Goal: Task Accomplishment & Management: Manage account settings

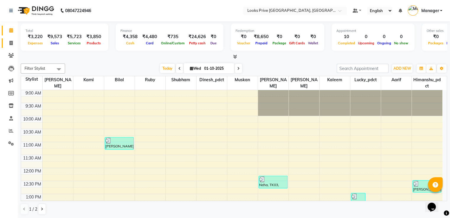
click at [9, 40] on span at bounding box center [11, 43] width 10 height 7
select select "service"
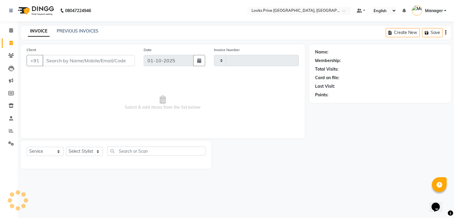
type input "3476"
select select "6205"
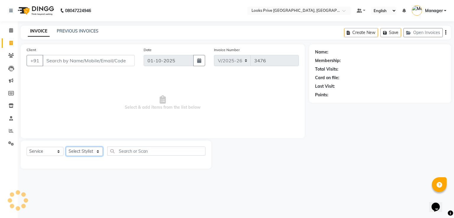
drag, startPoint x: 86, startPoint y: 153, endPoint x: 92, endPoint y: 121, distance: 32.6
click at [86, 153] on select "Select Stylist" at bounding box center [84, 151] width 37 height 9
select select "45664"
click at [66, 147] on select "Select Stylist A2R_Master [PERSON_NAME] [PERSON_NAME] Dinesh_pdct Himanshu_pdct…" at bounding box center [84, 151] width 37 height 9
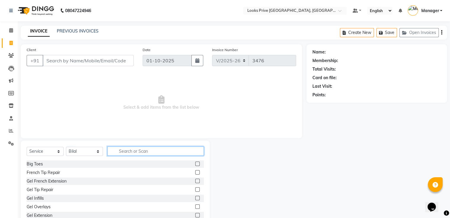
click at [141, 150] on input "text" at bounding box center [155, 151] width 96 height 9
type input "sty"
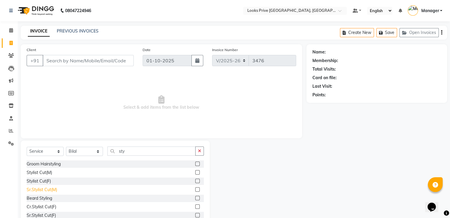
click at [53, 192] on div "Sr.Stylist Cut(M)" at bounding box center [42, 190] width 30 height 6
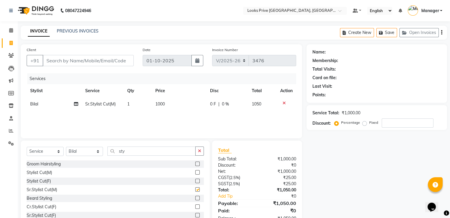
checkbox input "false"
click at [35, 200] on div "Beard Styling" at bounding box center [39, 198] width 25 height 6
checkbox input "false"
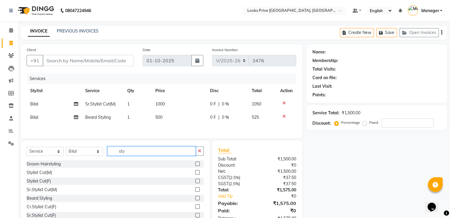
drag, startPoint x: 91, startPoint y: 153, endPoint x: 84, endPoint y: 151, distance: 7.5
click at [85, 151] on div "Select Service Product Membership Package Voucher Prepaid Gift Card Select Styl…" at bounding box center [115, 154] width 177 height 14
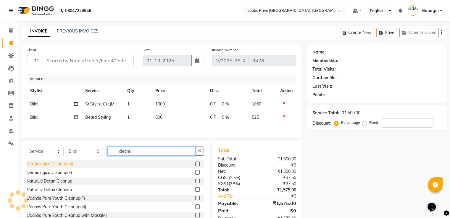
type input "cleanu"
click at [61, 163] on div "Dermalogica Cleanup(M)" at bounding box center [50, 164] width 46 height 6
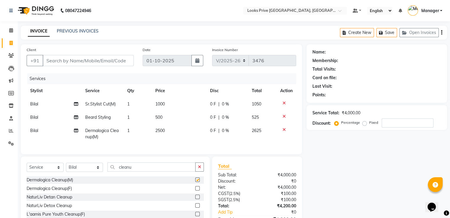
checkbox input "false"
drag, startPoint x: 139, startPoint y: 172, endPoint x: 0, endPoint y: 175, distance: 139.5
click at [42, 175] on div "Select Service Product Membership Package Voucher Prepaid Gift Card Select Styl…" at bounding box center [115, 170] width 177 height 14
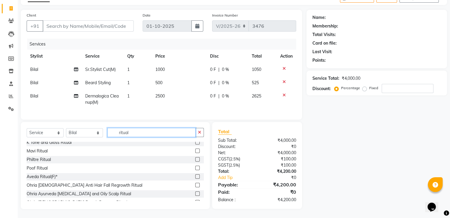
scroll to position [30, 0]
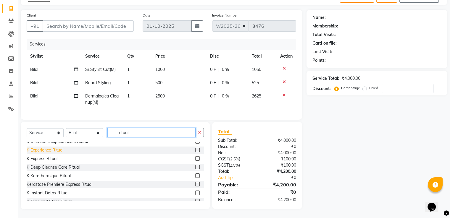
type input "ritual"
click at [52, 148] on div "K Experience Ritual" at bounding box center [45, 150] width 37 height 6
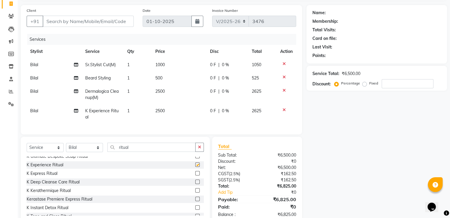
checkbox input "false"
click at [168, 111] on td "2500" at bounding box center [179, 114] width 55 height 20
select select "45664"
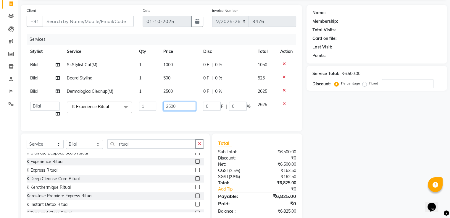
drag, startPoint x: 81, startPoint y: 104, endPoint x: 53, endPoint y: 103, distance: 27.8
click at [57, 103] on tr "A2R_Master Aarif Ayesha Bilal Dinesh_pdct Himanshu_pdct Kaleem Karni Lucky_pdct…" at bounding box center [161, 109] width 269 height 22
type input "4000"
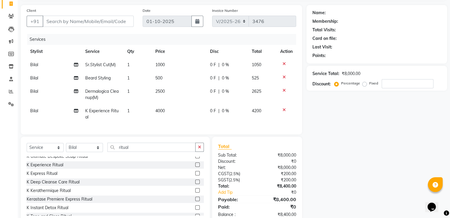
click at [187, 89] on td "2500" at bounding box center [179, 95] width 55 height 20
select select "45664"
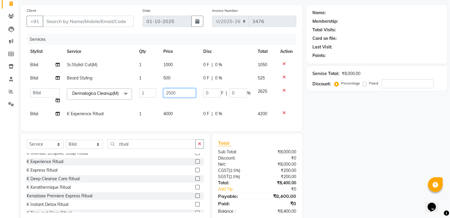
drag, startPoint x: 185, startPoint y: 91, endPoint x: 110, endPoint y: 91, distance: 74.5
click at [111, 91] on tr "A2R_Master Aarif Ayesha Bilal Dinesh_pdct Himanshu_pdct Kaleem Karni Lucky_pdct…" at bounding box center [161, 96] width 269 height 22
type input "4000"
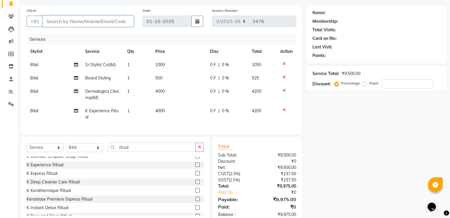
click at [93, 19] on input "Client" at bounding box center [88, 21] width 91 height 11
type input "8"
type input "0"
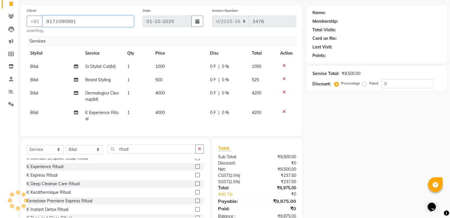
type input "8171090991"
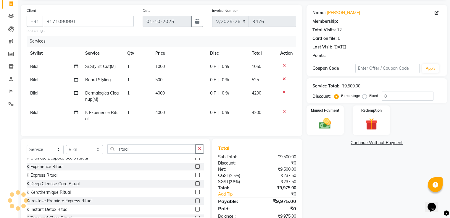
select select "1: Object"
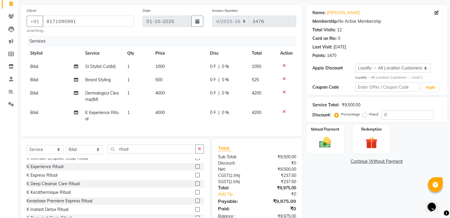
scroll to position [61, 0]
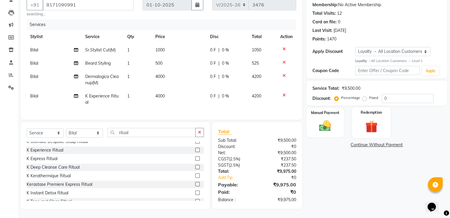
click at [366, 120] on img at bounding box center [371, 126] width 20 height 15
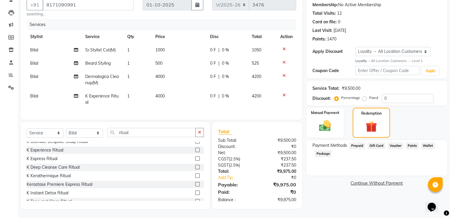
click at [410, 142] on span "Points" at bounding box center [411, 145] width 13 height 7
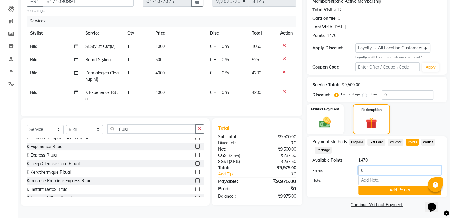
click at [323, 175] on div "Points: 0 Note: Add Points" at bounding box center [376, 180] width 129 height 29
type input "1000"
click at [368, 188] on button "Add Points" at bounding box center [399, 190] width 83 height 9
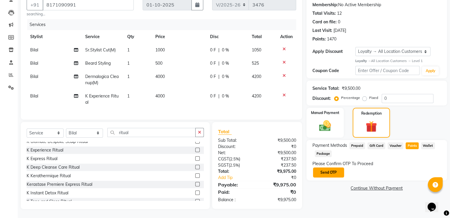
click at [340, 169] on button "Send OTP" at bounding box center [328, 173] width 31 height 10
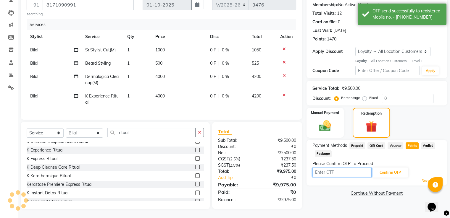
click at [338, 168] on input "text" at bounding box center [341, 172] width 59 height 9
type input "2052"
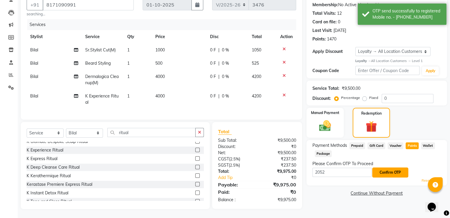
click at [391, 169] on button "Confirm OTP" at bounding box center [390, 173] width 36 height 10
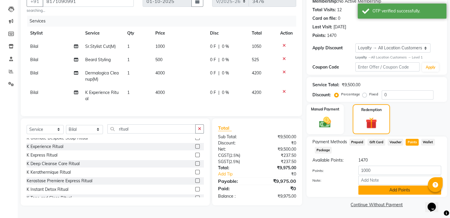
click at [385, 188] on button "Add Points" at bounding box center [399, 190] width 83 height 9
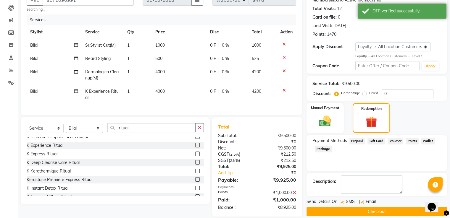
scroll to position [102, 0]
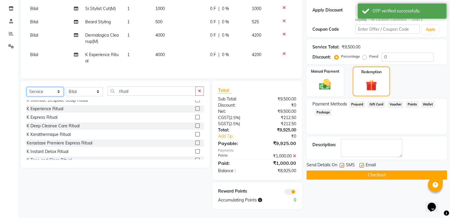
drag, startPoint x: 51, startPoint y: 91, endPoint x: 49, endPoint y: 78, distance: 12.9
click at [51, 91] on select "Select Service Product Membership Package Voucher Prepaid Gift Card" at bounding box center [45, 91] width 37 height 9
select select "product"
click at [27, 87] on select "Select Service Product Membership Package Voucher Prepaid Gift Card" at bounding box center [45, 91] width 37 height 9
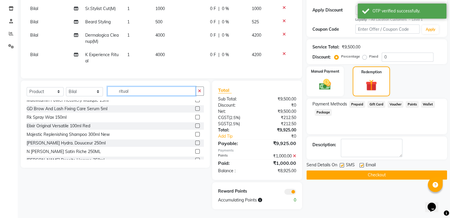
click at [75, 88] on div "Select Service Product Membership Package Voucher Prepaid Gift Card Select Styl…" at bounding box center [115, 94] width 177 height 14
type input "3474636397396"
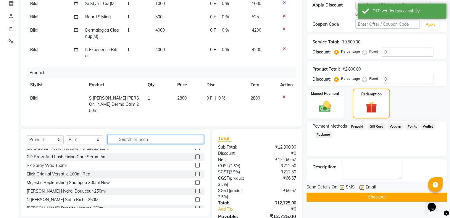
scroll to position [0, 0]
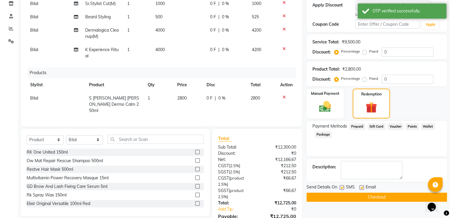
click at [191, 97] on td "2800" at bounding box center [188, 105] width 30 height 26
select select "45664"
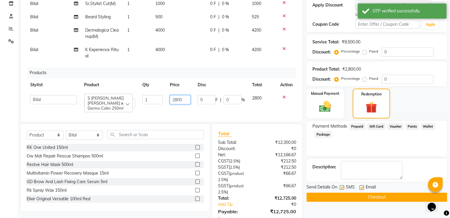
drag, startPoint x: 181, startPoint y: 101, endPoint x: 124, endPoint y: 94, distance: 57.4
click at [133, 95] on tr "A2R_Master Aarif Ayesha Bilal Dinesh_pdct Himanshu_pdct Kaleem Karni Lucky_pdct…" at bounding box center [161, 102] width 269 height 20
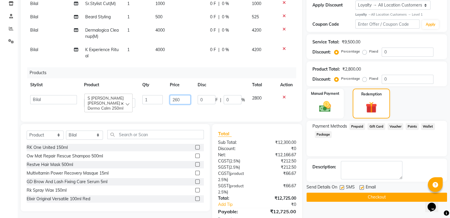
type input "2600"
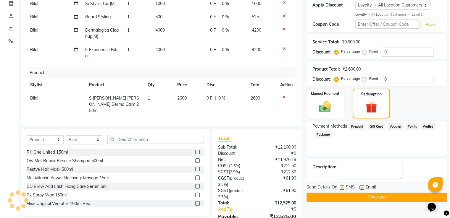
click at [130, 76] on div "Products" at bounding box center [163, 72] width 273 height 11
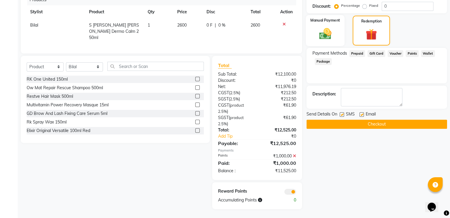
drag, startPoint x: 323, startPoint y: 38, endPoint x: 332, endPoint y: 39, distance: 9.6
click at [323, 38] on img at bounding box center [325, 34] width 20 height 14
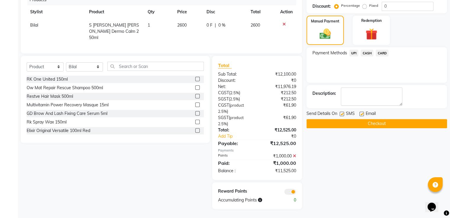
click at [352, 50] on span "UPI" at bounding box center [353, 53] width 9 height 7
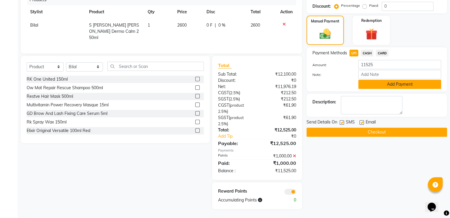
click at [367, 83] on button "Add Payment" at bounding box center [399, 84] width 83 height 9
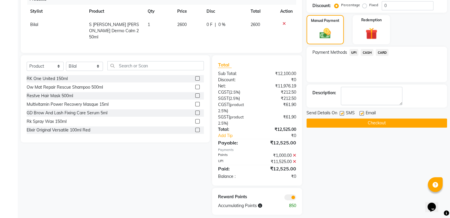
scroll to position [182, 0]
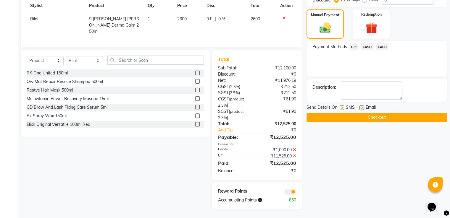
click at [342, 116] on button "Checkout" at bounding box center [376, 117] width 140 height 9
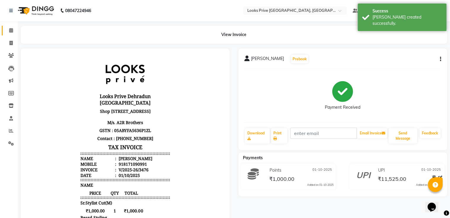
click at [5, 30] on link "Calendar" at bounding box center [9, 31] width 14 height 10
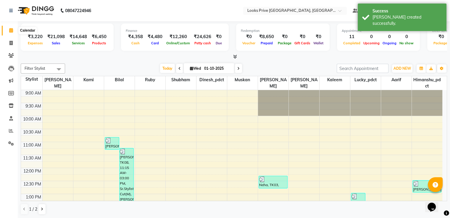
click at [12, 30] on icon at bounding box center [11, 30] width 4 height 4
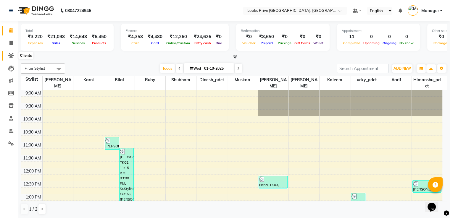
click at [9, 59] on span at bounding box center [11, 55] width 10 height 7
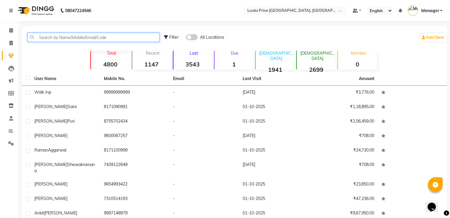
click at [54, 38] on input "text" at bounding box center [93, 37] width 132 height 9
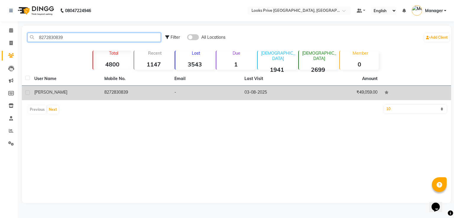
type input "8272830839"
drag, startPoint x: 79, startPoint y: 90, endPoint x: 84, endPoint y: 90, distance: 5.0
click at [79, 90] on div "Vidhya" at bounding box center [65, 92] width 63 height 6
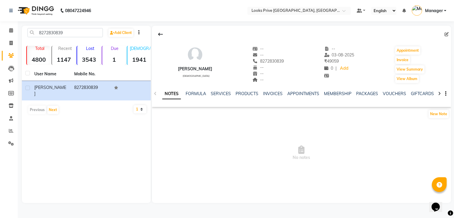
click at [230, 95] on ul "NOTES FORMULA SERVICES PRODUCTS INVOICES APPOINTMENTS MEMBERSHIP PACKAGES VOUCH…" at bounding box center [349, 94] width 375 height 6
click at [226, 93] on link "SERVICES" at bounding box center [221, 93] width 20 height 5
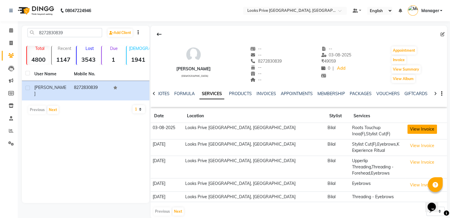
click at [407, 127] on button "View Invoice" at bounding box center [422, 129] width 30 height 9
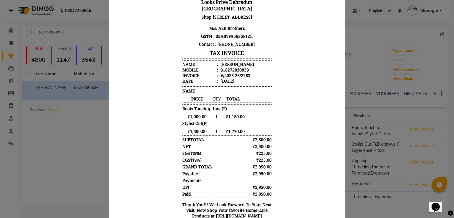
scroll to position [99, 0]
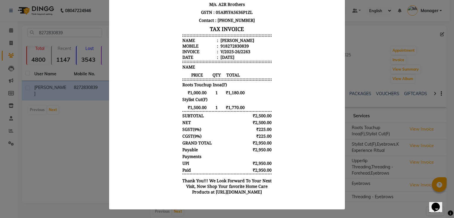
drag, startPoint x: 63, startPoint y: 70, endPoint x: 66, endPoint y: 71, distance: 3.1
click at [64, 70] on ngb-modal-window "INVOICE View Invoice Close" at bounding box center [227, 109] width 454 height 218
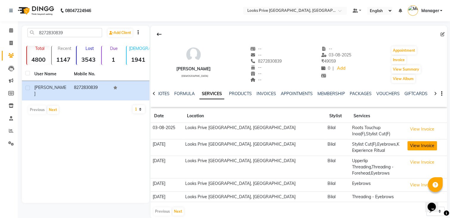
click at [409, 145] on button "View Invoice" at bounding box center [422, 145] width 30 height 9
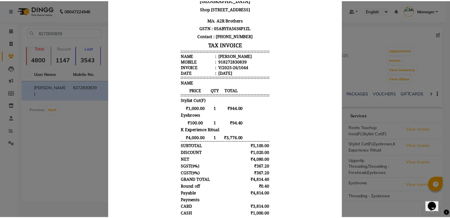
scroll to position [89, 0]
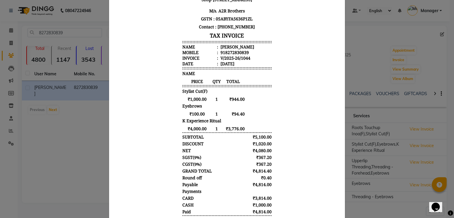
drag, startPoint x: 18, startPoint y: 26, endPoint x: 16, endPoint y: 31, distance: 5.2
click at [18, 27] on ngb-modal-window "INVOICE View Invoice Close" at bounding box center [227, 109] width 454 height 218
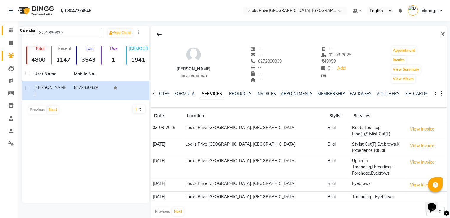
click at [8, 31] on span at bounding box center [11, 30] width 10 height 7
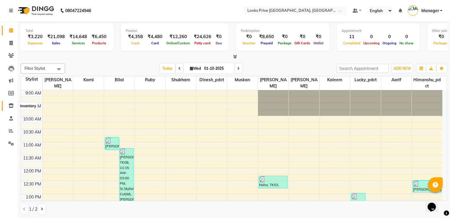
click at [11, 105] on icon at bounding box center [11, 105] width 5 height 4
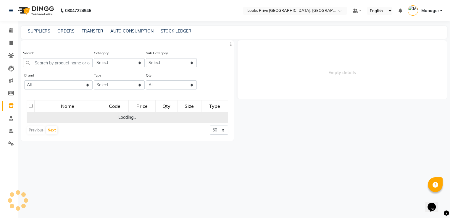
select select
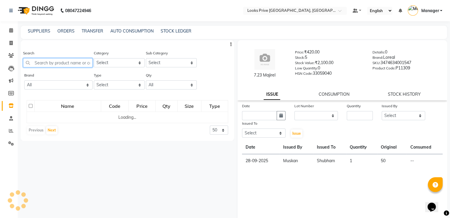
click at [62, 64] on input "text" at bounding box center [57, 62] width 69 height 9
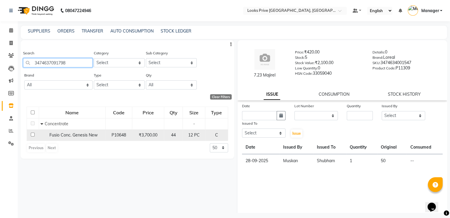
type input "3474637091798"
click at [33, 132] on td at bounding box center [33, 134] width 12 height 11
click at [33, 134] on input "checkbox" at bounding box center [33, 135] width 4 height 4
checkbox input "true"
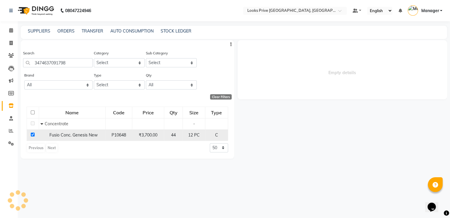
select select
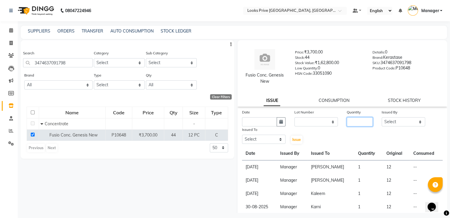
click at [361, 126] on input "number" at bounding box center [359, 121] width 26 height 9
type input "1"
click at [390, 122] on select "Select A2R_Master Aarif Ayesha Bilal Dinesh_pdct Himanshu_pdct Kaleem Karni Luc…" at bounding box center [402, 121] width 43 height 9
select select "45436"
click at [381, 118] on select "Select A2R_Master Aarif Ayesha Bilal Dinesh_pdct Himanshu_pdct Kaleem Karni Luc…" at bounding box center [402, 121] width 43 height 9
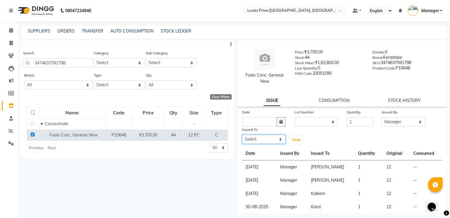
click at [254, 141] on select "Select A2R_Master Aarif Ayesha Bilal Dinesh_pdct Himanshu_pdct Kaleem Karni Luc…" at bounding box center [263, 139] width 43 height 9
select select "45664"
click at [242, 135] on select "Select A2R_Master Aarif Ayesha Bilal Dinesh_pdct Himanshu_pdct Kaleem Karni Luc…" at bounding box center [263, 139] width 43 height 9
click at [279, 122] on icon "button" at bounding box center [281, 122] width 4 height 4
select select "10"
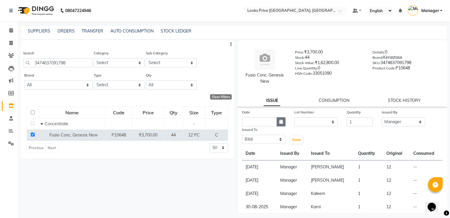
select select "2025"
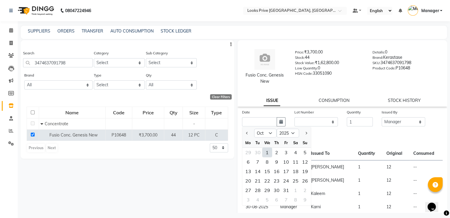
click at [267, 153] on div "1" at bounding box center [266, 152] width 9 height 9
type input "01-10-2025"
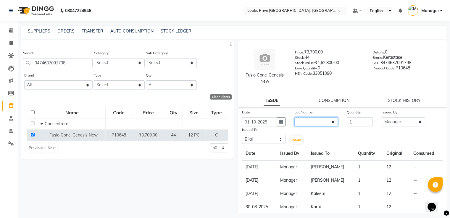
click at [332, 119] on select "None" at bounding box center [315, 121] width 43 height 9
select select "0: null"
click at [294, 118] on select "None" at bounding box center [315, 121] width 43 height 9
click at [295, 142] on span "Issue" at bounding box center [296, 139] width 9 height 4
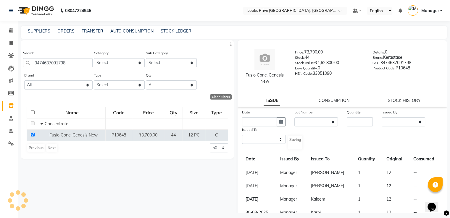
select select
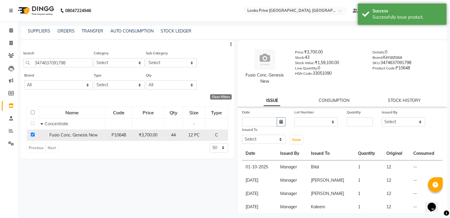
click at [33, 135] on input "checkbox" at bounding box center [33, 135] width 4 height 4
checkbox input "false"
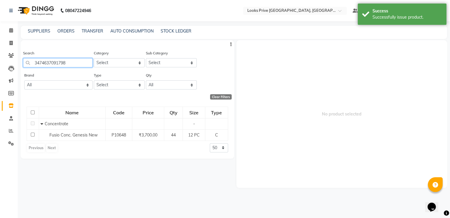
drag, startPoint x: 0, startPoint y: 62, endPoint x: 0, endPoint y: 81, distance: 18.9
click at [0, 70] on app-home "08047224946 Select Location × Looks Prive Dehradun, Dehradun Default Panel My P…" at bounding box center [225, 111] width 450 height 222
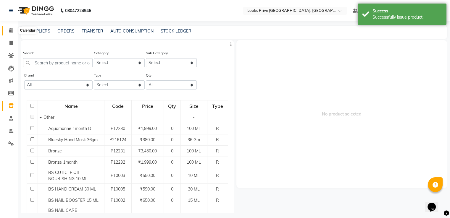
click at [14, 30] on span at bounding box center [11, 30] width 10 height 7
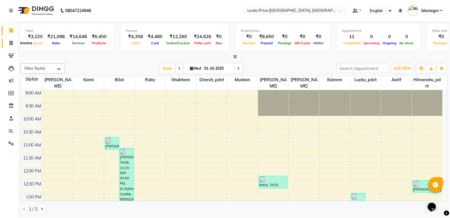
click at [10, 45] on icon at bounding box center [10, 43] width 3 height 4
select select "service"
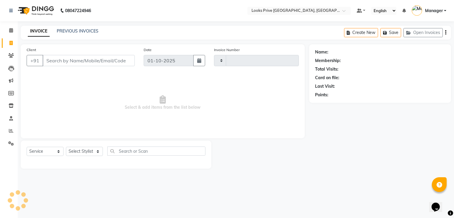
type input "3477"
select select "6205"
click at [84, 153] on select "Select Stylist" at bounding box center [84, 151] width 37 height 9
select select "74574"
click at [66, 147] on select "Select Stylist A2R_Master [PERSON_NAME] [PERSON_NAME] Dinesh_pdct Himanshu_pdct…" at bounding box center [84, 151] width 37 height 9
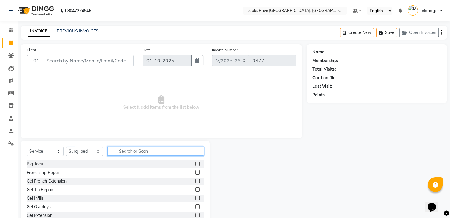
click at [125, 154] on input "text" at bounding box center [155, 151] width 96 height 9
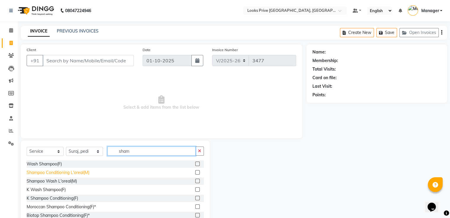
type input "sham"
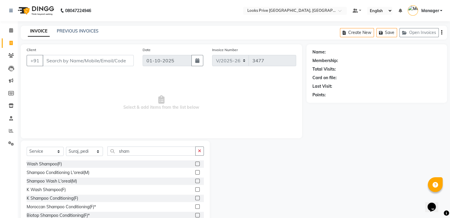
drag, startPoint x: 62, startPoint y: 173, endPoint x: 105, endPoint y: 138, distance: 55.9
click at [64, 172] on div "Shampoo Conditioning L'oreal(M)" at bounding box center [58, 173] width 63 height 6
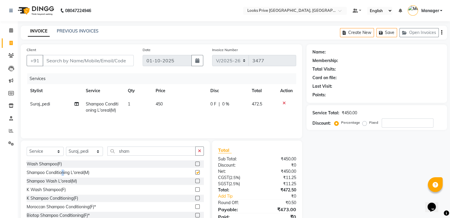
checkbox input "false"
drag, startPoint x: 158, startPoint y: 104, endPoint x: 169, endPoint y: 106, distance: 10.7
click at [169, 106] on td "450" at bounding box center [179, 108] width 54 height 20
select select "74574"
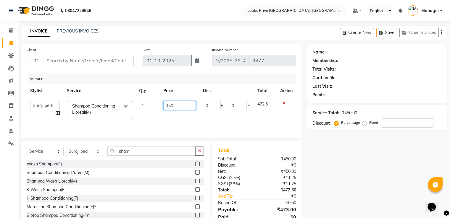
drag, startPoint x: 176, startPoint y: 107, endPoint x: 78, endPoint y: 116, distance: 98.6
click at [80, 115] on tr "A2R_Master Aarif Ayesha Bilal Dinesh_pdct Himanshu_pdct Kaleem Karni Lucky_pdct…" at bounding box center [161, 110] width 269 height 25
type input "500"
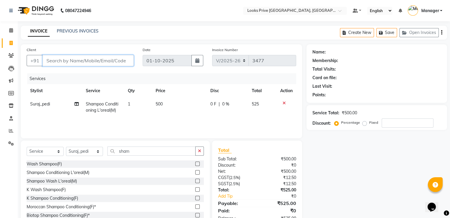
click at [93, 56] on input "Client" at bounding box center [88, 60] width 91 height 11
type input "8"
type input "0"
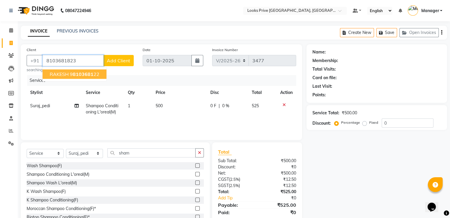
type input "8103681823"
click at [112, 62] on span "Add Client" at bounding box center [118, 61] width 23 height 6
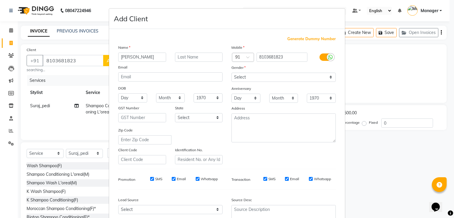
type input "Abhinav"
click at [244, 81] on select "Select [DEMOGRAPHIC_DATA] [DEMOGRAPHIC_DATA] Other Prefer Not To Say" at bounding box center [283, 77] width 104 height 9
click at [231, 73] on select "Select [DEMOGRAPHIC_DATA] [DEMOGRAPHIC_DATA] Other Prefer Not To Say" at bounding box center [283, 77] width 104 height 9
click at [245, 79] on select "Select [DEMOGRAPHIC_DATA] [DEMOGRAPHIC_DATA] Other Prefer Not To Say" at bounding box center [283, 77] width 104 height 9
select select "[DEMOGRAPHIC_DATA]"
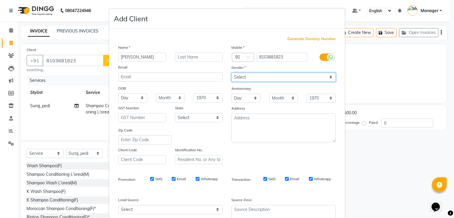
click at [231, 73] on select "Select [DEMOGRAPHIC_DATA] [DEMOGRAPHIC_DATA] Other Prefer Not To Say" at bounding box center [283, 77] width 104 height 9
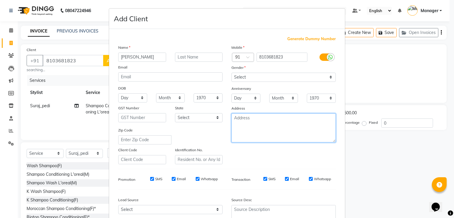
click at [255, 125] on textarea at bounding box center [283, 127] width 104 height 29
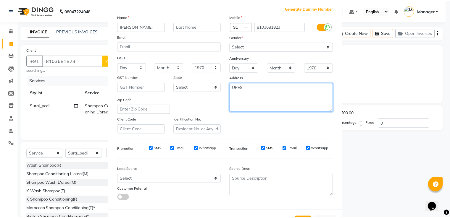
scroll to position [58, 0]
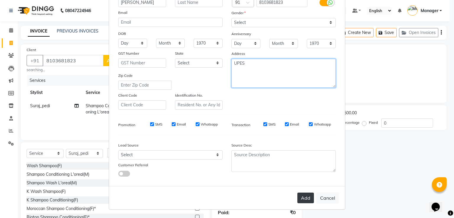
type textarea "UPES"
click at [297, 195] on button "Add" at bounding box center [305, 198] width 17 height 11
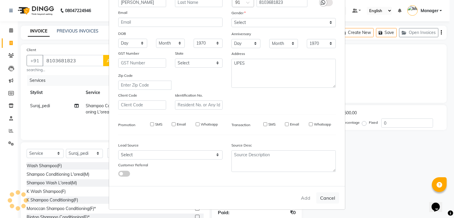
select select
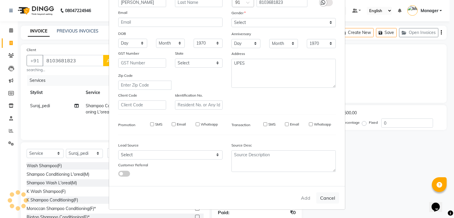
select select
checkbox input "false"
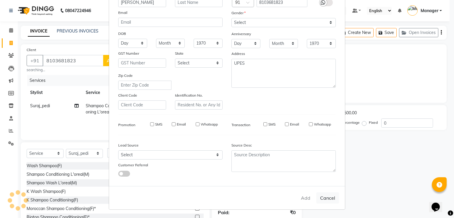
checkbox input "false"
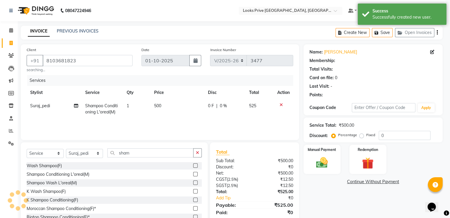
select select "1: Object"
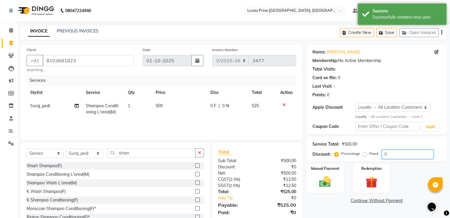
click at [388, 154] on input "0" at bounding box center [407, 154] width 52 height 9
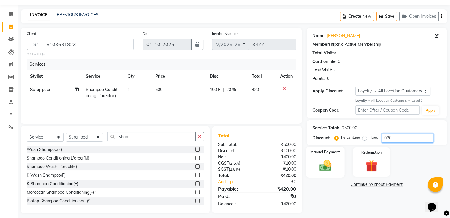
scroll to position [21, 0]
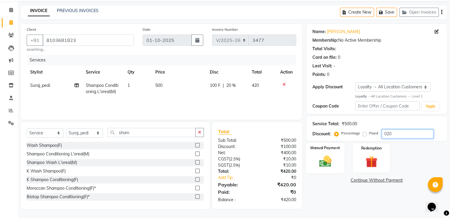
type input "020"
click at [320, 162] on img at bounding box center [325, 161] width 20 height 14
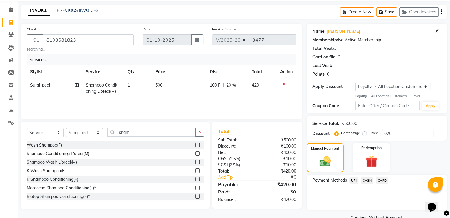
click at [352, 180] on span "UPI" at bounding box center [353, 180] width 9 height 7
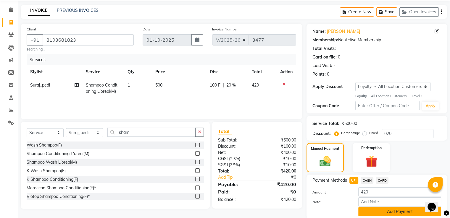
click at [375, 210] on button "Add Payment" at bounding box center [399, 211] width 83 height 9
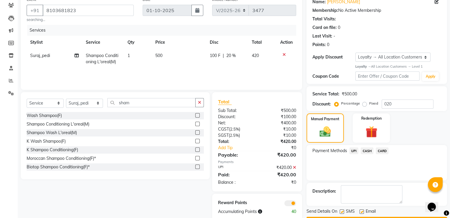
scroll to position [67, 0]
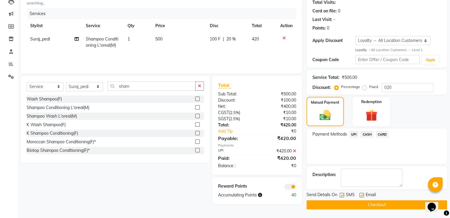
click at [293, 186] on span at bounding box center [290, 187] width 12 height 6
click at [296, 188] on input "checkbox" at bounding box center [296, 188] width 0 height 0
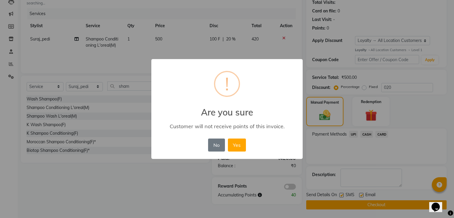
click at [228, 139] on button "Yes" at bounding box center [237, 145] width 18 height 13
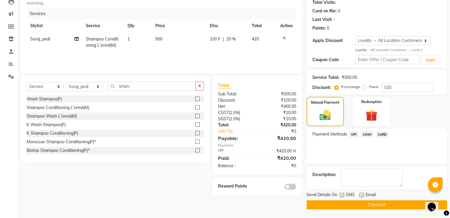
click at [313, 204] on button "Checkout" at bounding box center [376, 204] width 140 height 9
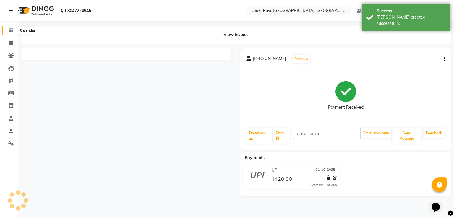
click at [14, 28] on span at bounding box center [11, 30] width 10 height 7
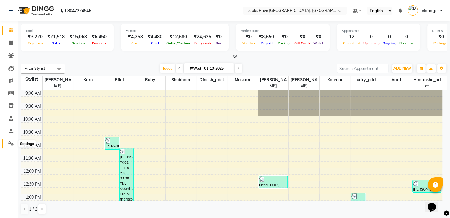
click at [14, 143] on span at bounding box center [11, 143] width 10 height 7
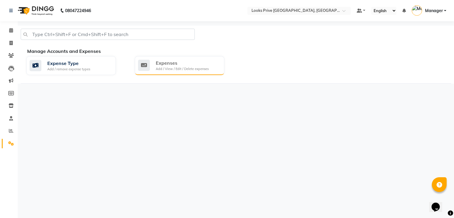
click at [196, 61] on div "Expenses" at bounding box center [182, 62] width 53 height 7
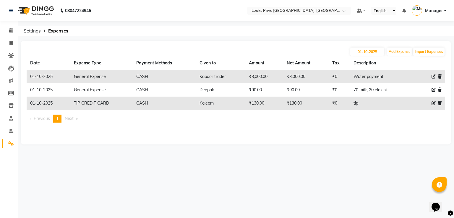
click at [432, 89] on icon at bounding box center [433, 90] width 4 height 4
select select "23704"
select select "1"
select select "5194"
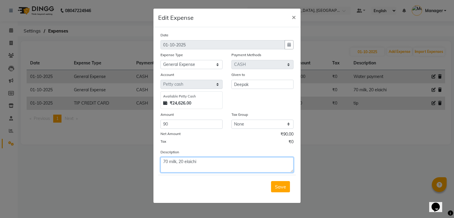
drag, startPoint x: 167, startPoint y: 163, endPoint x: 179, endPoint y: 149, distance: 17.4
click at [177, 150] on div "Description 70 milk, 20 elaichi" at bounding box center [227, 161] width 142 height 24
type textarea "105 milk, 20 elaichi"
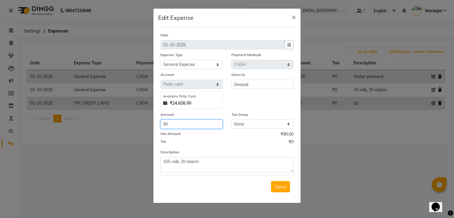
drag, startPoint x: 176, startPoint y: 124, endPoint x: 72, endPoint y: 134, distance: 104.2
click at [72, 134] on ngb-modal-window "Edit Expense × Date 01-10-2025 Expense Type Select Accommodation Aesthetics Ban…" at bounding box center [227, 109] width 454 height 218
type input "115"
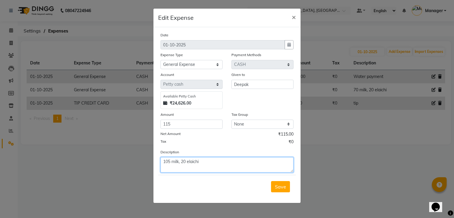
drag, startPoint x: 170, startPoint y: 165, endPoint x: 163, endPoint y: 163, distance: 6.9
click at [163, 163] on textarea "105 milk, 20 elaichi" at bounding box center [226, 164] width 133 height 15
type textarea "140 milk, 20 elaichi"
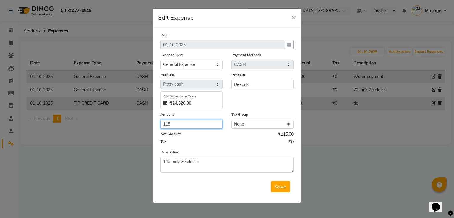
drag, startPoint x: 176, startPoint y: 124, endPoint x: 160, endPoint y: 124, distance: 16.0
click at [160, 124] on div "Amount 115" at bounding box center [191, 119] width 71 height 17
type input "160"
click at [275, 188] on button "Save" at bounding box center [280, 186] width 19 height 11
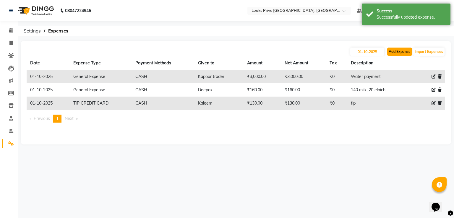
click at [391, 51] on button "Add Expense" at bounding box center [399, 52] width 25 height 8
select select "1"
select select "5194"
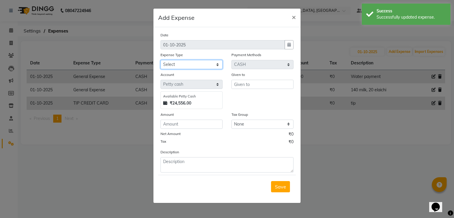
click at [177, 65] on select "Select Accommodation Aesthetics Bank Deposit BLINKIT Cash Handover Client Refun…" at bounding box center [191, 64] width 62 height 9
select select "23704"
click at [160, 61] on select "Select Accommodation Aesthetics Bank Deposit BLINKIT Cash Handover Client Refun…" at bounding box center [191, 64] width 62 height 9
click at [259, 82] on input "text" at bounding box center [262, 84] width 62 height 9
type input "Riya"
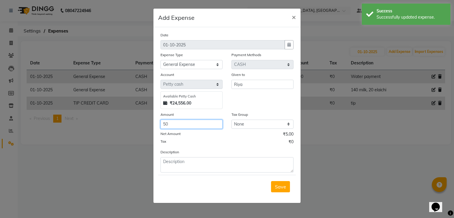
type input "50"
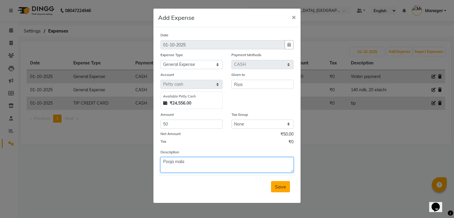
type textarea "Pooja mala"
drag, startPoint x: 280, startPoint y: 186, endPoint x: 203, endPoint y: 133, distance: 93.3
click at [279, 185] on span "Save" at bounding box center [280, 187] width 11 height 6
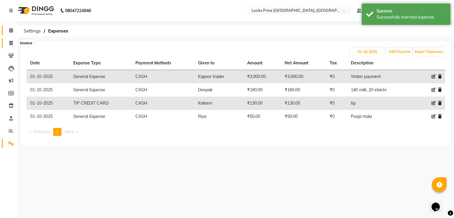
drag, startPoint x: 6, startPoint y: 41, endPoint x: 8, endPoint y: 33, distance: 7.6
click at [6, 40] on span at bounding box center [11, 43] width 10 height 7
select select "service"
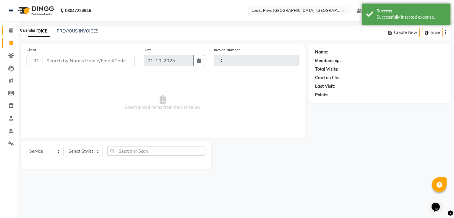
type input "3478"
click at [8, 30] on span at bounding box center [11, 30] width 10 height 7
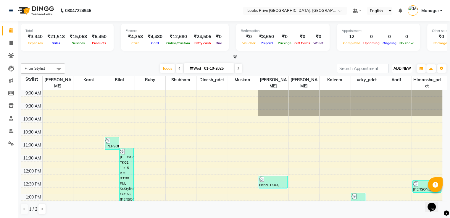
click at [403, 69] on span "ADD NEW" at bounding box center [401, 68] width 17 height 4
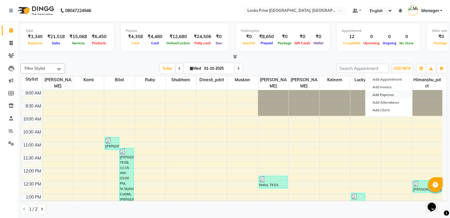
click at [389, 95] on link "Add Expense" at bounding box center [388, 95] width 47 height 8
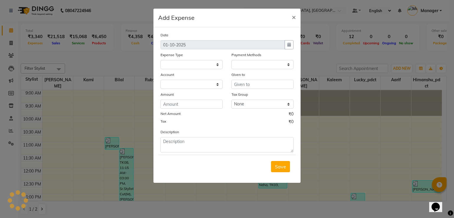
select select
select select "1"
select select "5194"
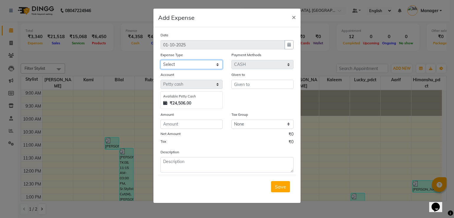
click at [197, 62] on select "Select Accommodation Aesthetics Bank Deposit BLINKIT Cash Handover Client Refun…" at bounding box center [191, 64] width 62 height 9
select select "23704"
click at [160, 61] on select "Select Accommodation Aesthetics Bank Deposit BLINKIT Cash Handover Client Refun…" at bounding box center [191, 64] width 62 height 9
click at [257, 85] on input "text" at bounding box center [262, 84] width 62 height 9
click at [247, 85] on input "text" at bounding box center [262, 84] width 62 height 9
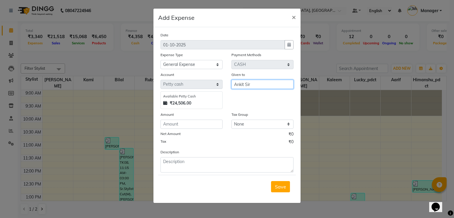
type input "Ankit Sir"
click at [188, 126] on input "number" at bounding box center [191, 124] width 62 height 9
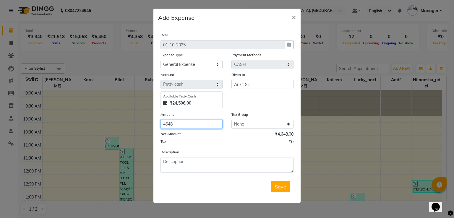
type input "4648"
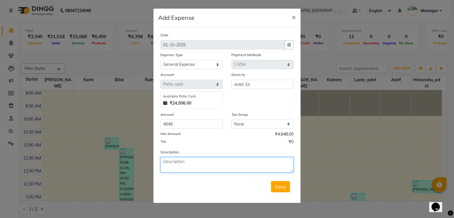
click at [187, 163] on textarea at bounding box center [226, 164] width 133 height 15
click at [173, 163] on textarea at bounding box center [226, 164] width 133 height 15
type textarea "c"
click at [179, 163] on textarea "Candy- , Cookies-" at bounding box center [226, 164] width 133 height 15
click at [176, 163] on textarea "Candy- , Cookies-" at bounding box center [226, 164] width 133 height 15
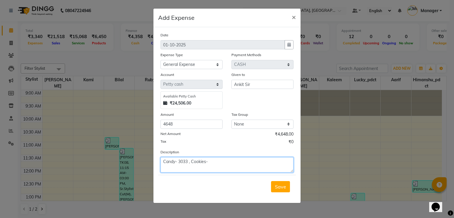
click at [208, 163] on textarea "Candy- 3033 , Cookies-" at bounding box center [226, 164] width 133 height 15
click at [237, 162] on textarea "Candy- 3033 , Cookies- 621 , TATA Tea- 731 , Sugar- 263" at bounding box center [226, 164] width 133 height 15
click at [238, 162] on textarea "Candy- 3033 , Cookies- 621 , TATA Tea - 731 , Sugar- 263" at bounding box center [226, 164] width 133 height 15
click at [272, 163] on textarea "Candy- 3033 , Cookies- 621 , TATA Tea 2Kg - 731 , Sugar- 263" at bounding box center [226, 164] width 133 height 15
type textarea "Candy- 3033 , Cookies- 621 , TATA Tea 2Kg - 731 , Sugar 5Kg- 263"
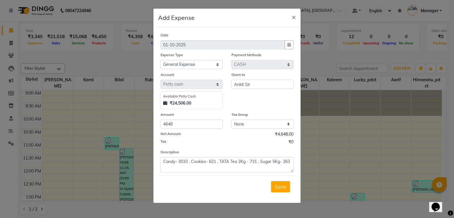
click at [279, 188] on span "Save" at bounding box center [280, 187] width 11 height 6
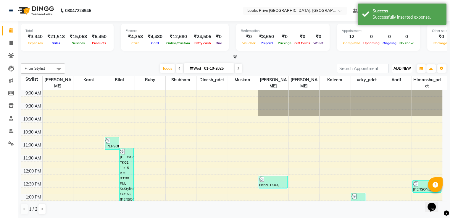
click at [403, 69] on span "ADD NEW" at bounding box center [401, 68] width 17 height 4
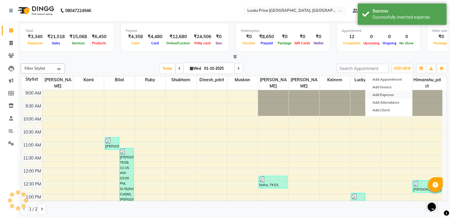
click at [387, 94] on link "Add Expense" at bounding box center [388, 95] width 47 height 8
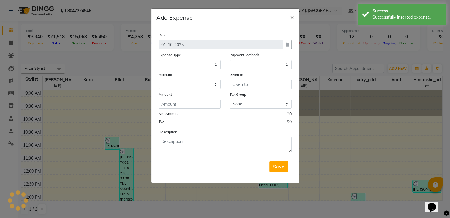
select select
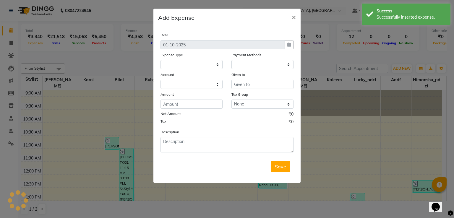
select select "1"
select select "5194"
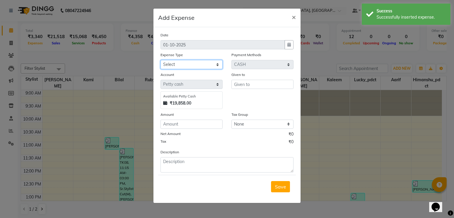
click at [199, 66] on select "Select Accommodation Aesthetics Bank Deposit BLINKIT Cash Handover Client Refun…" at bounding box center [191, 64] width 62 height 9
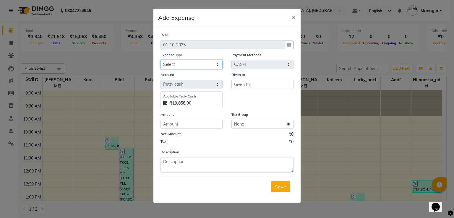
select select "5010"
click at [160, 61] on select "Select Accommodation Aesthetics Bank Deposit BLINKIT Cash Handover Client Refun…" at bounding box center [191, 64] width 62 height 9
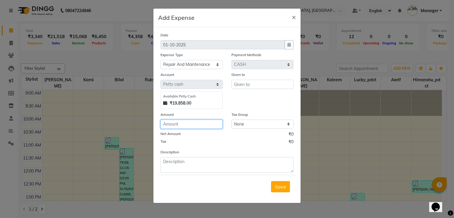
click at [197, 125] on input "number" at bounding box center [191, 124] width 62 height 9
type input "200"
click at [244, 86] on input "text" at bounding box center [262, 84] width 62 height 9
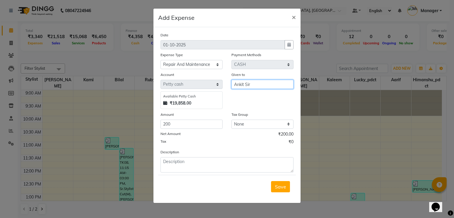
type input "Ankit Sir"
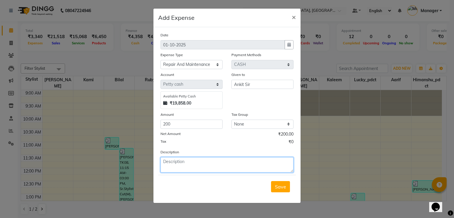
click at [167, 162] on textarea at bounding box center [226, 164] width 133 height 15
click at [182, 162] on textarea "AHU NAIL Side" at bounding box center [226, 164] width 133 height 15
click at [197, 163] on textarea "AHU Nail Side" at bounding box center [226, 164] width 133 height 15
click at [202, 163] on textarea "AHU Nail Side Belt" at bounding box center [226, 164] width 133 height 15
click at [226, 161] on textarea "AHU Nail Side Belt No. A26" at bounding box center [226, 164] width 133 height 15
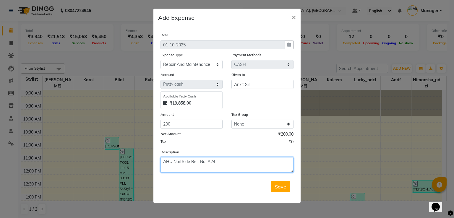
click at [210, 163] on textarea "AHU Nail Side Belt No. A24" at bounding box center [226, 164] width 133 height 15
type textarea "AHU Nail Side Belt No. A 24"
click at [283, 190] on span "Save" at bounding box center [280, 187] width 11 height 6
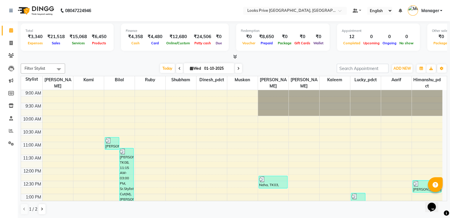
click at [233, 57] on icon at bounding box center [235, 56] width 4 height 4
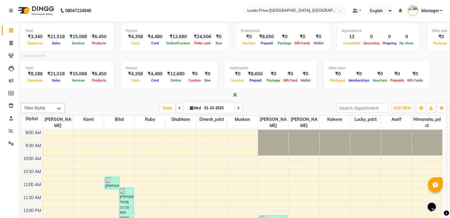
click at [59, 84] on div "Total ₹8,188 Expenses ₹21,518 Sales ₹15,068 Services ₹6,450 Products" at bounding box center [67, 74] width 93 height 27
click at [10, 132] on icon at bounding box center [11, 131] width 4 height 4
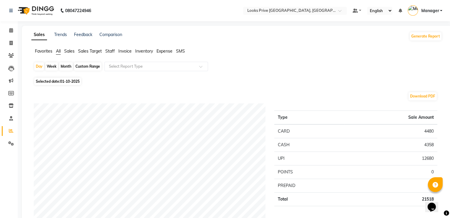
click at [72, 83] on span "01-10-2025" at bounding box center [70, 81] width 20 height 4
select select "10"
select select "2025"
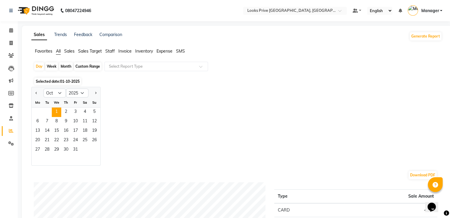
click at [39, 93] on div at bounding box center [38, 92] width 12 height 9
click at [37, 93] on span "Previous month" at bounding box center [36, 93] width 2 height 2
select select "9"
click at [46, 149] on span "30" at bounding box center [46, 149] width 9 height 9
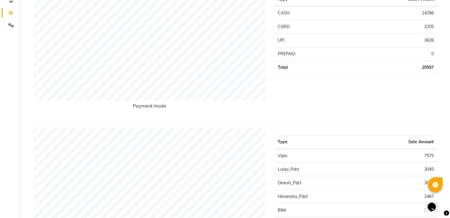
scroll to position [30, 0]
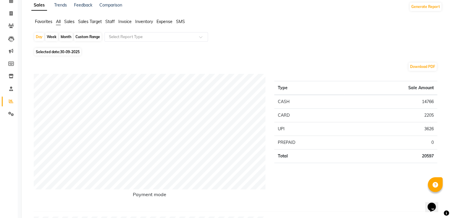
click at [64, 37] on div "Month" at bounding box center [66, 37] width 14 height 8
select select "9"
select select "2025"
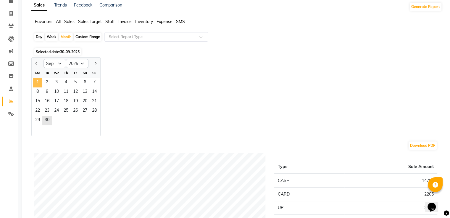
click at [35, 83] on span "1" at bounding box center [37, 82] width 9 height 9
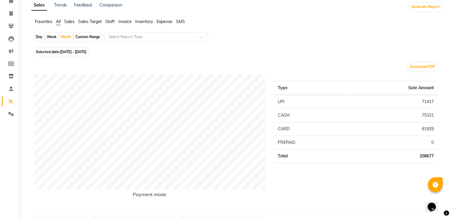
click at [74, 51] on span "01-09-2025 - 30-09-2025" at bounding box center [73, 52] width 26 height 4
select select "9"
select select "2025"
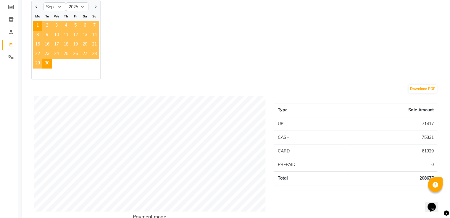
scroll to position [0, 0]
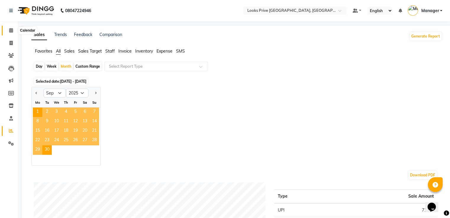
click at [10, 31] on icon at bounding box center [11, 30] width 4 height 4
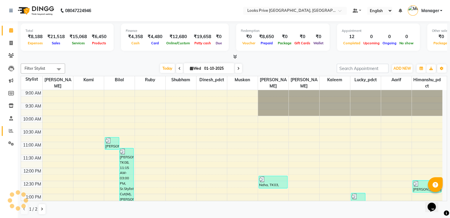
drag, startPoint x: 7, startPoint y: 136, endPoint x: 16, endPoint y: 112, distance: 25.5
click at [7, 135] on link "Reports" at bounding box center [9, 131] width 14 height 10
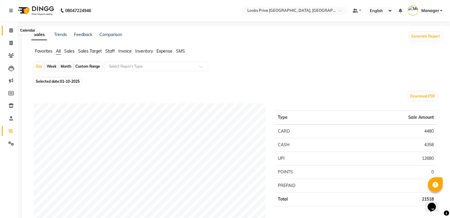
click at [9, 28] on icon at bounding box center [11, 30] width 4 height 4
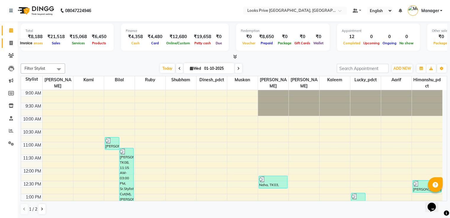
click at [10, 42] on icon at bounding box center [10, 43] width 3 height 4
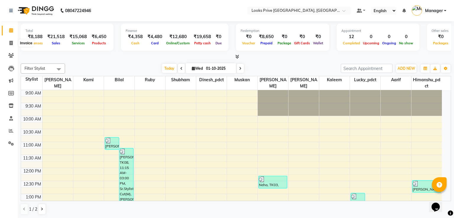
select select "service"
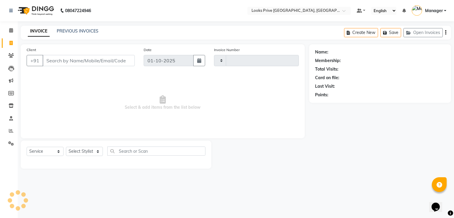
type input "3478"
select select "6205"
click at [87, 149] on select "Select Stylist" at bounding box center [84, 151] width 37 height 9
click at [5, 42] on link "Invoice" at bounding box center [9, 43] width 14 height 10
select select "6205"
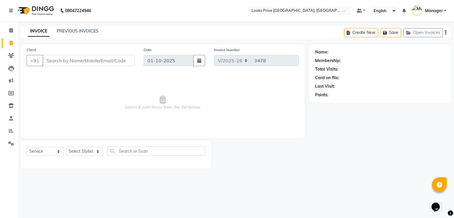
select select "service"
click at [6, 30] on span at bounding box center [11, 30] width 10 height 7
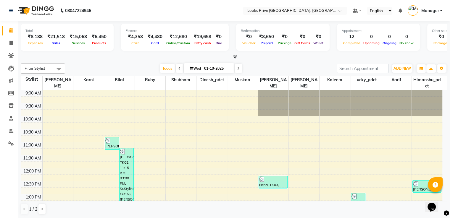
click at [233, 54] on icon at bounding box center [235, 56] width 4 height 4
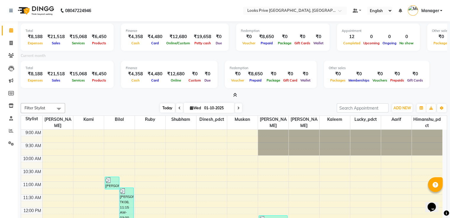
click at [169, 107] on span "Today" at bounding box center [167, 107] width 15 height 9
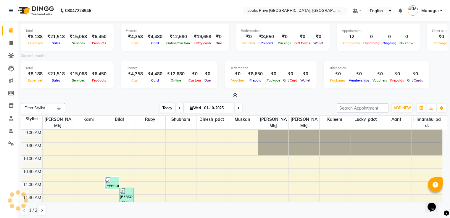
scroll to position [207, 0]
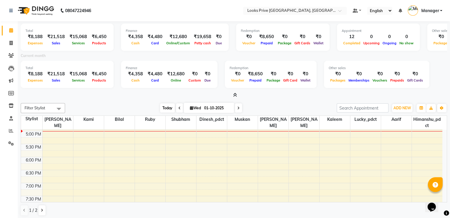
click at [169, 107] on span "Today" at bounding box center [167, 107] width 15 height 9
click at [190, 106] on icon at bounding box center [191, 108] width 3 height 4
select select "10"
select select "2025"
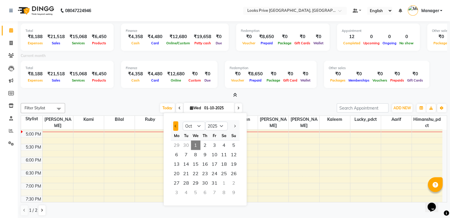
click at [176, 124] on button "Previous month" at bounding box center [175, 125] width 5 height 9
select select "9"
click at [185, 183] on span "30" at bounding box center [185, 183] width 9 height 9
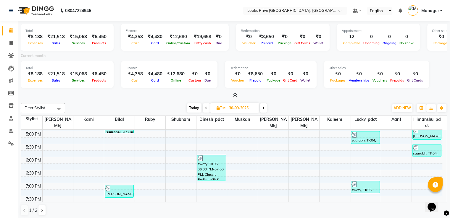
click at [199, 109] on span "Today" at bounding box center [193, 107] width 15 height 9
type input "01-10-2025"
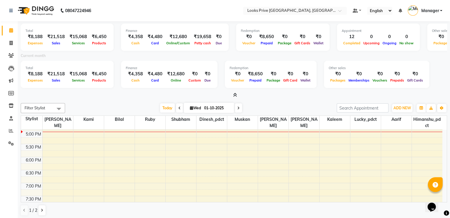
click at [197, 110] on span "Wed" at bounding box center [195, 108] width 14 height 4
select select "10"
select select "2025"
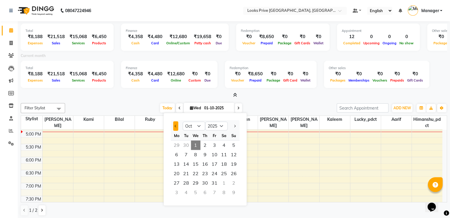
click at [174, 123] on button "Previous month" at bounding box center [175, 125] width 5 height 9
click at [176, 126] on span "Previous month" at bounding box center [175, 126] width 2 height 2
select select "8"
click at [190, 108] on icon at bounding box center [191, 108] width 3 height 4
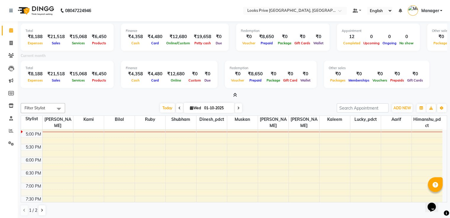
click at [190, 108] on icon at bounding box center [191, 108] width 3 height 4
select select "10"
select select "2025"
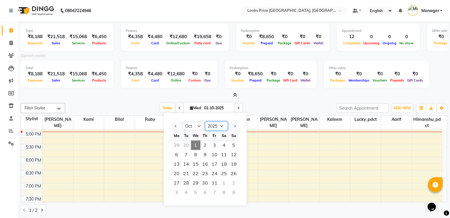
click at [218, 127] on select "2015 2016 2017 2018 2019 2020 2021 2022 2023 2024 2025 2026 2027 2028 2029 2030…" at bounding box center [216, 126] width 22 height 9
click at [200, 126] on select "Jan Feb Mar Apr May Jun Jul Aug Sep Oct Nov Dec" at bounding box center [193, 126] width 22 height 9
select select "9"
click at [182, 122] on select "Jan Feb Mar Apr May Jun Jul Aug Sep Oct Nov Dec" at bounding box center [193, 126] width 22 height 9
click at [186, 185] on span "30" at bounding box center [185, 183] width 9 height 9
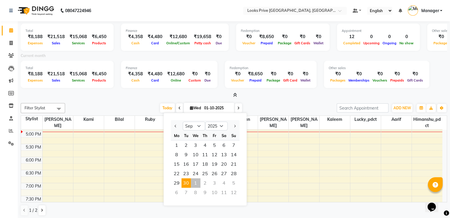
type input "30-09-2025"
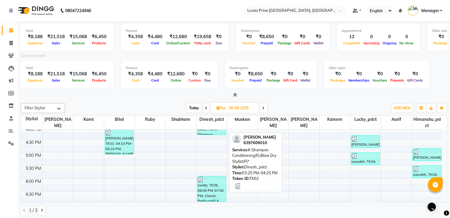
scroll to position [148, 0]
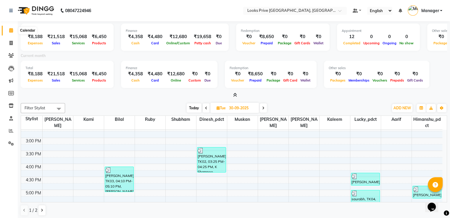
click at [9, 30] on icon at bounding box center [11, 30] width 4 height 4
drag, startPoint x: 9, startPoint y: 42, endPoint x: 10, endPoint y: 36, distance: 6.6
click at [9, 42] on icon at bounding box center [10, 43] width 3 height 4
select select "6205"
select select "service"
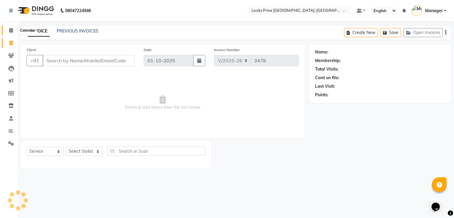
click at [10, 30] on icon at bounding box center [11, 30] width 4 height 4
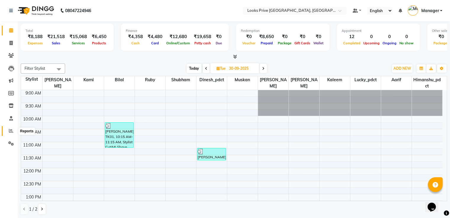
click at [7, 131] on span at bounding box center [11, 131] width 10 height 7
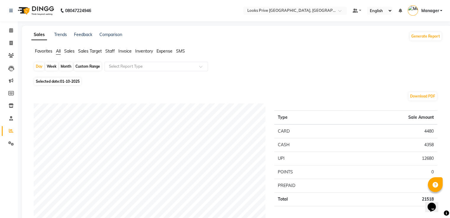
click at [51, 56] on div "Favorites All Sales Sales Target Staff Invoice Inventory Expense SMS" at bounding box center [236, 53] width 419 height 11
click at [50, 49] on span "Favorites" at bounding box center [43, 50] width 17 height 5
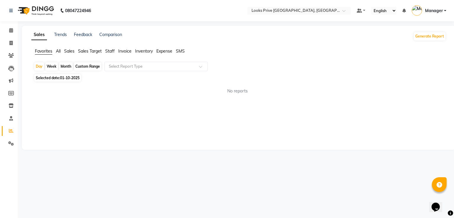
click at [63, 66] on div "Month" at bounding box center [66, 66] width 14 height 8
select select "10"
select select "2025"
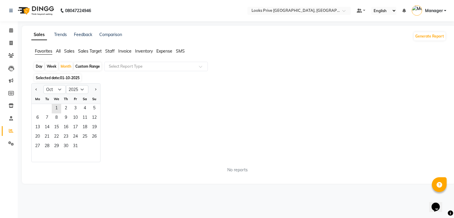
click at [79, 68] on div "Custom Range" at bounding box center [87, 66] width 27 height 8
select select "10"
select select "2025"
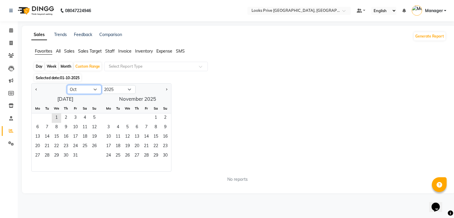
drag, startPoint x: 95, startPoint y: 89, endPoint x: 94, endPoint y: 93, distance: 4.5
click at [95, 89] on select "Jan Feb Mar Apr May Jun Jul Aug Sep Oct Nov Dec" at bounding box center [84, 89] width 34 height 9
select select "9"
click at [67, 85] on select "Jan Feb Mar Apr May Jun Jul Aug Sep Oct Nov Dec" at bounding box center [84, 89] width 34 height 9
click at [40, 119] on span "1" at bounding box center [37, 117] width 9 height 9
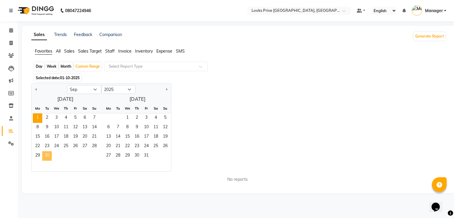
click at [49, 158] on span "30" at bounding box center [46, 155] width 9 height 9
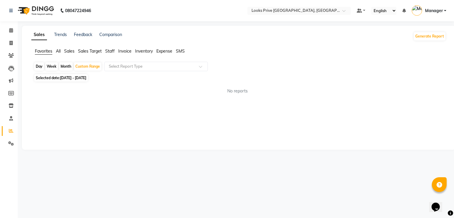
click at [86, 79] on span "01-09-2025 - 30-09-2025" at bounding box center [73, 78] width 26 height 4
select select "9"
select select "2025"
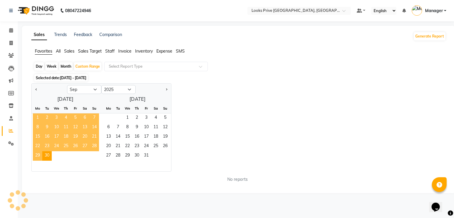
click at [35, 118] on span "1" at bounding box center [37, 117] width 9 height 9
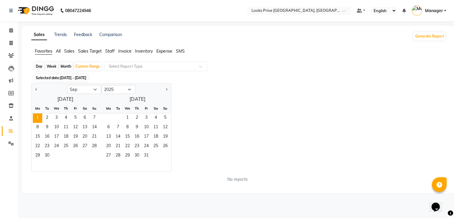
click at [64, 64] on div "Month" at bounding box center [66, 66] width 14 height 8
select select "9"
select select "2025"
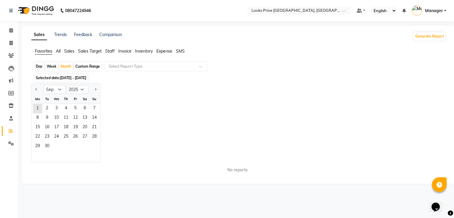
click at [61, 49] on ul "Favorites All Sales Sales Target Staff Invoice Inventory Expense SMS" at bounding box center [238, 51] width 415 height 7
click at [59, 51] on span "All" at bounding box center [58, 50] width 5 height 5
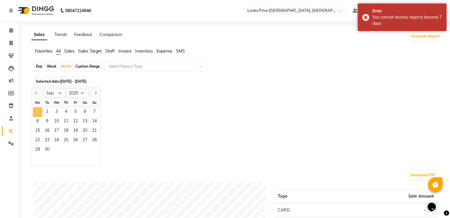
click at [41, 111] on span "1" at bounding box center [37, 112] width 9 height 9
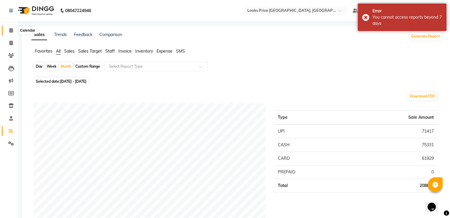
click at [12, 28] on icon at bounding box center [11, 30] width 4 height 4
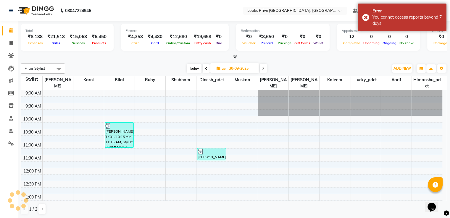
scroll to position [187, 0]
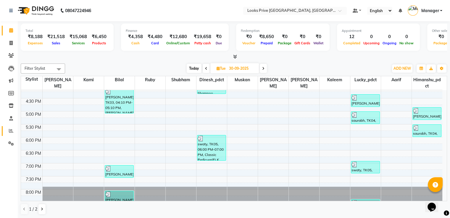
click at [7, 129] on span at bounding box center [11, 131] width 10 height 7
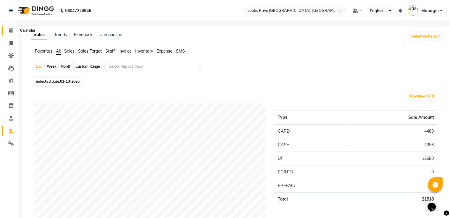
click at [14, 32] on span at bounding box center [11, 30] width 10 height 7
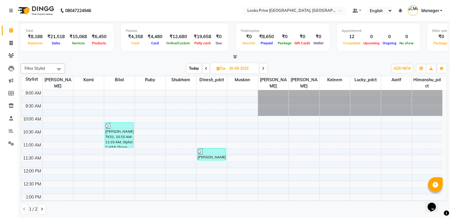
click at [233, 56] on icon at bounding box center [235, 56] width 4 height 4
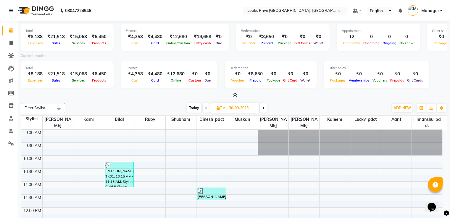
click at [54, 73] on div "₹21,518" at bounding box center [56, 74] width 22 height 7
click at [54, 72] on div "₹21,518" at bounding box center [56, 74] width 22 height 7
click at [40, 72] on div "₹8,188" at bounding box center [35, 74] width 20 height 7
drag, startPoint x: 432, startPoint y: 51, endPoint x: 379, endPoint y: 53, distance: 52.4
click at [379, 53] on div "Total ₹8,188 Expenses ₹21,518 Sales ₹15,068 Services ₹6,450 Products Finance ₹4…" at bounding box center [234, 59] width 426 height 77
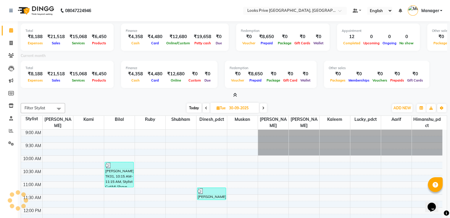
click at [382, 50] on div "Appointment 12 Completed 0 Upcoming 0 Ongoing 0 No show" at bounding box center [378, 37] width 83 height 27
click at [60, 110] on span at bounding box center [59, 108] width 12 height 11
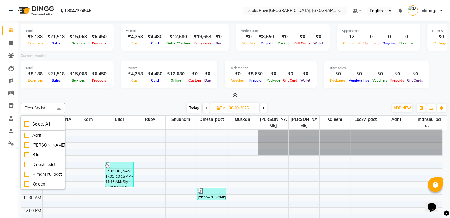
click at [103, 98] on div "Total ₹8,188 Expenses ₹21,518 Sales ₹15,068 Services ₹6,450 Products Finance ₹4…" at bounding box center [234, 139] width 432 height 237
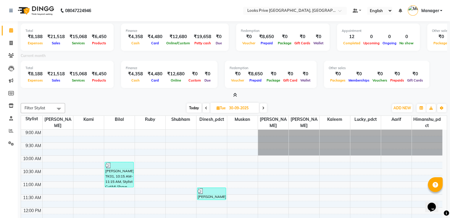
click at [433, 43] on span "Packages" at bounding box center [440, 43] width 18 height 4
click at [397, 38] on div "0" at bounding box center [405, 36] width 17 height 7
click at [397, 37] on div "0" at bounding box center [405, 36] width 17 height 7
click at [439, 109] on button "Toggle Dropdown" at bounding box center [440, 108] width 9 height 8
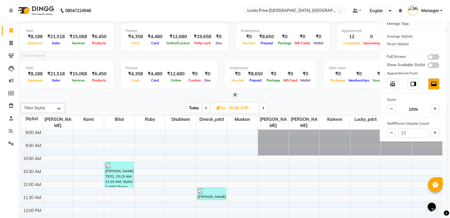
click at [360, 104] on div "Today Tue 30-09-2025" at bounding box center [226, 108] width 317 height 9
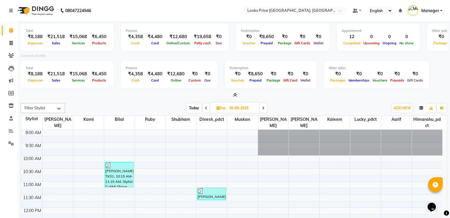
click at [422, 109] on icon "button" at bounding box center [421, 108] width 4 height 4
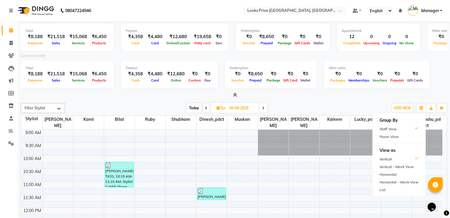
drag, startPoint x: 307, startPoint y: 99, endPoint x: 305, endPoint y: 96, distance: 4.0
click at [306, 98] on div "Total ₹8,188 Expenses ₹21,518 Sales ₹15,068 Services ₹6,450 Products Finance ₹4…" at bounding box center [234, 139] width 432 height 237
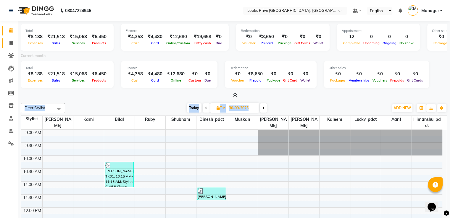
click at [5, 44] on link "Invoice" at bounding box center [9, 43] width 14 height 10
select select "service"
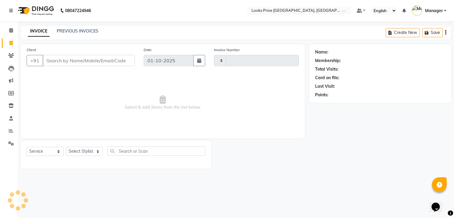
type input "3478"
select select "6205"
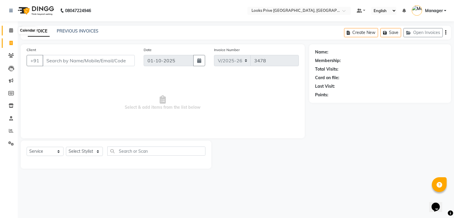
click at [11, 28] on icon at bounding box center [11, 30] width 4 height 4
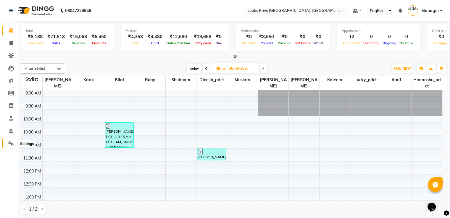
drag, startPoint x: 10, startPoint y: 142, endPoint x: 146, endPoint y: 87, distance: 146.5
click at [10, 142] on icon at bounding box center [11, 143] width 6 height 4
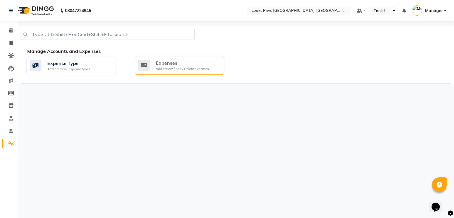
click at [189, 62] on div "Expenses" at bounding box center [182, 62] width 53 height 7
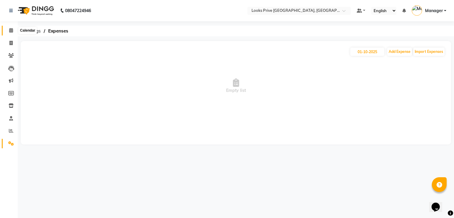
click at [7, 32] on span at bounding box center [11, 30] width 10 height 7
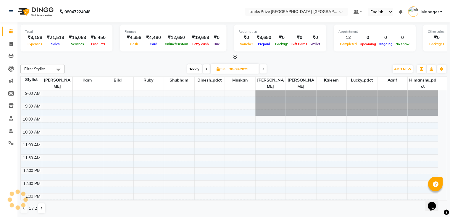
scroll to position [187, 0]
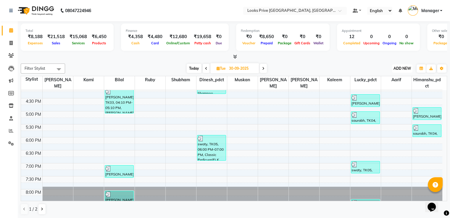
click at [402, 66] on span "ADD NEW" at bounding box center [401, 68] width 17 height 4
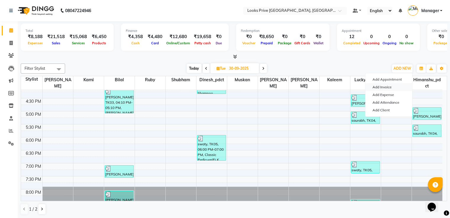
click at [383, 86] on link "Add Invoice" at bounding box center [388, 87] width 47 height 8
select select "6205"
select select "service"
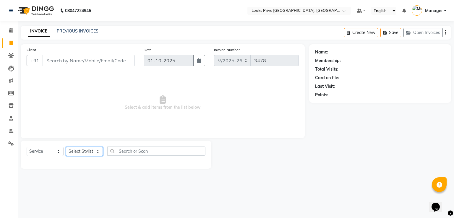
click at [91, 152] on select "Select Stylist A2R_Master [PERSON_NAME] [PERSON_NAME] Dinesh_pdct Himanshu_pdct…" at bounding box center [84, 151] width 37 height 9
select select "76838"
click at [66, 147] on select "Select Stylist A2R_Master [PERSON_NAME] [PERSON_NAME] Dinesh_pdct Himanshu_pdct…" at bounding box center [84, 151] width 37 height 9
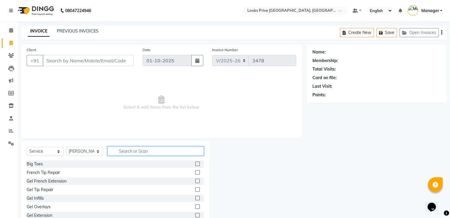
click at [179, 149] on input "text" at bounding box center [155, 151] width 96 height 9
type input "EYE"
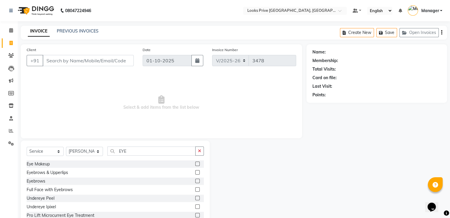
click at [195, 181] on label at bounding box center [197, 181] width 4 height 4
click at [195, 181] on input "checkbox" at bounding box center [197, 181] width 4 height 4
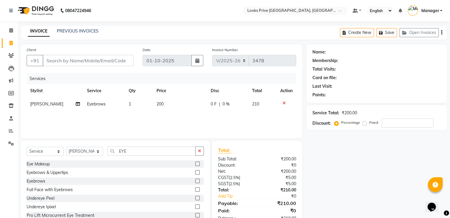
click at [195, 181] on label at bounding box center [197, 181] width 4 height 4
click at [195, 181] on input "checkbox" at bounding box center [197, 181] width 4 height 4
checkbox input "false"
click at [162, 103] on td "200" at bounding box center [180, 104] width 54 height 13
select select "76838"
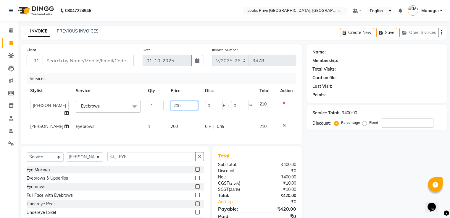
click at [180, 107] on input "200" at bounding box center [184, 105] width 27 height 9
type input "2"
type input "100"
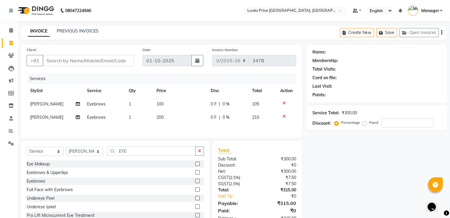
click at [174, 126] on div "Services Stylist Service Qty Price Disc Total Action Ayesha Eyebrows 1 100 0 F …" at bounding box center [161, 102] width 269 height 59
click at [168, 118] on td "200" at bounding box center [180, 117] width 54 height 13
select select "76838"
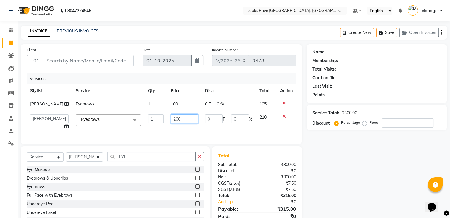
click at [175, 117] on input "200" at bounding box center [184, 118] width 27 height 9
type input "2"
type input "100"
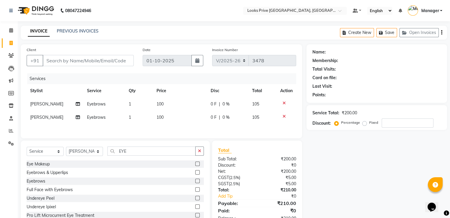
click at [307, 129] on div "Service Total: ₹200.00 Discount: Percentage Fixed" at bounding box center [376, 117] width 140 height 25
click at [197, 153] on button "button" at bounding box center [199, 151] width 9 height 9
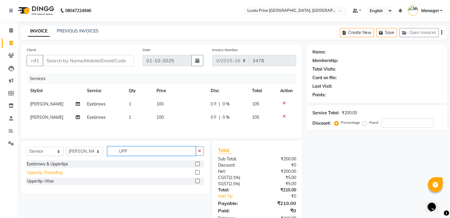
type input "UPP"
click at [58, 172] on div "Upperlip Threading" at bounding box center [45, 173] width 36 height 6
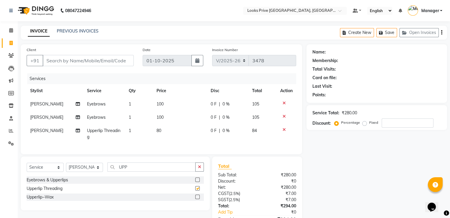
checkbox input "false"
click at [167, 133] on td "80" at bounding box center [180, 134] width 54 height 20
select select "76838"
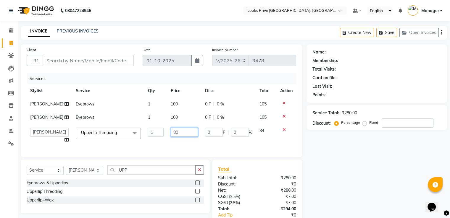
drag, startPoint x: 163, startPoint y: 132, endPoint x: 128, endPoint y: 120, distance: 37.2
click at [134, 126] on tr "A2R_Master Aarif Ayesha Bilal Dinesh_pdct Himanshu_pdct Kaleem Karni Lucky_pdct…" at bounding box center [161, 135] width 269 height 22
type input "4"
type input "100"
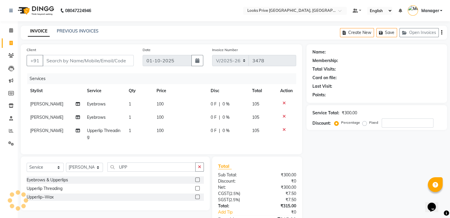
click at [143, 131] on td "1" at bounding box center [139, 134] width 28 height 20
select select "76838"
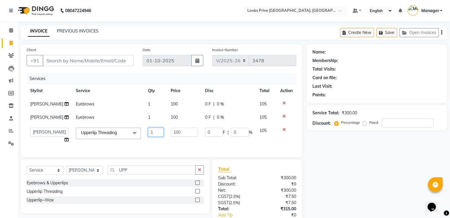
drag, startPoint x: 146, startPoint y: 132, endPoint x: 117, endPoint y: 126, distance: 29.7
click at [117, 126] on tr "A2R_Master Aarif Ayesha Bilal Dinesh_pdct Himanshu_pdct Kaleem Karni Lucky_pdct…" at bounding box center [161, 135] width 269 height 22
type input "2"
click at [112, 63] on input "Client" at bounding box center [88, 60] width 91 height 11
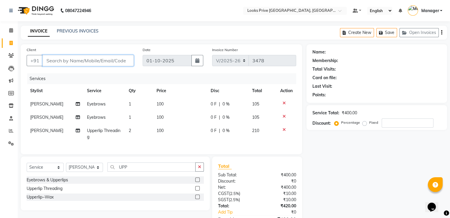
type input "9"
type input "0"
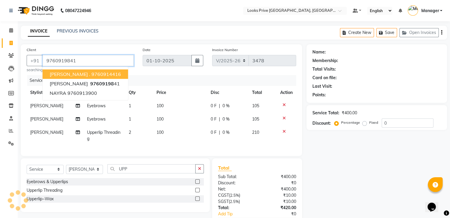
type input "9760919841"
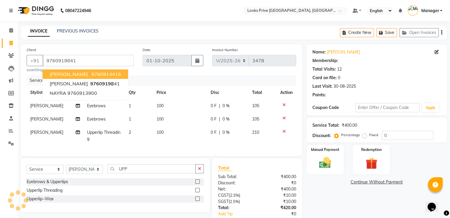
select select "1: Object"
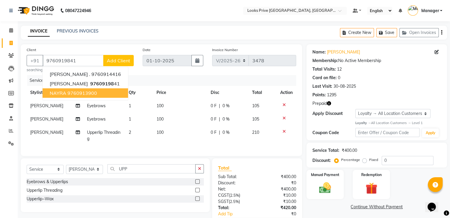
click at [330, 103] on icon "button" at bounding box center [329, 103] width 4 height 4
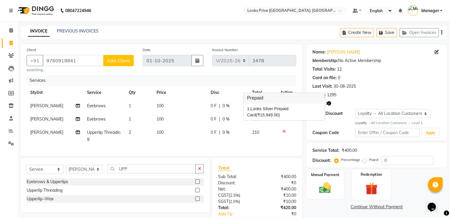
scroll to position [30, 0]
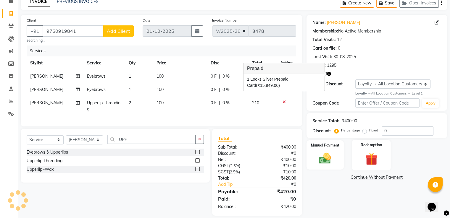
click at [373, 163] on img at bounding box center [371, 158] width 20 height 15
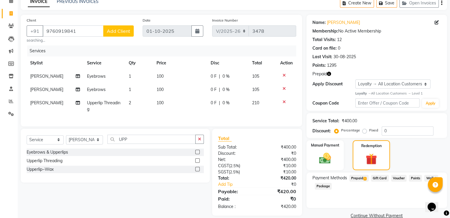
click at [362, 180] on span "Prepaid 1" at bounding box center [358, 178] width 19 height 7
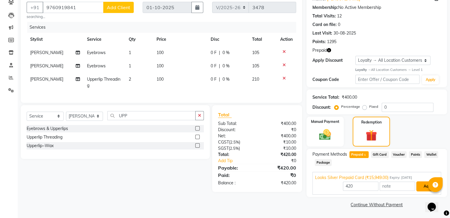
click at [418, 187] on button "Add" at bounding box center [427, 186] width 22 height 10
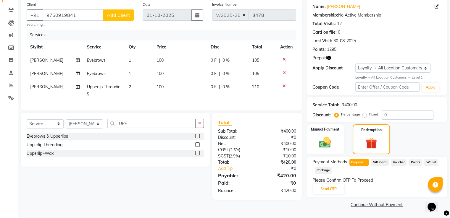
scroll to position [46, 0]
click at [330, 188] on button "Send OTP" at bounding box center [328, 189] width 31 height 10
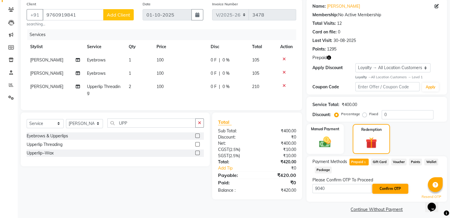
type input "9040"
click at [383, 187] on button "Confirm OTP" at bounding box center [390, 189] width 36 height 10
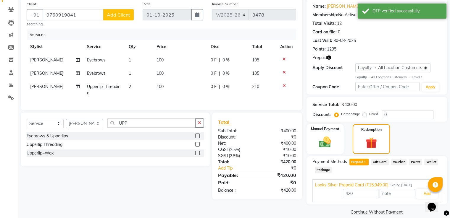
scroll to position [51, 0]
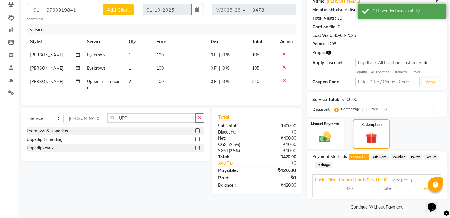
click at [421, 188] on button "Add" at bounding box center [427, 189] width 22 height 10
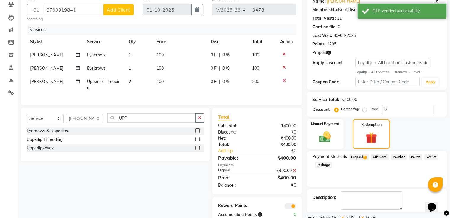
scroll to position [73, 0]
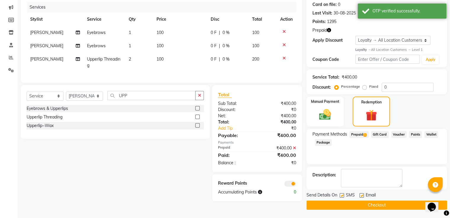
click at [358, 202] on button "Checkout" at bounding box center [376, 205] width 140 height 9
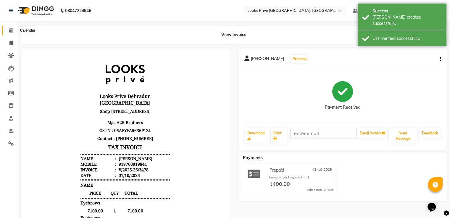
click at [12, 30] on icon at bounding box center [11, 30] width 4 height 4
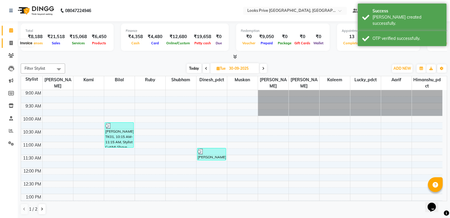
click at [8, 45] on span at bounding box center [11, 43] width 10 height 7
select select "service"
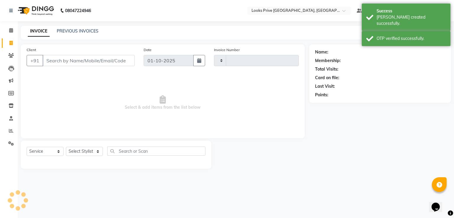
type input "3479"
select select "6205"
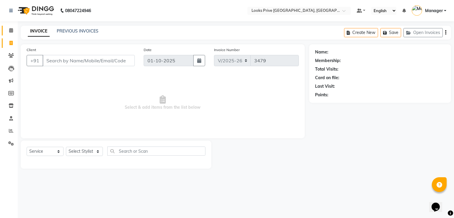
click at [9, 30] on icon at bounding box center [11, 30] width 4 height 4
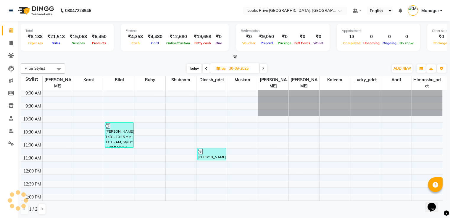
scroll to position [187, 0]
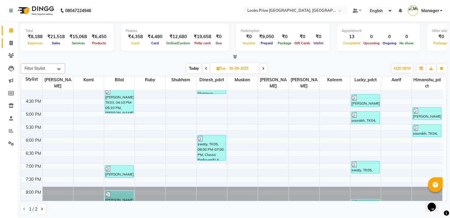
click at [4, 47] on link "Invoice" at bounding box center [9, 43] width 14 height 10
select select "service"
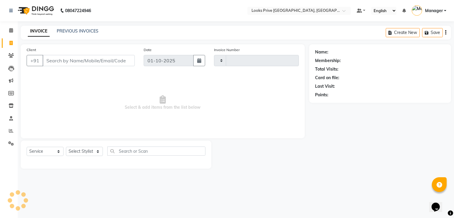
type input "3480"
select select "6205"
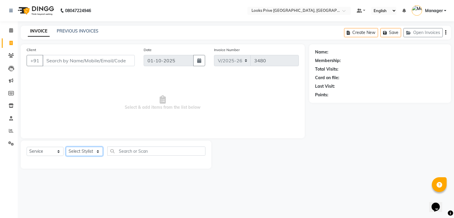
click at [79, 152] on select "Select Stylist" at bounding box center [84, 151] width 37 height 9
select select "45664"
click at [66, 147] on select "Select Stylist A2R_Master [PERSON_NAME] [PERSON_NAME] Dinesh_pdct Himanshu_pdct…" at bounding box center [84, 151] width 37 height 9
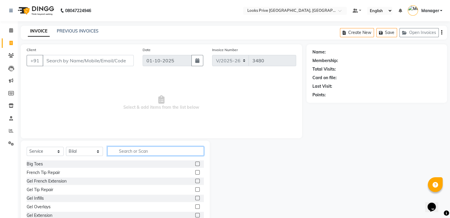
click at [161, 149] on input "text" at bounding box center [155, 151] width 96 height 9
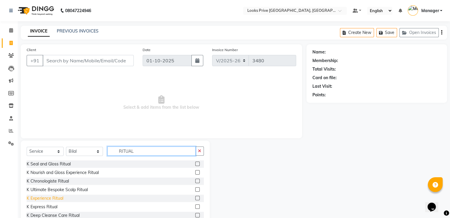
type input "RITUAL"
click at [55, 196] on div "K Experience Ritual" at bounding box center [45, 198] width 37 height 6
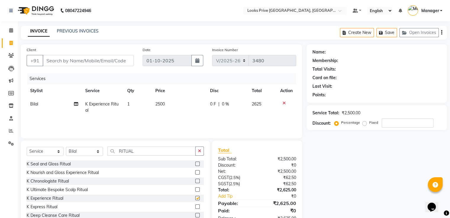
checkbox input "false"
drag, startPoint x: 146, startPoint y: 147, endPoint x: 73, endPoint y: 143, distance: 72.8
click at [80, 143] on div "Select Service Product Membership Package Voucher Prepaid Gift Card Select Styl…" at bounding box center [115, 184] width 189 height 87
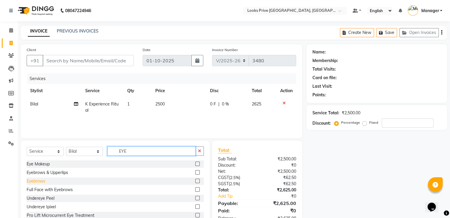
type input "EYE"
click at [43, 181] on div "Eyebrows" at bounding box center [36, 181] width 19 height 6
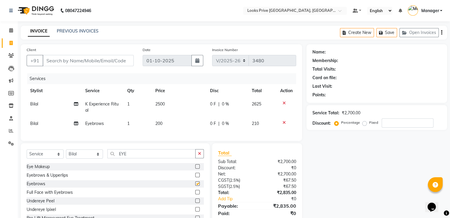
checkbox input "false"
click at [157, 125] on span "200" at bounding box center [158, 123] width 7 height 5
select select "45664"
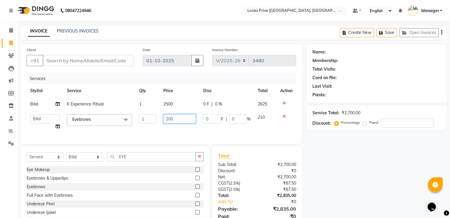
drag, startPoint x: 161, startPoint y: 117, endPoint x: 150, endPoint y: 115, distance: 11.5
click at [151, 115] on tr "A2R_Master Aarif Ayesha Bilal Dinesh_pdct Himanshu_pdct Kaleem Karni Lucky_pdct…" at bounding box center [161, 122] width 269 height 22
type input "150"
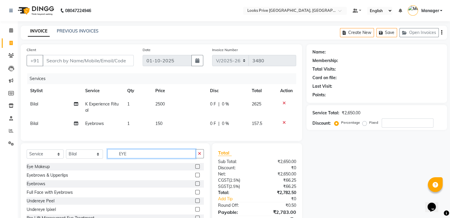
drag, startPoint x: 131, startPoint y: 161, endPoint x: 45, endPoint y: 157, distance: 86.1
click at [44, 157] on div "Select Service Product Membership Package Voucher Prepaid Gift Card Select Styl…" at bounding box center [115, 156] width 177 height 14
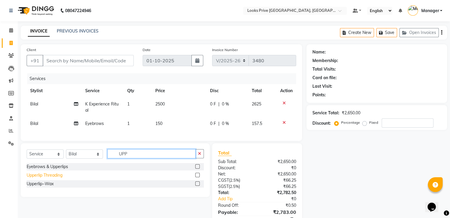
type input "UPP"
click at [45, 179] on div "Upperlip Threading" at bounding box center [45, 175] width 36 height 6
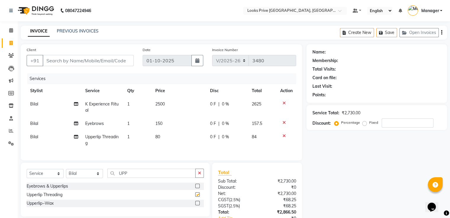
checkbox input "false"
click at [165, 140] on td "80" at bounding box center [179, 140] width 55 height 20
select select "45664"
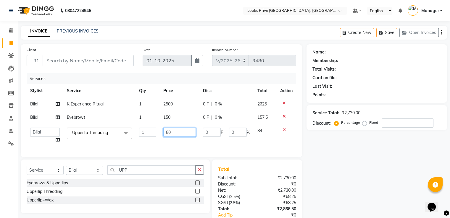
drag, startPoint x: 176, startPoint y: 133, endPoint x: 150, endPoint y: 134, distance: 25.7
click at [150, 134] on tr "A2R_Master Aarif Ayesha Bilal Dinesh_pdct Himanshu_pdct Kaleem Karni Lucky_pdct…" at bounding box center [161, 135] width 269 height 22
drag, startPoint x: 150, startPoint y: 132, endPoint x: 147, endPoint y: 133, distance: 3.6
click at [141, 131] on tr "A2R_Master Aarif Ayesha Bilal Dinesh_pdct Himanshu_pdct Kaleem Karni Lucky_pdct…" at bounding box center [161, 135] width 269 height 22
type input "100"
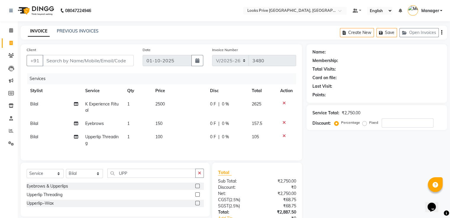
click at [172, 103] on td "2500" at bounding box center [179, 108] width 55 height 20
select select "45664"
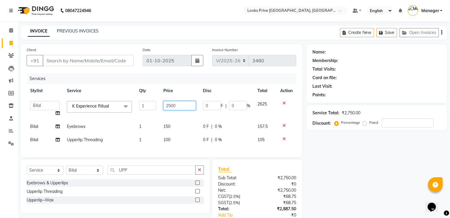
drag, startPoint x: 141, startPoint y: 109, endPoint x: 131, endPoint y: 105, distance: 10.5
click at [134, 107] on tr "A2R_Master Aarif Ayesha Bilal Dinesh_pdct Himanshu_pdct Kaleem Karni Lucky_pdct…" at bounding box center [161, 109] width 269 height 22
type input "3500"
click at [79, 173] on div "Select Service Product Membership Package Voucher Prepaid Gift Card Select Styl…" at bounding box center [115, 187] width 189 height 54
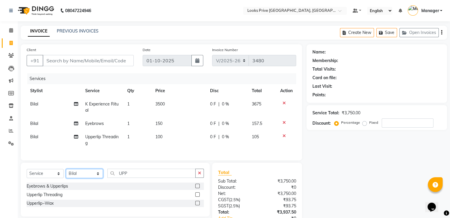
select select "74574"
click at [66, 174] on select "Select Stylist A2R_Master [PERSON_NAME] [PERSON_NAME] Dinesh_pdct Himanshu_pdct…" at bounding box center [84, 173] width 37 height 9
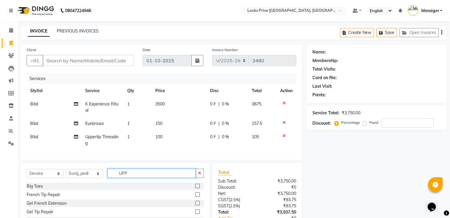
drag, startPoint x: 143, startPoint y: 176, endPoint x: 98, endPoint y: 175, distance: 44.9
click at [98, 175] on div "Select Service Product Membership Package Voucher Prepaid Gift Card Select Styl…" at bounding box center [115, 176] width 177 height 14
type input "CLAS"
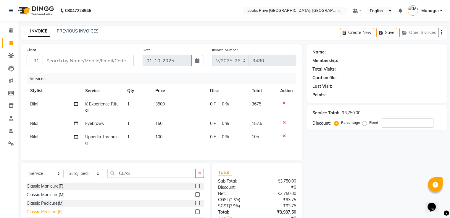
click at [57, 214] on div "Classic Pedicure(F)" at bounding box center [45, 212] width 36 height 6
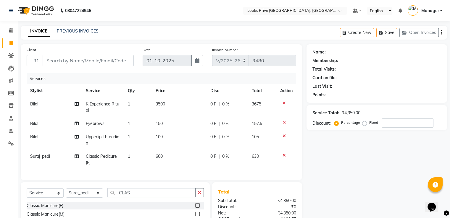
checkbox input "false"
click at [159, 155] on span "600" at bounding box center [158, 156] width 7 height 5
select select "74574"
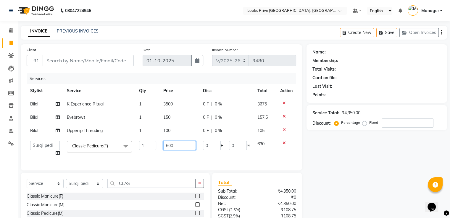
drag, startPoint x: 152, startPoint y: 143, endPoint x: 108, endPoint y: 139, distance: 44.5
click at [113, 139] on tr "A2R_Master Aarif Ayesha Bilal Dinesh_pdct Himanshu_pdct Kaleem Karni Lucky_pdct…" at bounding box center [161, 148] width 269 height 22
type input "850"
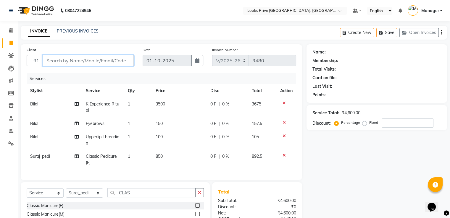
click at [111, 60] on input "Client" at bounding box center [88, 60] width 91 height 11
type input "8"
type input "0"
drag, startPoint x: 96, startPoint y: 61, endPoint x: 61, endPoint y: 60, distance: 35.5
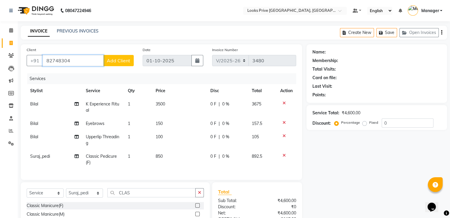
click at [61, 60] on input "82748304" at bounding box center [73, 60] width 61 height 11
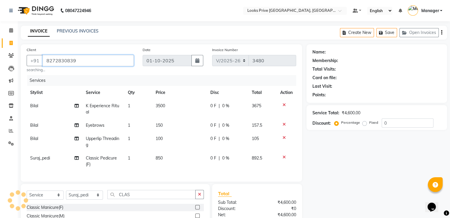
type input "8272830839"
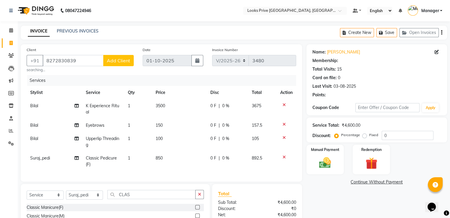
scroll to position [66, 0]
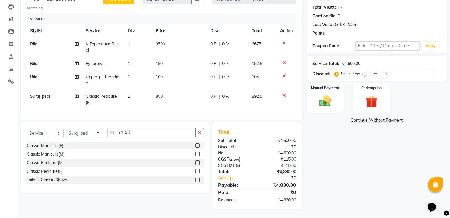
select select "1: Object"
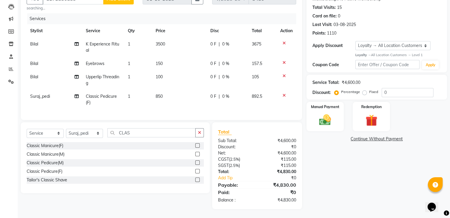
click at [220, 61] on div "0 F | 0 %" at bounding box center [227, 64] width 35 height 6
select select "45664"
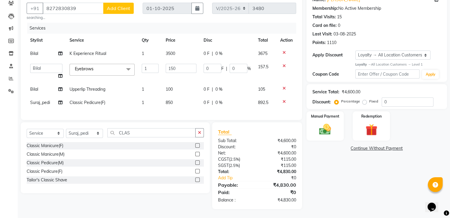
scroll to position [57, 0]
click at [236, 66] on input "0" at bounding box center [238, 68] width 18 height 9
click at [223, 97] on td "0 F | 0 %" at bounding box center [227, 102] width 54 height 13
select select "74574"
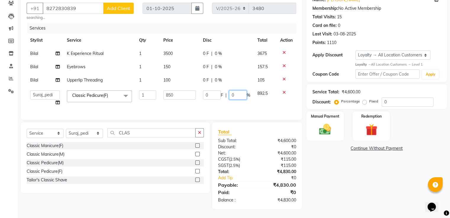
drag, startPoint x: 235, startPoint y: 90, endPoint x: 213, endPoint y: 88, distance: 21.7
click at [213, 90] on div "0 F | 0 %" at bounding box center [226, 94] width 47 height 9
type input "20"
click at [225, 100] on td "0 F | 20 %" at bounding box center [226, 98] width 54 height 22
select select "74574"
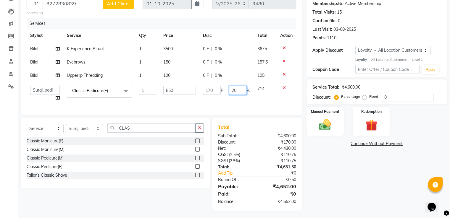
drag, startPoint x: 236, startPoint y: 89, endPoint x: 207, endPoint y: 89, distance: 29.8
click at [207, 89] on div "170 F | 20 %" at bounding box center [226, 90] width 47 height 9
click at [324, 194] on div "Name: Vidhya Membership: No Active Membership Total Visits: 15 Card on file: 0 …" at bounding box center [378, 98] width 145 height 223
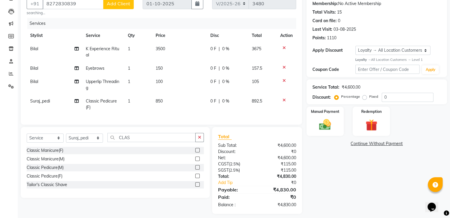
scroll to position [63, 0]
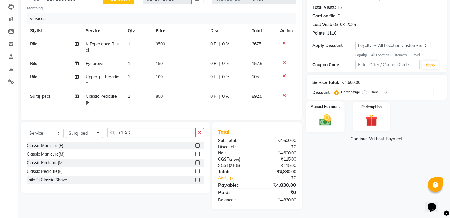
click at [319, 121] on img at bounding box center [325, 120] width 20 height 14
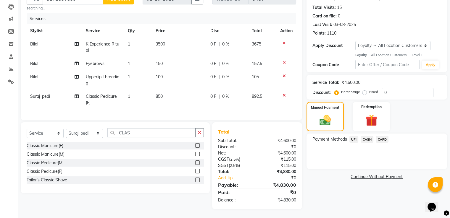
click at [352, 134] on div "Payment Methods UPI CASH CARD" at bounding box center [376, 151] width 140 height 35
click at [352, 140] on span "UPI" at bounding box center [353, 139] width 9 height 7
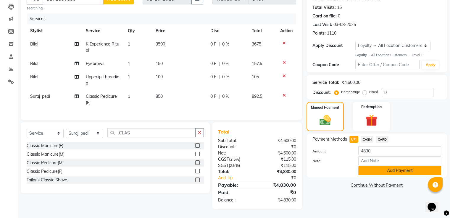
click at [366, 169] on button "Add Payment" at bounding box center [399, 170] width 83 height 9
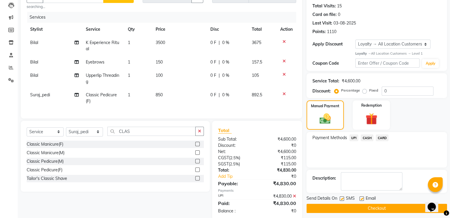
scroll to position [93, 0]
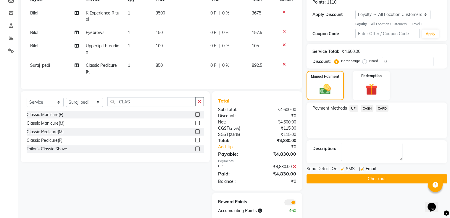
click at [355, 178] on button "Checkout" at bounding box center [376, 178] width 140 height 9
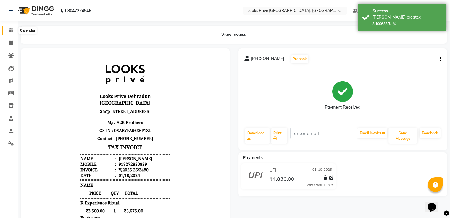
click at [9, 30] on icon at bounding box center [11, 30] width 4 height 4
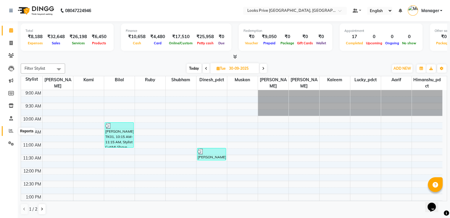
click at [9, 133] on icon at bounding box center [11, 131] width 4 height 4
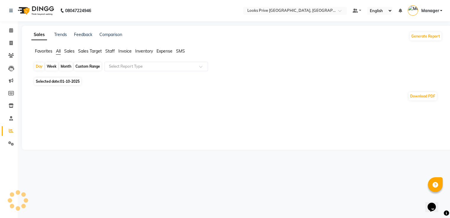
click at [106, 53] on span "Staff" at bounding box center [109, 50] width 9 height 5
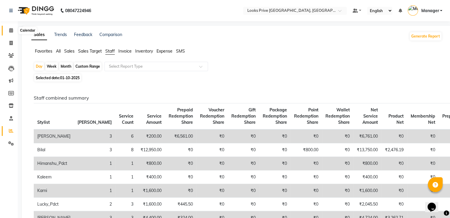
click at [9, 28] on icon at bounding box center [11, 30] width 4 height 4
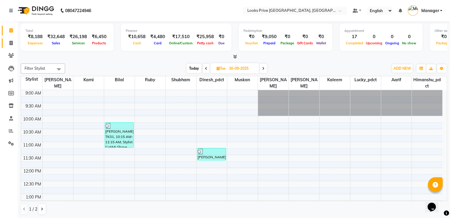
drag, startPoint x: 8, startPoint y: 46, endPoint x: 12, endPoint y: 48, distance: 4.8
click at [8, 46] on span at bounding box center [11, 43] width 10 height 7
select select "service"
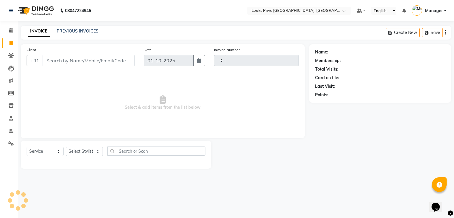
type input "3481"
select select "6205"
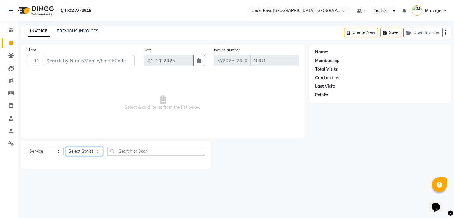
click at [90, 154] on select "Select Stylist" at bounding box center [84, 151] width 37 height 9
select select "89834"
click at [66, 147] on select "Select Stylist A2R_Master [PERSON_NAME] [PERSON_NAME] Dinesh_pdct Himanshu_pdct…" at bounding box center [84, 151] width 37 height 9
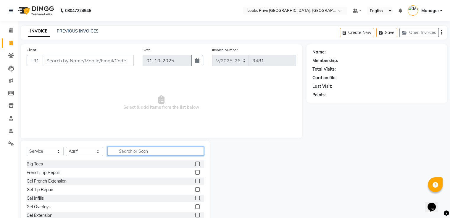
click at [168, 154] on input "text" at bounding box center [155, 151] width 96 height 9
type input "STY"
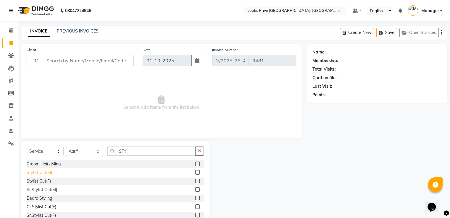
click at [46, 174] on div "Stylist Cut(M)" at bounding box center [39, 173] width 25 height 6
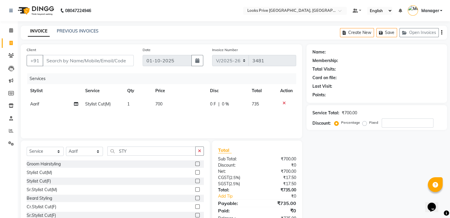
click at [53, 201] on div "Beard Styling" at bounding box center [115, 198] width 177 height 7
click at [50, 199] on div "Beard Styling" at bounding box center [39, 198] width 25 height 6
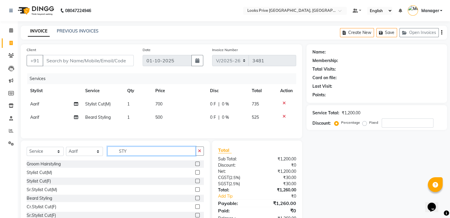
click at [116, 151] on input "STY" at bounding box center [151, 151] width 88 height 9
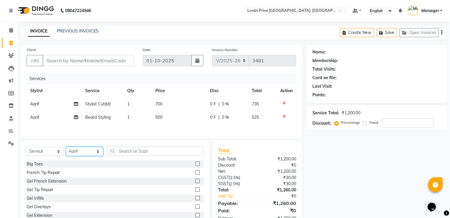
click at [89, 154] on select "Select Stylist A2R_Master [PERSON_NAME] [PERSON_NAME] Dinesh_pdct Himanshu_pdct…" at bounding box center [84, 151] width 37 height 9
click at [66, 148] on select "Select Stylist A2R_Master [PERSON_NAME] [PERSON_NAME] Dinesh_pdct Himanshu_pdct…" at bounding box center [84, 151] width 37 height 9
click at [142, 153] on input "text" at bounding box center [155, 151] width 96 height 9
click at [47, 182] on div "Stylist Cut(F)" at bounding box center [39, 181] width 24 height 6
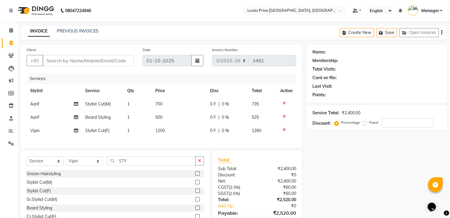
drag, startPoint x: 151, startPoint y: 132, endPoint x: 168, endPoint y: 128, distance: 17.3
click at [152, 132] on tr "Vipin Stylist Cut(F) 1 1200 0 F | 0 % 1260" at bounding box center [161, 130] width 269 height 13
drag, startPoint x: 163, startPoint y: 130, endPoint x: 138, endPoint y: 134, distance: 25.1
click at [138, 134] on tr "Vipin Stylist Cut(F) 1 1200 0 F | 0 % 1260" at bounding box center [161, 130] width 269 height 13
click at [176, 129] on td "1200" at bounding box center [179, 130] width 55 height 13
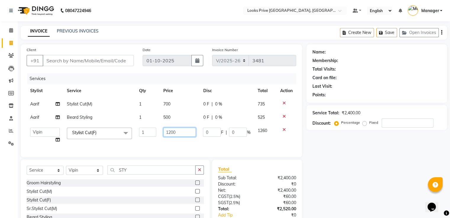
drag, startPoint x: 166, startPoint y: 134, endPoint x: 123, endPoint y: 121, distance: 45.2
click at [123, 121] on tbody "Aarif Stylist Cut(M) 1 700 0 F | 0 % 735 Aarif Beard Styling 1 500 0 F | 0 % 52…" at bounding box center [161, 122] width 269 height 49
click at [141, 75] on div "Services" at bounding box center [163, 78] width 273 height 11
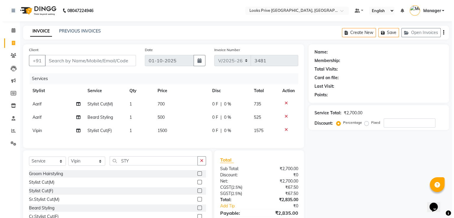
scroll to position [33, 0]
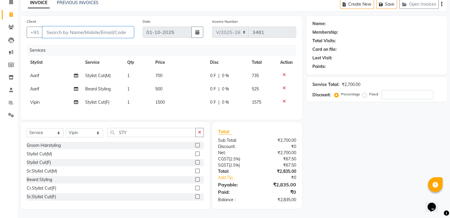
click at [120, 27] on input "Client" at bounding box center [88, 32] width 91 height 11
click at [90, 27] on input "Client" at bounding box center [88, 32] width 91 height 11
click at [131, 27] on button "Add Client" at bounding box center [118, 32] width 30 height 11
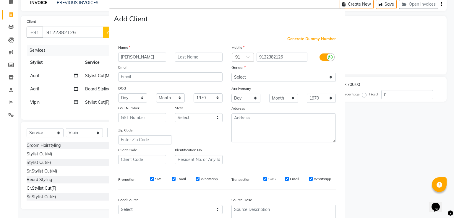
click at [121, 59] on input "nEELAM" at bounding box center [142, 57] width 48 height 9
drag, startPoint x: 257, startPoint y: 75, endPoint x: 255, endPoint y: 80, distance: 5.7
click at [257, 75] on select "Select [DEMOGRAPHIC_DATA] [DEMOGRAPHIC_DATA] Other Prefer Not To Say" at bounding box center [283, 77] width 104 height 9
click at [231, 73] on select "Select [DEMOGRAPHIC_DATA] [DEMOGRAPHIC_DATA] Other Prefer Not To Say" at bounding box center [283, 77] width 104 height 9
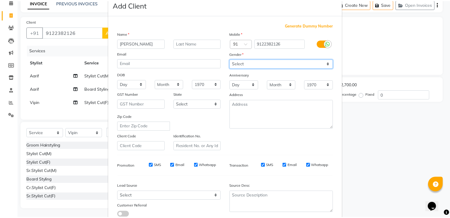
scroll to position [58, 0]
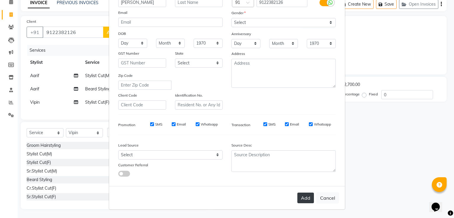
click at [304, 196] on button "Add" at bounding box center [305, 198] width 17 height 11
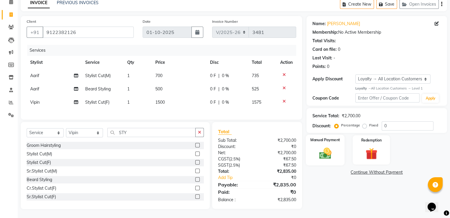
click at [327, 148] on img at bounding box center [325, 153] width 20 height 14
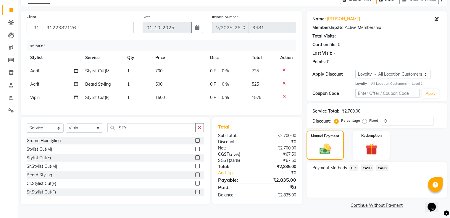
click at [356, 166] on span "UPI" at bounding box center [353, 168] width 9 height 7
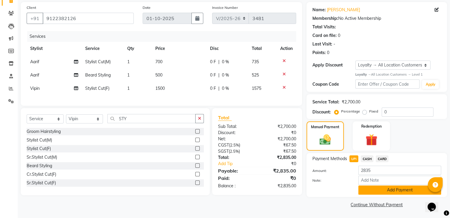
click at [365, 193] on button "Add Payment" at bounding box center [399, 190] width 83 height 9
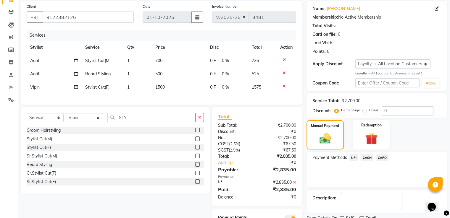
scroll to position [75, 0]
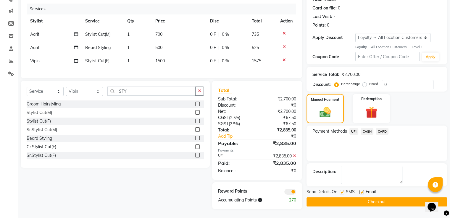
click at [342, 197] on button "Checkout" at bounding box center [376, 201] width 140 height 9
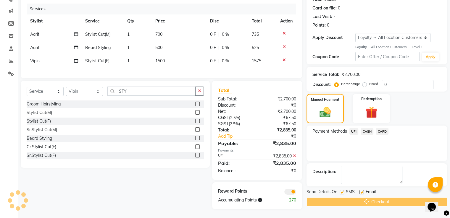
scroll to position [0, 0]
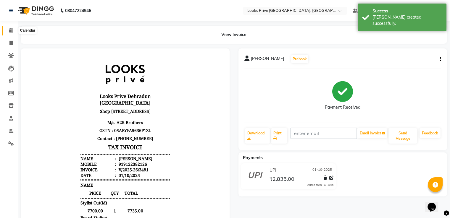
click at [8, 32] on span at bounding box center [11, 30] width 10 height 7
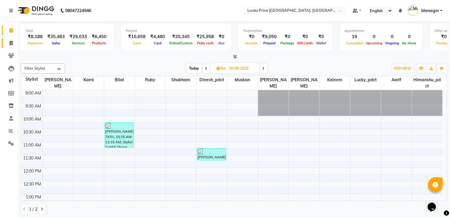
click at [5, 46] on link "Invoice" at bounding box center [9, 43] width 14 height 10
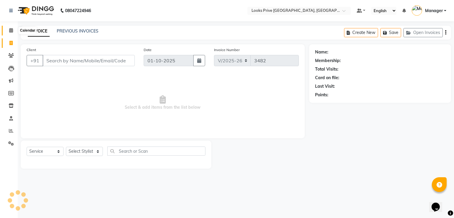
click at [8, 32] on span at bounding box center [11, 30] width 10 height 7
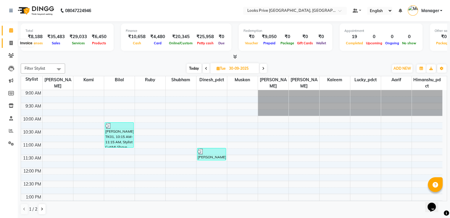
click at [10, 42] on icon at bounding box center [10, 43] width 3 height 4
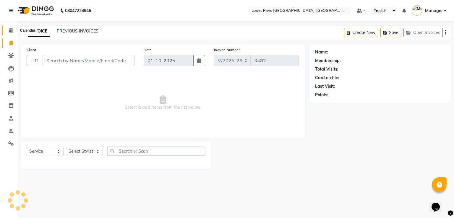
click at [9, 31] on icon at bounding box center [11, 30] width 4 height 4
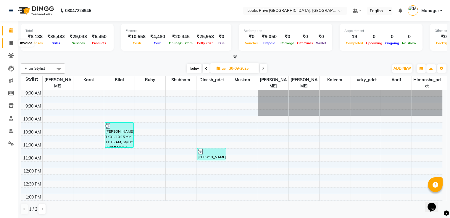
click at [12, 44] on icon at bounding box center [10, 43] width 3 height 4
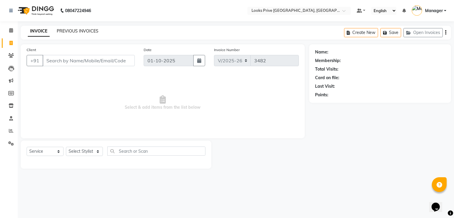
click at [78, 31] on link "PREVIOUS INVOICES" at bounding box center [78, 30] width 42 height 5
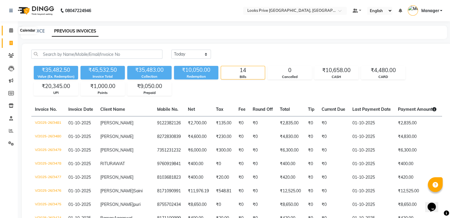
click at [10, 30] on icon at bounding box center [11, 30] width 4 height 4
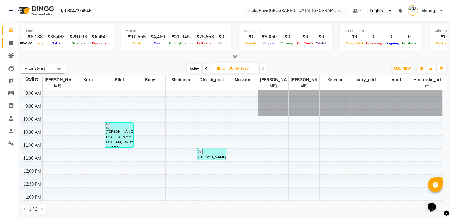
click at [11, 44] on icon at bounding box center [10, 43] width 3 height 4
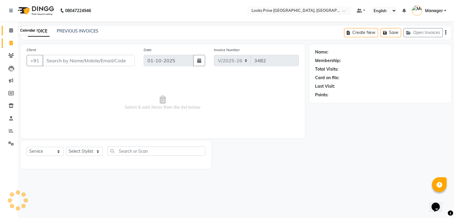
click at [11, 32] on icon at bounding box center [11, 30] width 4 height 4
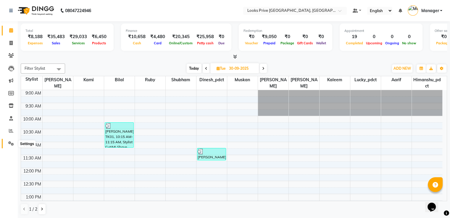
click at [11, 143] on icon at bounding box center [11, 143] width 6 height 4
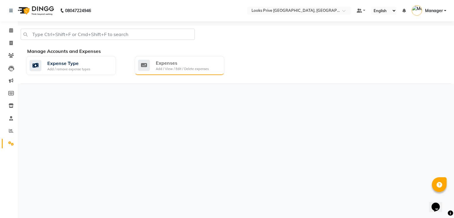
click at [170, 67] on div "Add / View / Edit / Delete expenses" at bounding box center [182, 68] width 53 height 5
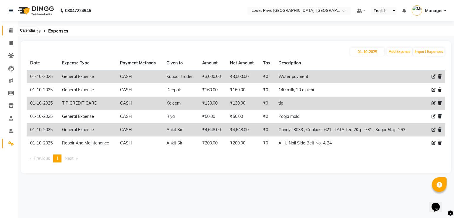
click at [11, 32] on icon at bounding box center [11, 30] width 4 height 4
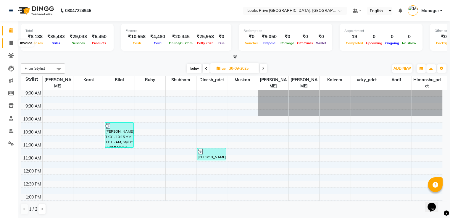
click at [7, 41] on span at bounding box center [11, 43] width 10 height 7
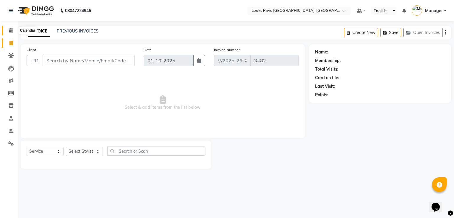
click at [12, 32] on icon at bounding box center [11, 30] width 4 height 4
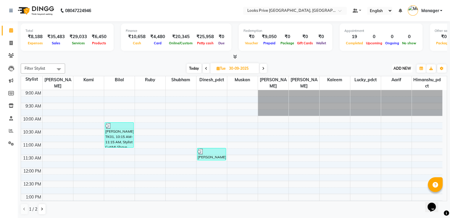
click at [409, 67] on span "ADD NEW" at bounding box center [401, 68] width 17 height 4
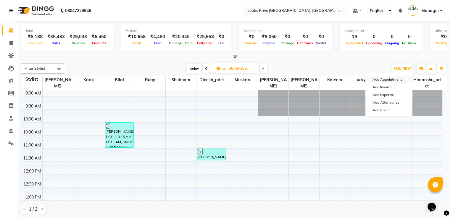
click at [382, 77] on button "Add Appointment" at bounding box center [388, 80] width 47 height 8
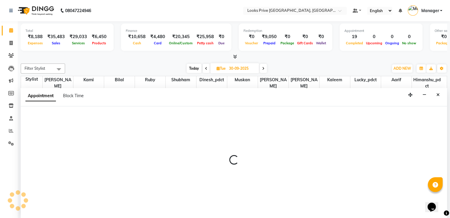
scroll to position [0, 0]
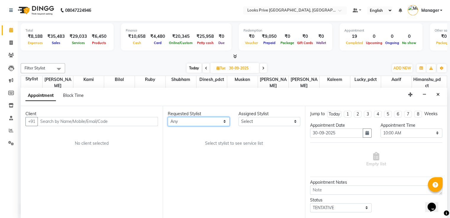
click at [190, 119] on select "Any Aarif Ayesha Bilal Dinesh_pdct Himanshu_pdct Kaleem Karni Lucky_pdct Muskan…" at bounding box center [199, 121] width 62 height 9
click at [168, 117] on select "Any Aarif Ayesha Bilal Dinesh_pdct Himanshu_pdct Kaleem Karni Lucky_pdct Muskan…" at bounding box center [199, 121] width 62 height 9
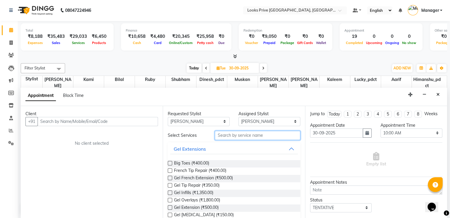
click at [240, 137] on input "text" at bounding box center [257, 135] width 85 height 9
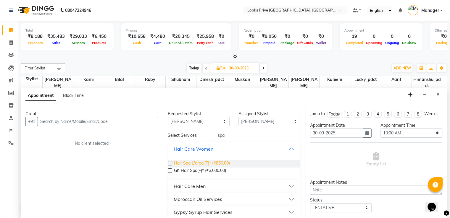
click at [195, 162] on span "Hair Spa L'oreal(F)* (₹850.00)" at bounding box center [202, 163] width 56 height 7
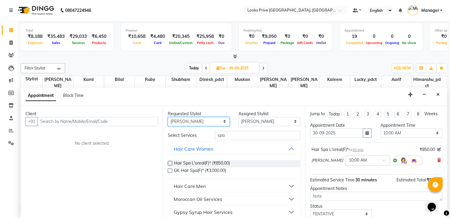
click at [203, 117] on select "Any Aarif Ayesha Bilal Dinesh_pdct Himanshu_pdct Kaleem Karni Lucky_pdct Muskan…" at bounding box center [199, 121] width 62 height 9
click at [168, 117] on select "Any Aarif Ayesha Bilal Dinesh_pdct Himanshu_pdct Kaleem Karni Lucky_pdct Muskan…" at bounding box center [199, 121] width 62 height 9
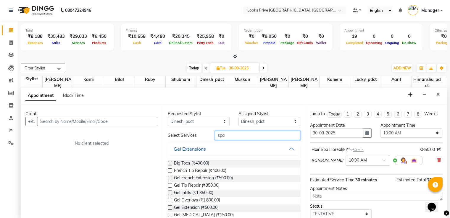
drag, startPoint x: 238, startPoint y: 137, endPoint x: 66, endPoint y: 145, distance: 172.2
click at [187, 132] on div "Select Services spa" at bounding box center [233, 135] width 141 height 9
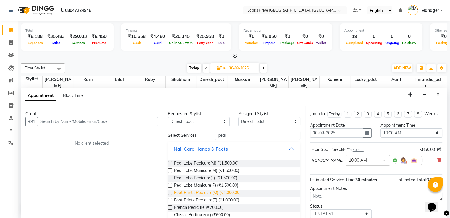
drag, startPoint x: 202, startPoint y: 212, endPoint x: 202, endPoint y: 191, distance: 21.3
click at [202, 212] on span "Classic Pedicure(M) (₹600.00)" at bounding box center [202, 215] width 56 height 7
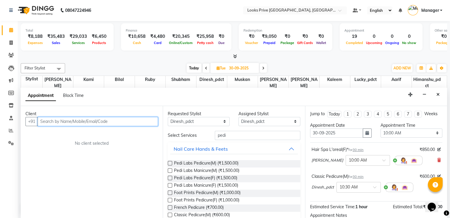
click at [100, 120] on input "text" at bounding box center [98, 121] width 120 height 9
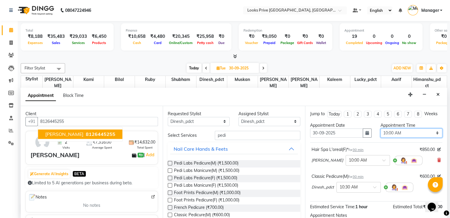
click at [397, 129] on select "Select 10:00 AM 10:15 AM 10:30 AM 10:45 AM 11:00 AM 11:15 AM 11:30 AM 11:45 AM …" at bounding box center [411, 133] width 62 height 9
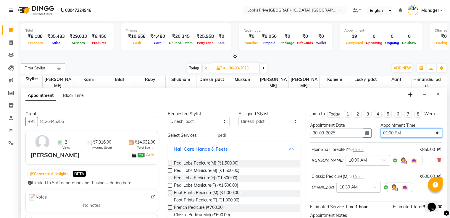
click at [380, 129] on select "Select 10:00 AM 10:15 AM 10:30 AM 10:45 AM 11:00 AM 11:15 AM 11:30 AM 11:45 AM …" at bounding box center [411, 133] width 62 height 9
click at [365, 132] on icon "button" at bounding box center [367, 133] width 4 height 4
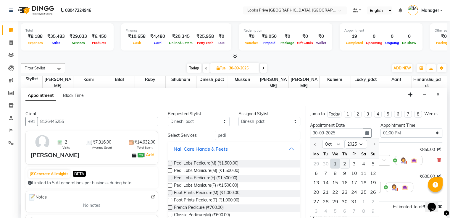
click at [344, 159] on div "2" at bounding box center [344, 163] width 9 height 9
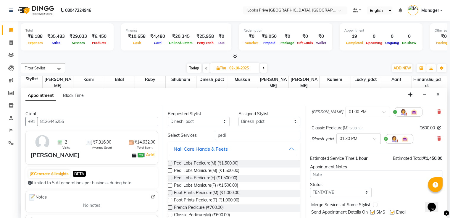
scroll to position [64, 0]
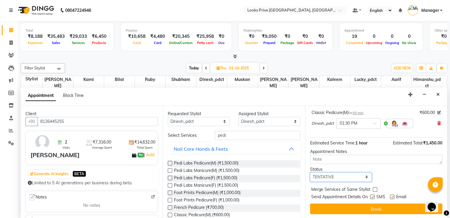
click at [334, 180] on select "Select TENTATIVE CONFIRM UPCOMING" at bounding box center [341, 177] width 62 height 9
click at [310, 173] on select "Select TENTATIVE CONFIRM UPCOMING" at bounding box center [341, 177] width 62 height 9
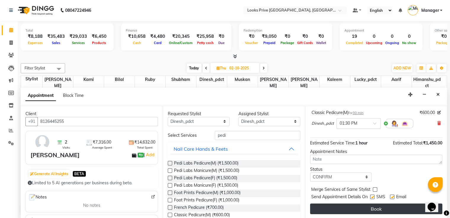
click at [335, 207] on button "Book" at bounding box center [376, 209] width 132 height 11
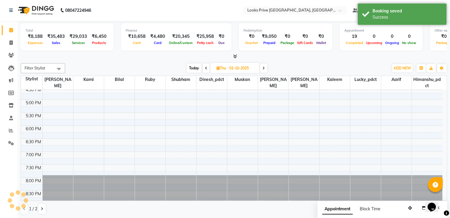
scroll to position [0, 0]
click at [206, 67] on icon at bounding box center [206, 69] width 2 height 4
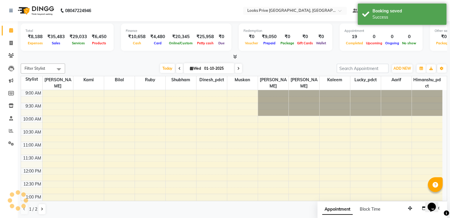
scroll to position [198, 0]
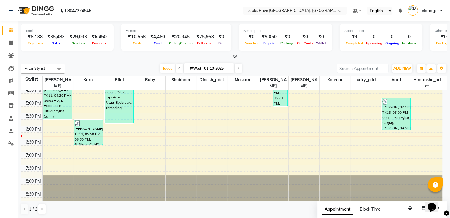
click at [7, 38] on li "Invoice" at bounding box center [9, 43] width 18 height 13
click at [10, 44] on icon at bounding box center [10, 43] width 3 height 4
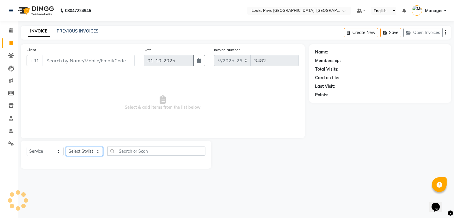
drag, startPoint x: 77, startPoint y: 151, endPoint x: 81, endPoint y: 136, distance: 15.1
click at [77, 151] on select "Select Stylist" at bounding box center [84, 151] width 37 height 9
click at [66, 147] on select "Select Stylist A2R_Master [PERSON_NAME] [PERSON_NAME] Dinesh_pdct Himanshu_pdct…" at bounding box center [84, 151] width 37 height 9
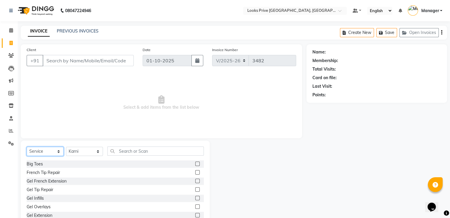
click at [41, 151] on select "Select Service Product Membership Package Voucher Prepaid Gift Card" at bounding box center [45, 151] width 37 height 9
click at [27, 147] on select "Select Service Product Membership Package Voucher Prepaid Gift Card" at bounding box center [45, 151] width 37 height 9
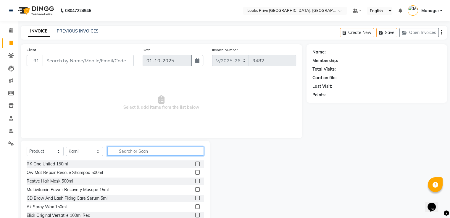
click at [132, 147] on input "text" at bounding box center [155, 151] width 96 height 9
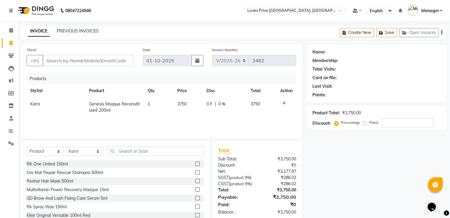
click at [184, 104] on span "3750" at bounding box center [181, 103] width 9 height 5
drag, startPoint x: 185, startPoint y: 106, endPoint x: 147, endPoint y: 100, distance: 38.7
click at [147, 101] on tr "A2R_Master Aarif Ayesha Bilal Dinesh_pdct Himanshu_pdct Kaleem Karni Lucky_pdct…" at bounding box center [161, 106] width 269 height 17
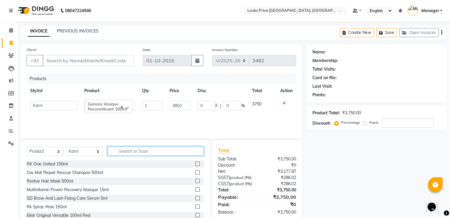
click at [158, 150] on input "text" at bounding box center [155, 151] width 96 height 9
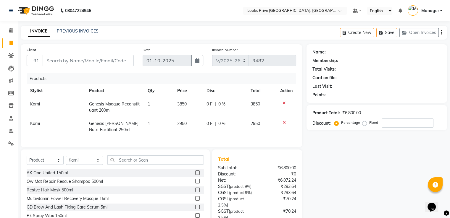
click at [186, 123] on span "2950" at bounding box center [181, 123] width 9 height 5
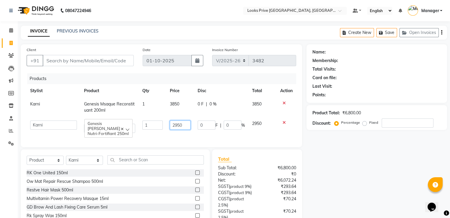
drag, startPoint x: 186, startPoint y: 123, endPoint x: 103, endPoint y: 119, distance: 83.7
click at [105, 121] on tr "A2R_Master Aarif Ayesha Bilal Dinesh_pdct Himanshu_pdct Kaleem Karni Lucky_pdct…" at bounding box center [161, 127] width 269 height 20
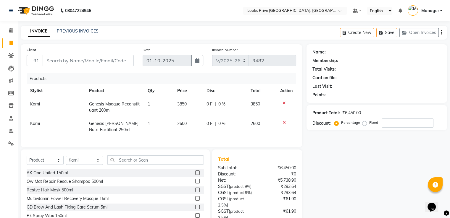
click at [116, 83] on div "Products" at bounding box center [163, 78] width 273 height 11
click at [85, 162] on select "Select Stylist A2R_Master [PERSON_NAME] [PERSON_NAME] Dinesh_pdct Himanshu_pdct…" at bounding box center [84, 160] width 37 height 9
click at [66, 161] on select "Select Stylist A2R_Master [PERSON_NAME] [PERSON_NAME] Dinesh_pdct Himanshu_pdct…" at bounding box center [84, 160] width 37 height 9
click at [125, 165] on input "text" at bounding box center [155, 159] width 96 height 9
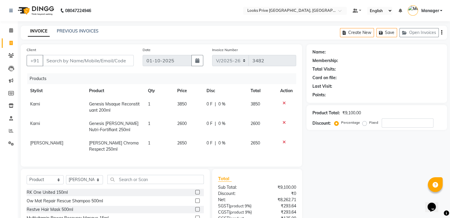
click at [182, 143] on span "2650" at bounding box center [181, 142] width 9 height 5
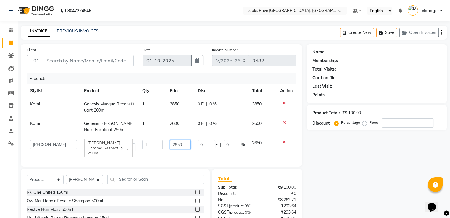
drag, startPoint x: 186, startPoint y: 145, endPoint x: 49, endPoint y: 164, distance: 138.2
click at [130, 153] on tr "A2R_Master Aarif Ayesha Bilal Dinesh_pdct Himanshu_pdct Kaleem Karni Lucky_pdct…" at bounding box center [161, 147] width 269 height 20
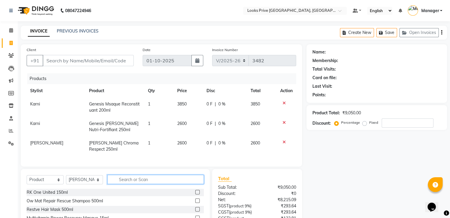
click at [127, 183] on input "text" at bounding box center [155, 179] width 96 height 9
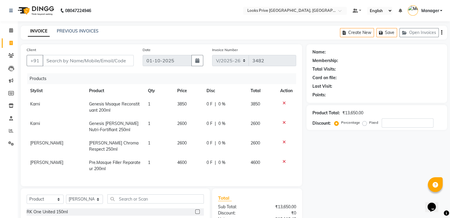
click at [283, 142] on icon at bounding box center [283, 142] width 3 height 4
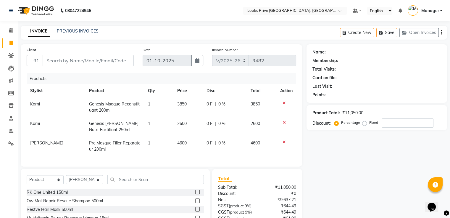
click at [283, 141] on icon at bounding box center [283, 142] width 3 height 4
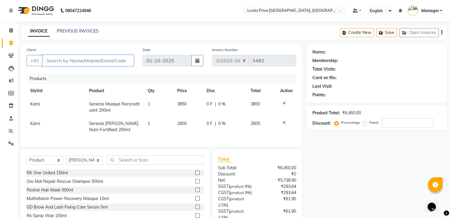
click at [91, 59] on input "Client" at bounding box center [88, 60] width 91 height 11
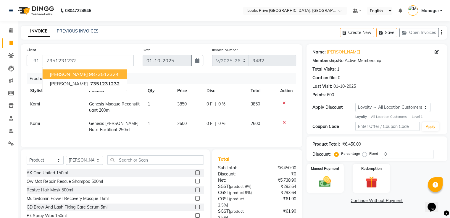
scroll to position [57, 0]
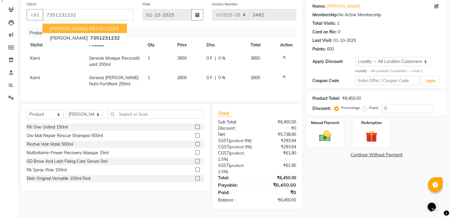
click at [321, 152] on div "Name: Neetu Membership: No Active Membership Total Visits: 1 Card on file: 0 La…" at bounding box center [378, 104] width 145 height 211
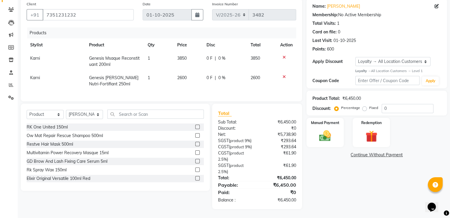
drag, startPoint x: 326, startPoint y: 139, endPoint x: 330, endPoint y: 139, distance: 4.1
click at [330, 139] on div "Name: Neetu Membership: No Active Membership Total Visits: 1 Card on file: 0 La…" at bounding box center [378, 104] width 145 height 211
click at [318, 129] on img at bounding box center [325, 136] width 20 height 14
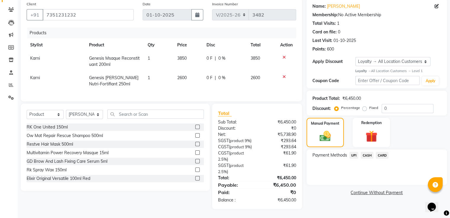
click at [353, 152] on span "UPI" at bounding box center [353, 155] width 9 height 7
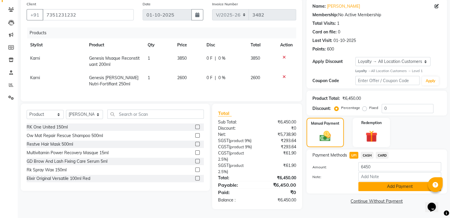
click at [378, 182] on button "Add Payment" at bounding box center [399, 186] width 83 height 9
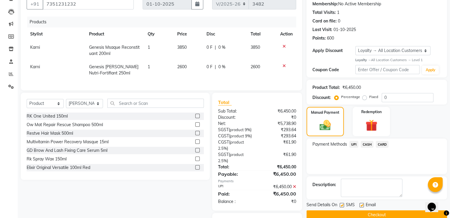
scroll to position [99, 0]
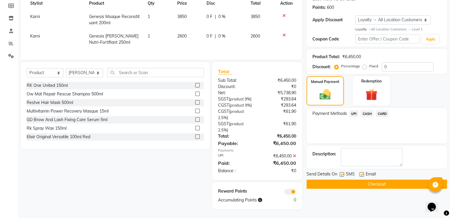
click at [330, 180] on button "Checkout" at bounding box center [376, 184] width 140 height 9
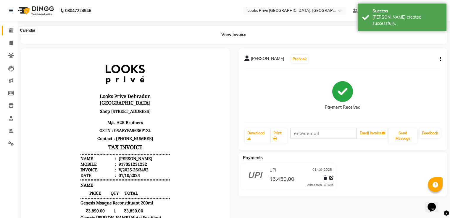
click at [6, 33] on span at bounding box center [11, 30] width 10 height 7
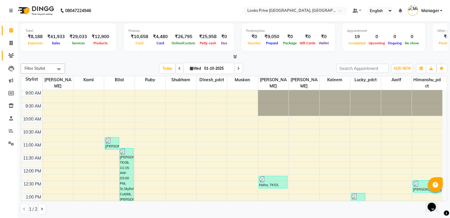
click at [4, 54] on link "Clients" at bounding box center [9, 56] width 14 height 10
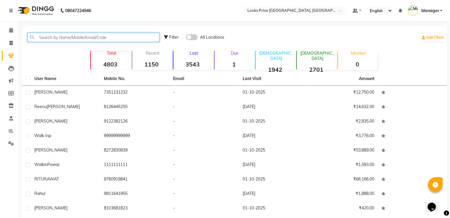
click at [56, 38] on input "text" at bounding box center [93, 37] width 132 height 9
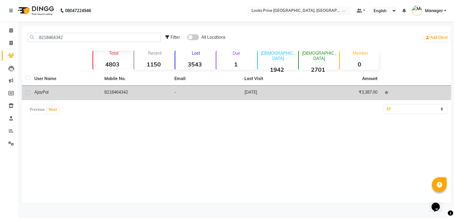
click at [128, 94] on td "8218464342" at bounding box center [136, 93] width 70 height 14
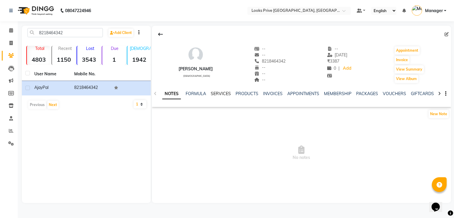
click at [221, 95] on link "SERVICES" at bounding box center [221, 93] width 20 height 5
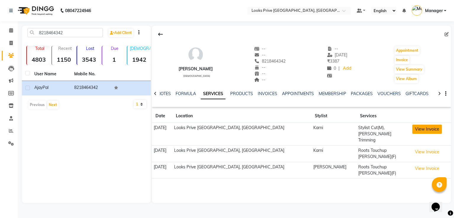
click at [413, 130] on button "View Invoice" at bounding box center [427, 129] width 30 height 9
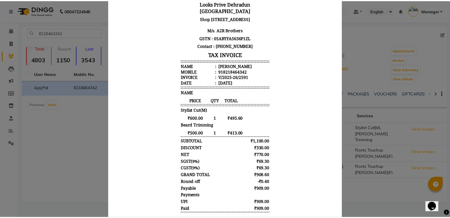
scroll to position [112, 0]
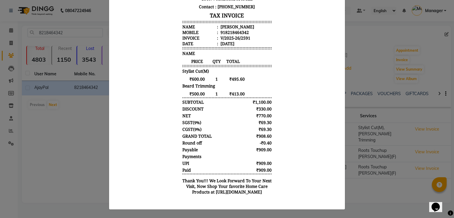
click at [69, 59] on ngb-modal-window "INVOICE View Invoice Close" at bounding box center [227, 109] width 454 height 218
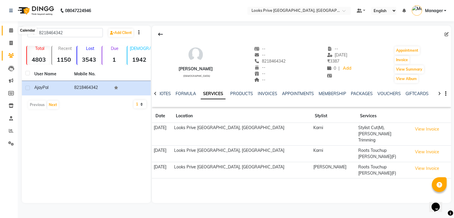
click at [11, 29] on icon at bounding box center [11, 30] width 4 height 4
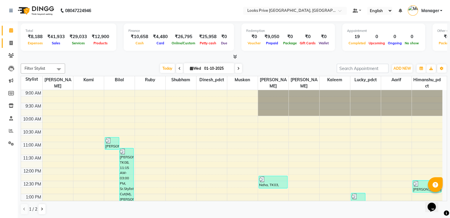
click at [12, 45] on icon at bounding box center [10, 43] width 3 height 4
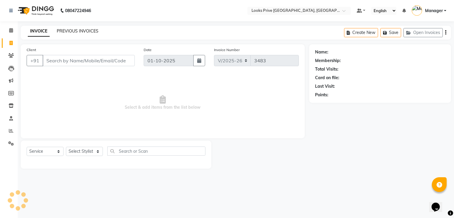
click at [69, 33] on link "PREVIOUS INVOICES" at bounding box center [78, 30] width 42 height 5
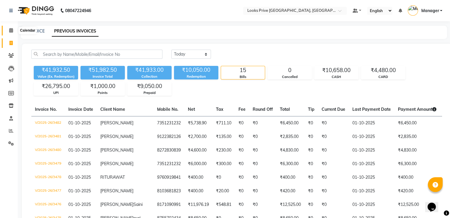
click at [11, 31] on icon at bounding box center [11, 30] width 4 height 4
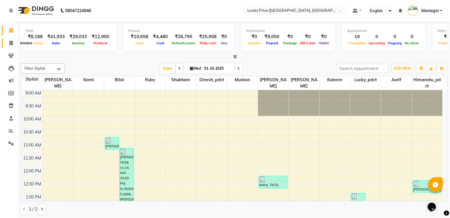
click at [12, 42] on icon at bounding box center [10, 43] width 3 height 4
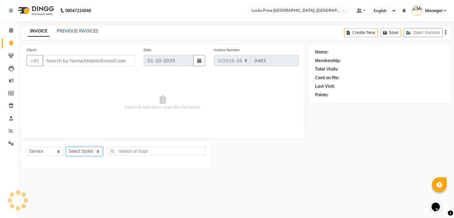
click at [83, 154] on select "Select Stylist" at bounding box center [84, 151] width 37 height 9
click at [66, 147] on select "Select Stylist A2R_Master [PERSON_NAME] [PERSON_NAME] Dinesh_pdct Himanshu_pdct…" at bounding box center [84, 151] width 37 height 9
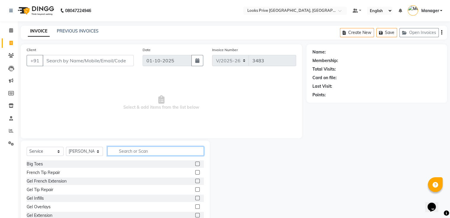
click at [142, 150] on input "text" at bounding box center [155, 151] width 96 height 9
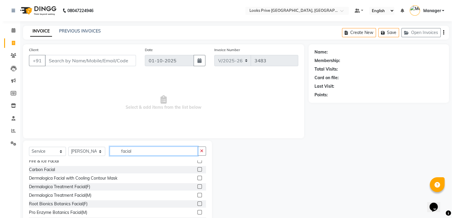
scroll to position [148, 0]
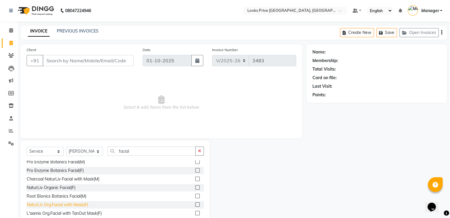
click at [75, 207] on div "NaturLiv Org.Facial with Mask(F)" at bounding box center [57, 205] width 61 height 6
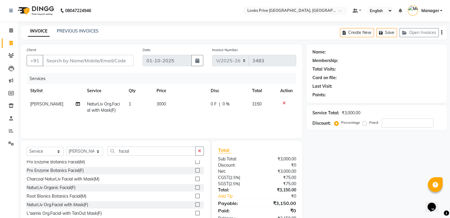
click at [169, 106] on td "3000" at bounding box center [180, 108] width 54 height 20
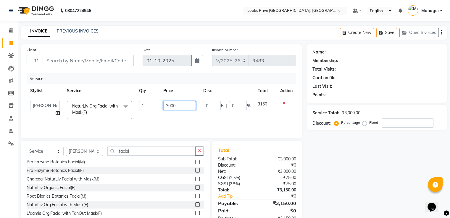
drag, startPoint x: 169, startPoint y: 106, endPoint x: 119, endPoint y: 100, distance: 50.5
click at [126, 100] on tr "A2R_Master Aarif Ayesha Bilal Dinesh_pdct Himanshu_pdct Kaleem Karni Lucky_pdct…" at bounding box center [161, 110] width 269 height 25
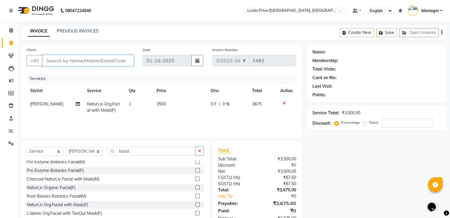
click at [89, 63] on input "Client" at bounding box center [88, 60] width 91 height 11
click at [83, 60] on input "Client" at bounding box center [88, 60] width 91 height 11
click at [114, 61] on span "Add Client" at bounding box center [118, 61] width 23 height 6
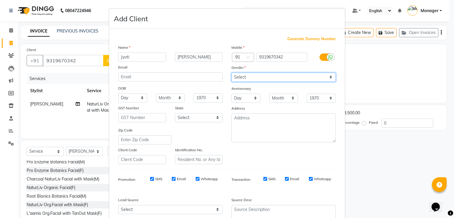
click at [260, 78] on select "Select [DEMOGRAPHIC_DATA] [DEMOGRAPHIC_DATA] Other Prefer Not To Say" at bounding box center [283, 77] width 104 height 9
click at [231, 73] on select "Select [DEMOGRAPHIC_DATA] [DEMOGRAPHIC_DATA] Other Prefer Not To Say" at bounding box center [283, 77] width 104 height 9
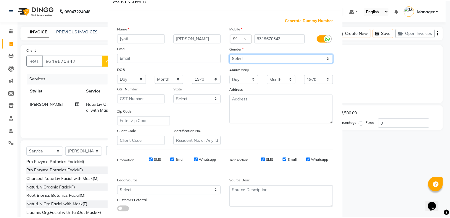
scroll to position [58, 0]
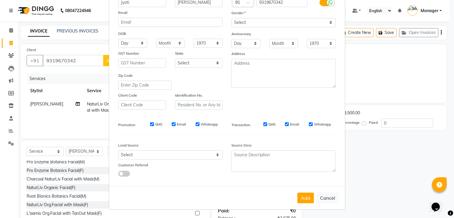
click at [301, 193] on button "Add" at bounding box center [305, 198] width 17 height 11
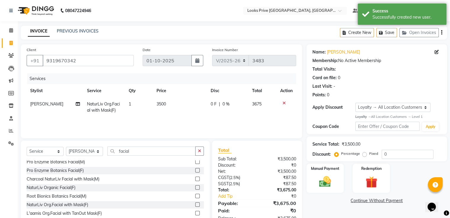
scroll to position [19, 0]
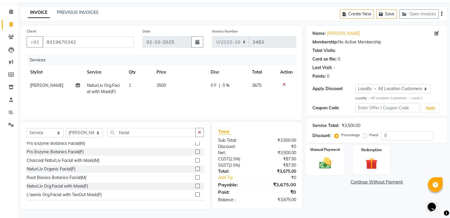
click at [328, 160] on img at bounding box center [325, 163] width 20 height 14
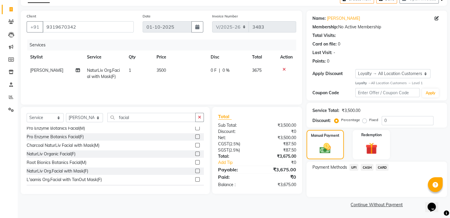
click at [354, 172] on div "UPI" at bounding box center [353, 168] width 12 height 8
click at [352, 168] on span "UPI" at bounding box center [353, 167] width 9 height 7
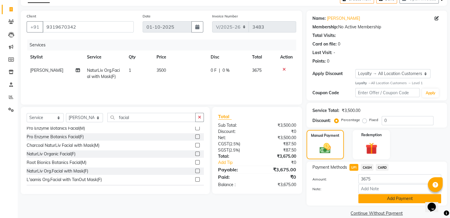
click at [368, 197] on button "Add Payment" at bounding box center [399, 198] width 83 height 9
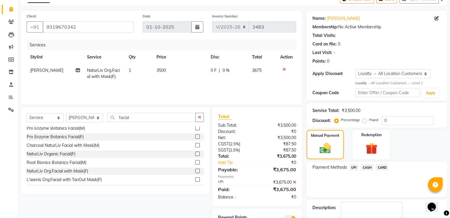
scroll to position [67, 0]
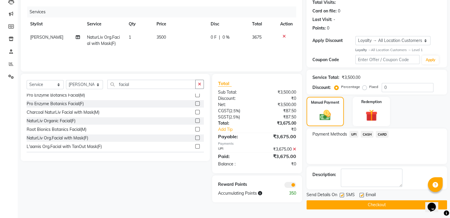
click at [355, 205] on button "Checkout" at bounding box center [376, 204] width 140 height 9
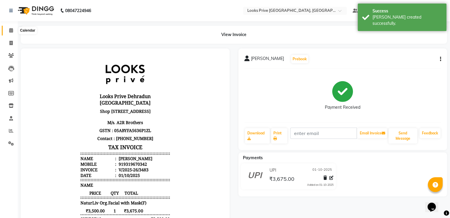
click at [12, 31] on icon at bounding box center [11, 30] width 4 height 4
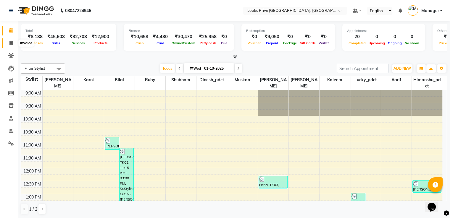
click at [8, 43] on span at bounding box center [11, 43] width 10 height 7
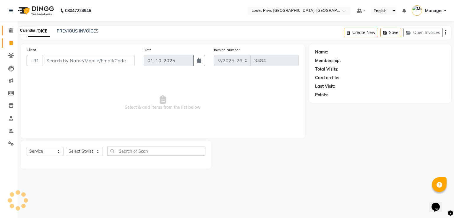
click at [9, 33] on icon at bounding box center [11, 30] width 4 height 4
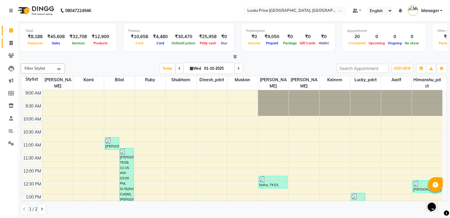
click at [10, 42] on icon at bounding box center [10, 43] width 3 height 4
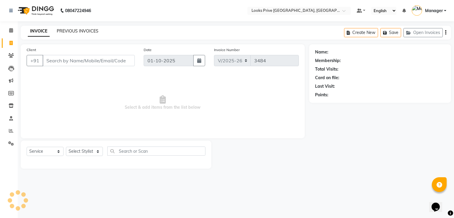
click at [79, 29] on link "PREVIOUS INVOICES" at bounding box center [78, 30] width 42 height 5
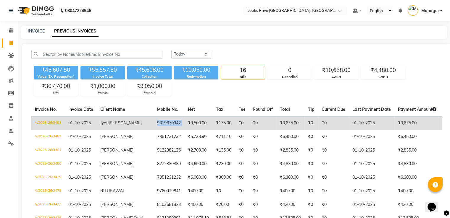
drag, startPoint x: 158, startPoint y: 122, endPoint x: 131, endPoint y: 121, distance: 26.6
click at [131, 121] on tr "V/2025-26/3483 01-10-2025 Jyoti Chahal 9319670342 ₹3,500.00 ₹175.00 ₹0 ₹0 ₹3,67…" at bounding box center [287, 123] width 512 height 14
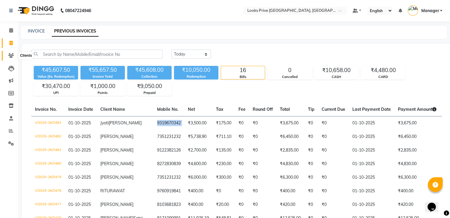
click at [7, 54] on span at bounding box center [11, 55] width 10 height 7
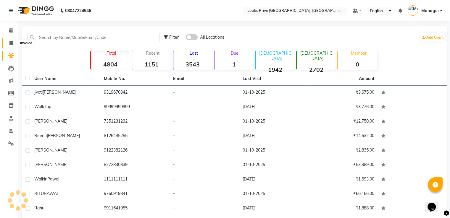
click at [11, 43] on icon at bounding box center [10, 43] width 3 height 4
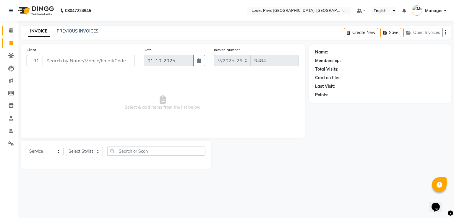
click at [8, 34] on link "Calendar" at bounding box center [9, 31] width 14 height 10
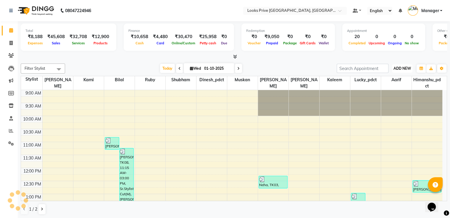
click at [410, 66] on span "ADD NEW" at bounding box center [401, 68] width 17 height 4
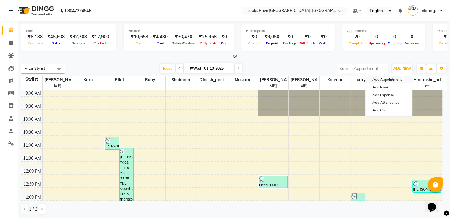
drag, startPoint x: 398, startPoint y: 78, endPoint x: 370, endPoint y: 87, distance: 29.6
click at [398, 78] on button "Add Appointment" at bounding box center [388, 80] width 47 height 8
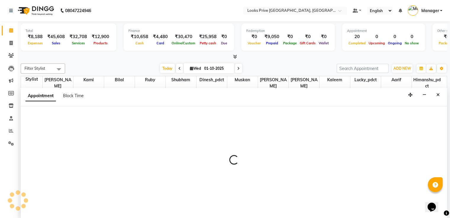
scroll to position [0, 0]
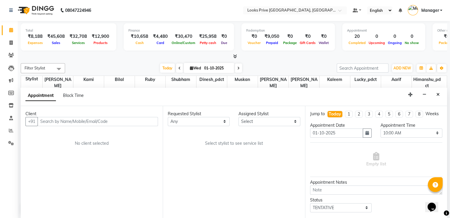
click at [63, 122] on input "text" at bounding box center [98, 121] width 120 height 9
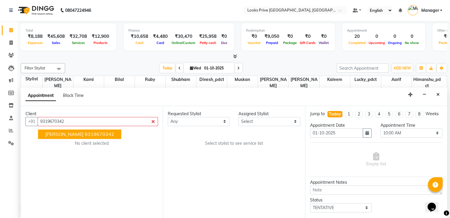
click at [85, 135] on ngb-highlight "9319670342" at bounding box center [100, 134] width 30 height 6
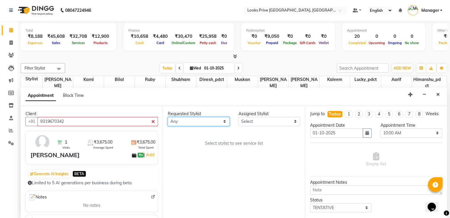
click at [186, 122] on select "Any Aarif Ayesha Bilal Dinesh_pdct Himanshu_pdct Kaleem Karni Lucky_pdct Muskan…" at bounding box center [199, 121] width 62 height 9
click at [168, 117] on select "Any Aarif Ayesha Bilal Dinesh_pdct Himanshu_pdct Kaleem Karni Lucky_pdct Muskan…" at bounding box center [199, 121] width 62 height 9
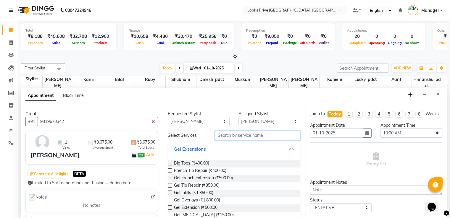
click at [263, 139] on input "text" at bounding box center [257, 135] width 85 height 9
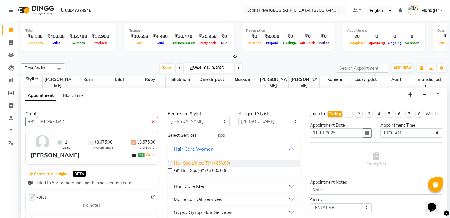
click at [224, 163] on span "Hair Spa L'oreal(F)* (₹850.00)" at bounding box center [202, 163] width 56 height 7
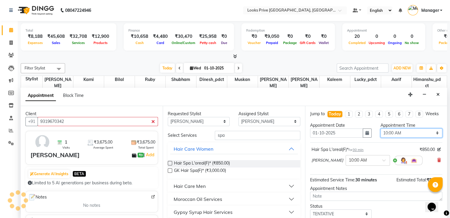
click at [424, 136] on select "Select 10:00 AM 10:15 AM 10:30 AM 10:45 AM 11:00 AM 11:15 AM 11:30 AM 11:45 AM …" at bounding box center [411, 133] width 62 height 9
click at [380, 133] on select "Select 10:00 AM 10:15 AM 10:30 AM 10:45 AM 11:00 AM 11:15 AM 11:30 AM 11:45 AM …" at bounding box center [411, 133] width 62 height 9
click at [366, 135] on icon "button" at bounding box center [367, 133] width 4 height 4
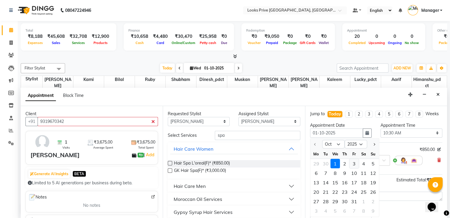
click at [355, 168] on div "3" at bounding box center [353, 163] width 9 height 9
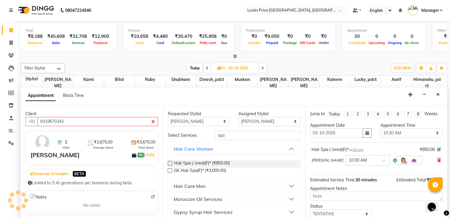
scroll to position [37, 0]
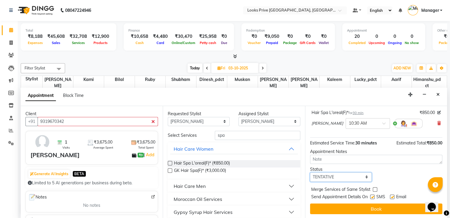
click at [349, 176] on select "Select TENTATIVE CONFIRM UPCOMING" at bounding box center [341, 177] width 62 height 9
click at [310, 173] on select "Select TENTATIVE CONFIRM UPCOMING" at bounding box center [341, 177] width 62 height 9
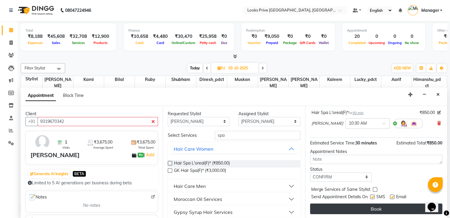
click at [351, 207] on button "Book" at bounding box center [376, 209] width 132 height 11
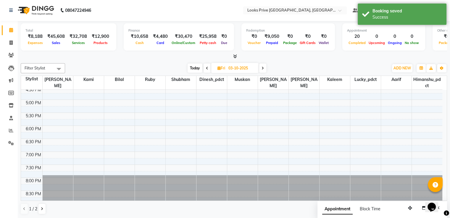
scroll to position [0, 0]
click at [207, 65] on span at bounding box center [206, 68] width 7 height 9
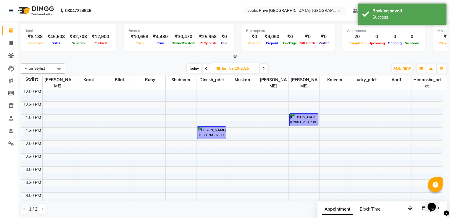
scroll to position [50, 0]
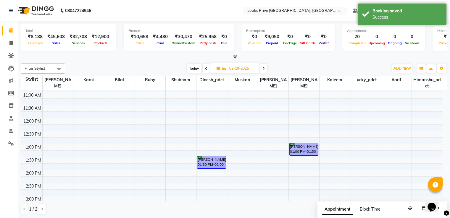
click at [207, 68] on span at bounding box center [205, 68] width 7 height 9
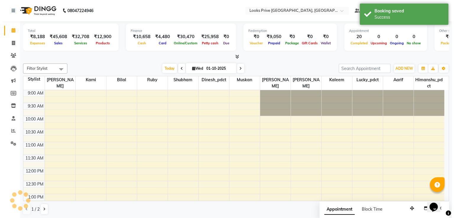
scroll to position [198, 0]
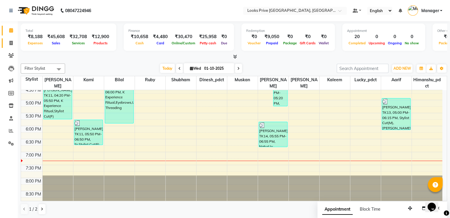
click at [11, 44] on icon at bounding box center [10, 43] width 3 height 4
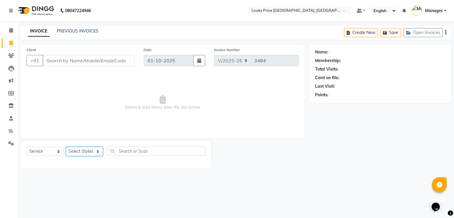
click at [91, 152] on select "Select Stylist" at bounding box center [84, 151] width 37 height 9
click at [66, 147] on select "Select Stylist A2R_Master [PERSON_NAME] [PERSON_NAME] Dinesh_pdct Himanshu_pdct…" at bounding box center [84, 151] width 37 height 9
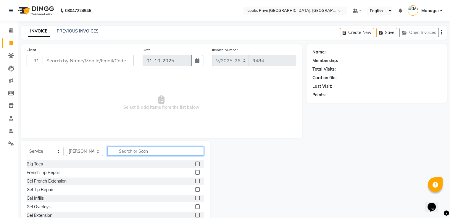
drag, startPoint x: 136, startPoint y: 150, endPoint x: 135, endPoint y: 147, distance: 3.2
click at [136, 149] on input "text" at bounding box center [155, 151] width 96 height 9
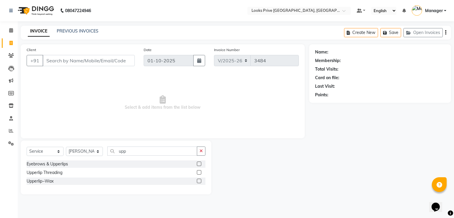
click at [52, 160] on div "Select Service Product Membership Package Voucher Prepaid Gift Card Select Styl…" at bounding box center [116, 154] width 179 height 14
click at [53, 164] on div "Eyebrows & Upperlips" at bounding box center [47, 164] width 41 height 6
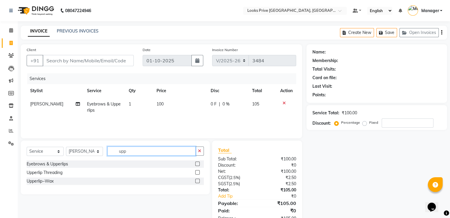
click at [120, 146] on div "Select Service Product Membership Package Voucher Prepaid Gift Card Select Styl…" at bounding box center [115, 168] width 189 height 54
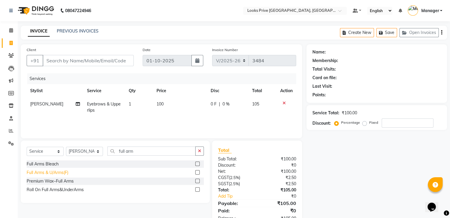
click at [48, 174] on div "Full Arms & U/Arms(F)" at bounding box center [48, 173] width 42 height 6
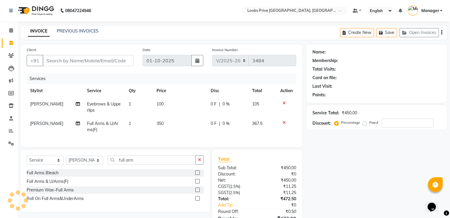
drag, startPoint x: 117, startPoint y: 148, endPoint x: 165, endPoint y: 124, distance: 52.9
click at [165, 124] on td "350" at bounding box center [180, 127] width 54 height 20
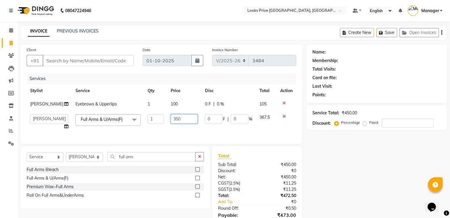
drag, startPoint x: 173, startPoint y: 120, endPoint x: 21, endPoint y: 100, distance: 152.9
click at [35, 100] on tbody "Ayesha Eyebrows & Upperlips 1 100 0 F | 0 % 105 A2R_Master Aarif Ayesha Bilal D…" at bounding box center [161, 116] width 269 height 36
click at [167, 101] on td "100" at bounding box center [184, 104] width 34 height 13
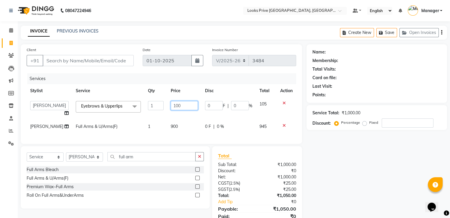
drag, startPoint x: 173, startPoint y: 106, endPoint x: 146, endPoint y: 105, distance: 26.6
click at [147, 105] on tr "A2R_Master Aarif Ayesha Bilal Dinesh_pdct Himanshu_pdct Kaleem Karni Lucky_pdct…" at bounding box center [161, 109] width 269 height 22
click at [170, 77] on div "Services" at bounding box center [163, 78] width 273 height 11
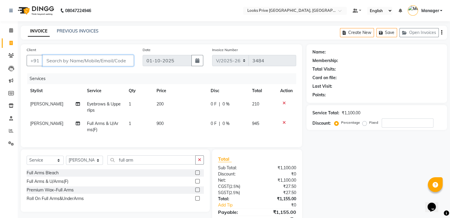
click at [87, 64] on input "Client" at bounding box center [88, 60] width 91 height 11
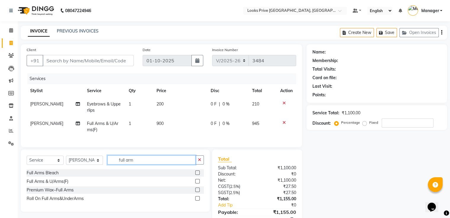
click at [71, 169] on div "Select Service Product Membership Package Voucher Prepaid Gift Card Select Styl…" at bounding box center [115, 162] width 177 height 14
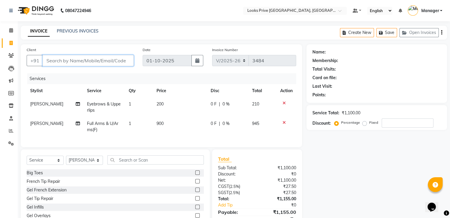
click at [102, 58] on input "Client" at bounding box center [88, 60] width 91 height 11
click at [98, 56] on input "Client" at bounding box center [88, 60] width 91 height 11
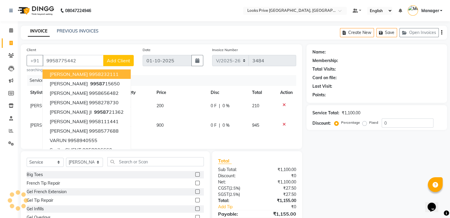
click at [117, 58] on span "Add Client" at bounding box center [118, 61] width 23 height 6
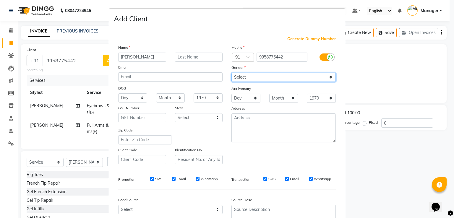
click at [258, 79] on select "Select [DEMOGRAPHIC_DATA] [DEMOGRAPHIC_DATA] Other Prefer Not To Say" at bounding box center [283, 77] width 104 height 9
click at [231, 73] on select "Select [DEMOGRAPHIC_DATA] [DEMOGRAPHIC_DATA] Other Prefer Not To Say" at bounding box center [283, 77] width 104 height 9
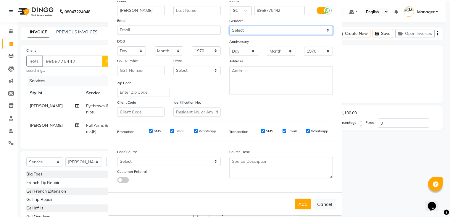
scroll to position [58, 0]
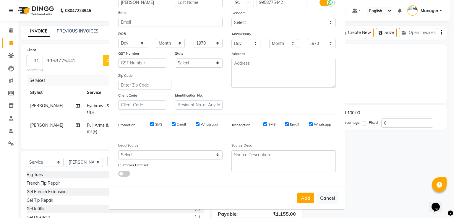
click at [308, 185] on div "Generate Dummy Number Name Vartika Email DOB Day 01 02 03 04 05 06 07 08 09 10 …" at bounding box center [227, 80] width 236 height 212
click at [307, 197] on button "Add" at bounding box center [305, 198] width 17 height 11
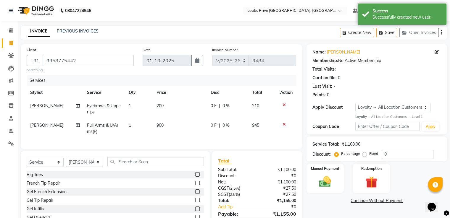
scroll to position [34, 0]
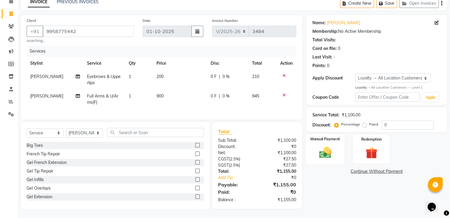
click at [333, 151] on img at bounding box center [325, 152] width 20 height 14
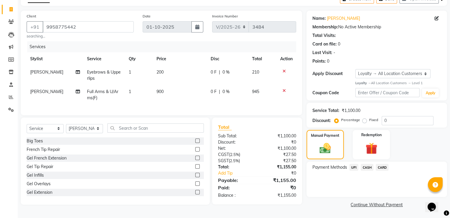
click at [355, 166] on span "UPI" at bounding box center [353, 167] width 9 height 7
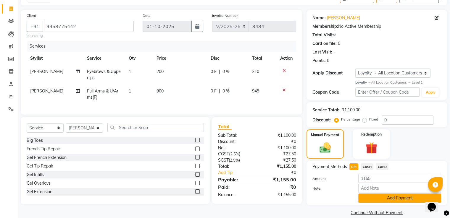
click at [365, 196] on button "Add Payment" at bounding box center [399, 198] width 83 height 9
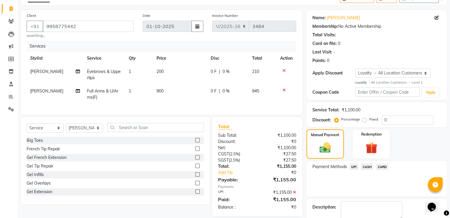
scroll to position [76, 0]
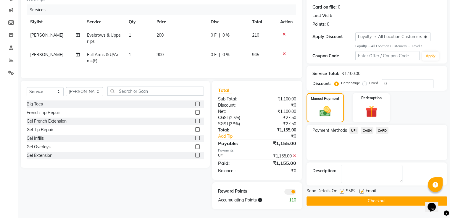
click at [333, 197] on button "Checkout" at bounding box center [376, 201] width 140 height 9
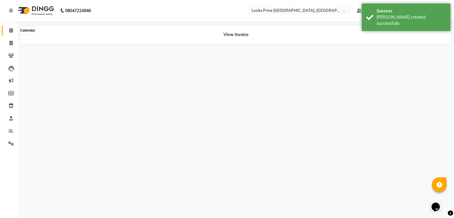
click at [9, 27] on span at bounding box center [11, 30] width 10 height 7
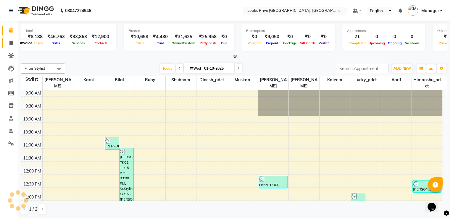
click at [15, 40] on span at bounding box center [11, 43] width 10 height 7
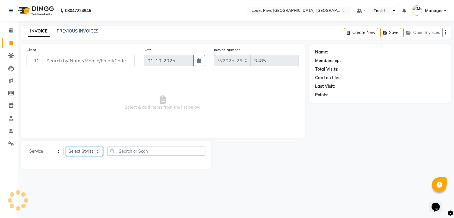
click at [74, 149] on select "Select Stylist" at bounding box center [84, 151] width 37 height 9
click at [85, 149] on select "Select Stylist" at bounding box center [84, 151] width 37 height 9
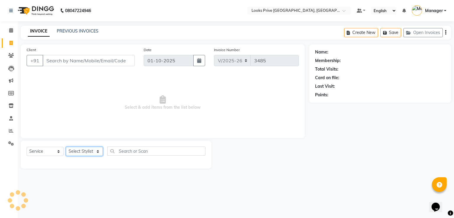
click at [85, 149] on select "Select Stylist" at bounding box center [84, 151] width 37 height 9
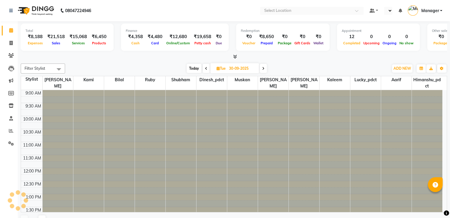
select select "en"
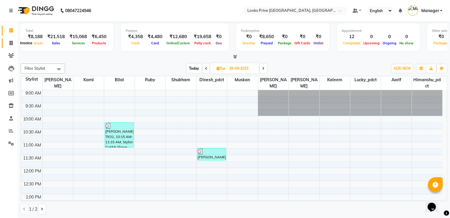
click at [9, 43] on span at bounding box center [11, 43] width 10 height 7
select select "service"
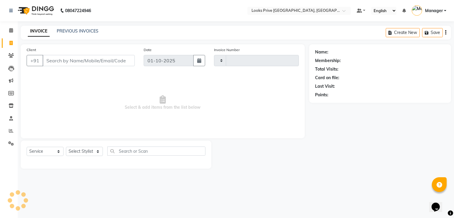
type input "3479"
select select "6205"
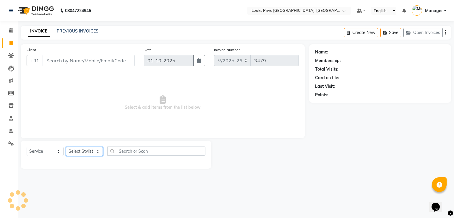
click at [79, 156] on select "Select Stylist" at bounding box center [84, 151] width 37 height 9
click at [79, 154] on select "Select Stylist" at bounding box center [84, 151] width 37 height 9
click at [79, 153] on select "Select Stylist" at bounding box center [84, 151] width 37 height 9
select select "45658"
click at [66, 147] on select "Select Stylist A2R_Master [PERSON_NAME] [PERSON_NAME] Dinesh_pdct Himanshu_pdct…" at bounding box center [84, 151] width 37 height 9
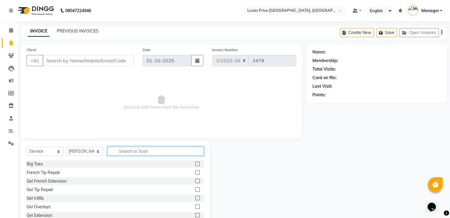
click at [127, 150] on input "text" at bounding box center [155, 151] width 96 height 9
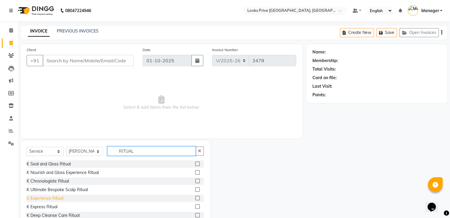
type input "RITUAL"
click at [51, 197] on div "K Experience Ritual" at bounding box center [45, 198] width 37 height 6
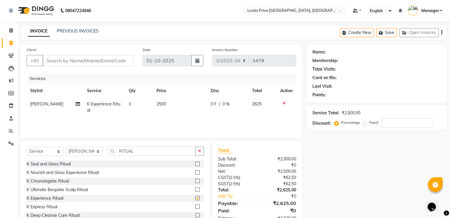
checkbox input "false"
click at [82, 152] on select "Select Stylist A2R_Master [PERSON_NAME] [PERSON_NAME] Dinesh_pdct Himanshu_pdct…" at bounding box center [84, 151] width 37 height 9
select select "45661"
click at [66, 147] on select "Select Stylist A2R_Master [PERSON_NAME] [PERSON_NAME] Dinesh_pdct Himanshu_pdct…" at bounding box center [84, 151] width 37 height 9
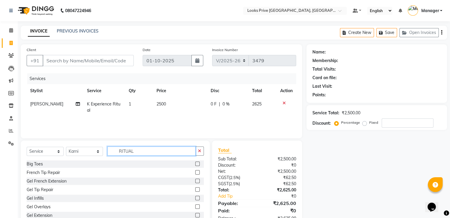
drag, startPoint x: 133, startPoint y: 150, endPoint x: 117, endPoint y: 178, distance: 31.9
click at [87, 147] on div "Select Service Product Membership Package Voucher Prepaid Gift Card Select Styl…" at bounding box center [115, 154] width 177 height 14
type input "STY"
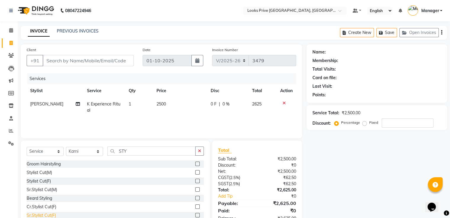
click at [53, 213] on div "Sr.Stylist Cut(F)" at bounding box center [41, 215] width 29 height 6
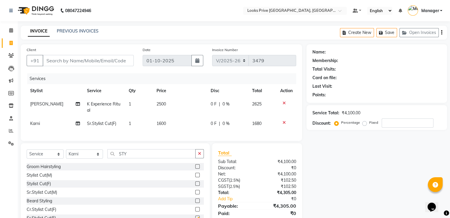
checkbox input "false"
click at [178, 124] on td "1600" at bounding box center [180, 123] width 54 height 13
select select "45661"
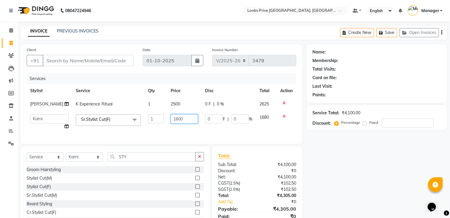
drag, startPoint x: 176, startPoint y: 119, endPoint x: 158, endPoint y: 114, distance: 18.5
click at [159, 114] on tr "A2R_Master Aarif Ayesha Bilal Dinesh_pdct Himanshu_pdct Kaleem Karni Lucky_pdct…" at bounding box center [161, 122] width 269 height 22
type input "2000"
click at [183, 108] on td "2500" at bounding box center [184, 104] width 34 height 13
select select "45658"
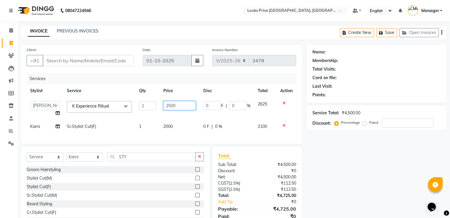
drag, startPoint x: 113, startPoint y: 101, endPoint x: 114, endPoint y: 104, distance: 3.3
click at [100, 100] on tr "A2R_Master Aarif Ayesha Bilal Dinesh_pdct Himanshu_pdct Kaleem Karni Lucky_pdct…" at bounding box center [161, 109] width 269 height 22
type input "4000"
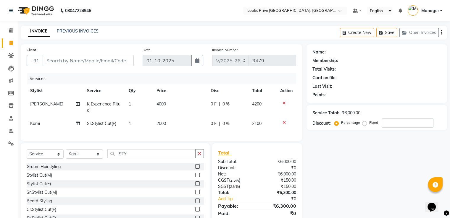
click at [167, 82] on div "Services" at bounding box center [163, 78] width 273 height 11
click at [87, 59] on input "Client" at bounding box center [88, 60] width 91 height 11
type input "7"
type input "0"
type input "7351231232"
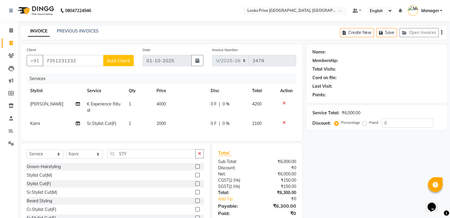
click at [123, 59] on span "Add Client" at bounding box center [118, 61] width 23 height 6
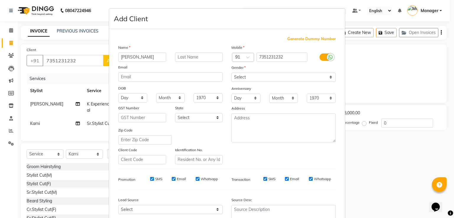
click at [120, 58] on input "nEETU" at bounding box center [142, 57] width 48 height 9
type input "NEETU"
click at [267, 78] on select "Select [DEMOGRAPHIC_DATA] [DEMOGRAPHIC_DATA] Other Prefer Not To Say" at bounding box center [283, 77] width 104 height 9
select select "[DEMOGRAPHIC_DATA]"
click at [231, 73] on select "Select [DEMOGRAPHIC_DATA] [DEMOGRAPHIC_DATA] Other Prefer Not To Say" at bounding box center [283, 77] width 104 height 9
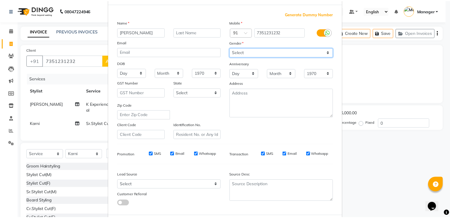
scroll to position [58, 0]
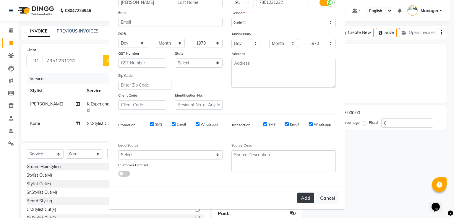
click at [303, 197] on button "Add" at bounding box center [305, 198] width 17 height 11
click at [301, 193] on button "Add" at bounding box center [305, 198] width 17 height 11
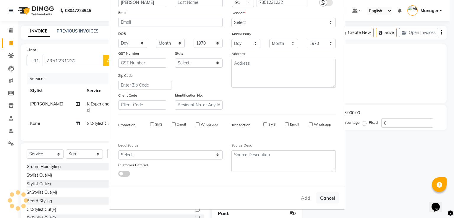
select select
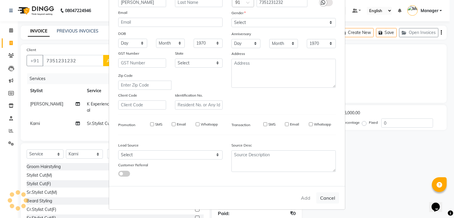
select select
checkbox input "false"
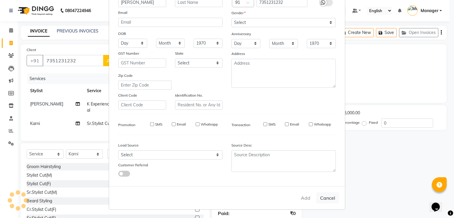
checkbox input "false"
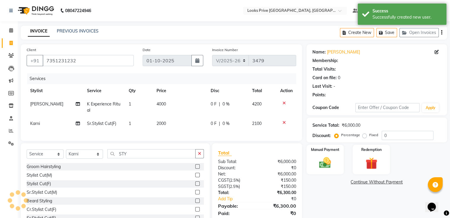
select select "1: Object"
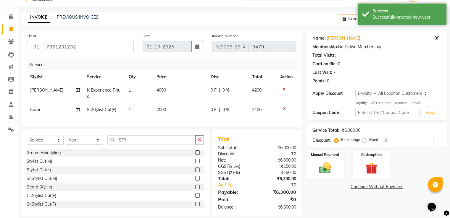
scroll to position [26, 0]
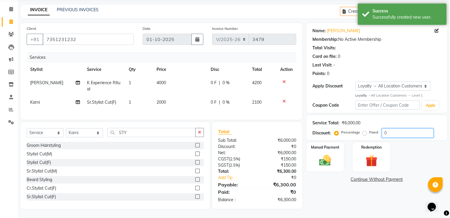
click at [406, 129] on input "0" at bounding box center [407, 133] width 52 height 9
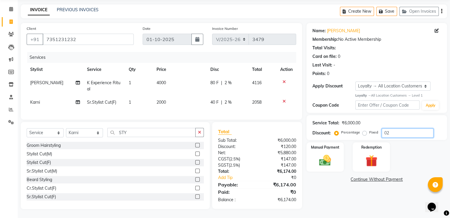
type input "0"
type input "20"
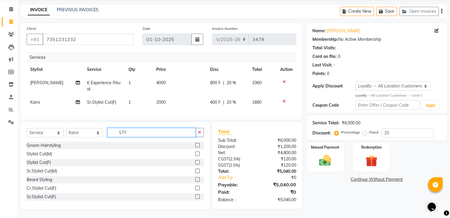
drag, startPoint x: 137, startPoint y: 130, endPoint x: 4, endPoint y: 130, distance: 133.6
click at [4, 130] on app-home "08047224946 Select Location × Looks Prive Dehradun, Dehradun Default Panel My P…" at bounding box center [225, 98] width 450 height 239
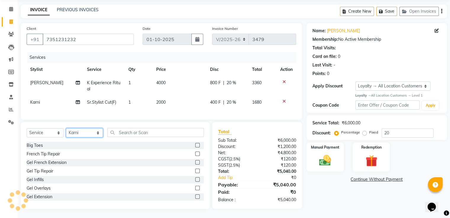
click at [93, 129] on select "Select Stylist A2R_Master [PERSON_NAME] [PERSON_NAME] Dinesh_pdct Himanshu_pdct…" at bounding box center [84, 132] width 37 height 9
select select "45658"
click at [66, 128] on select "Select Stylist A2R_Master [PERSON_NAME] [PERSON_NAME] Dinesh_pdct Himanshu_pdct…" at bounding box center [84, 132] width 37 height 9
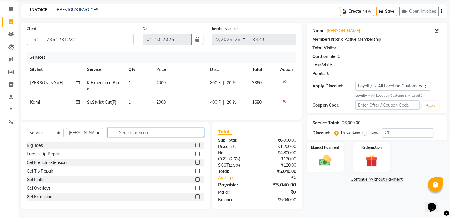
click at [131, 134] on input "text" at bounding box center [155, 132] width 96 height 9
type input "STY"
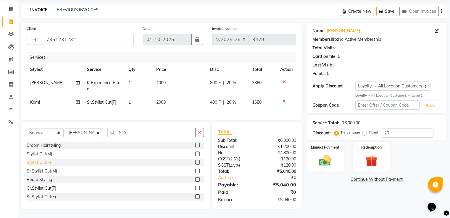
click at [45, 163] on div "Stylist Cut(F)" at bounding box center [39, 163] width 24 height 6
checkbox input "false"
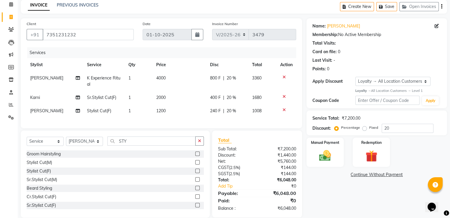
click at [159, 110] on span "1200" at bounding box center [160, 110] width 9 height 5
select select "45658"
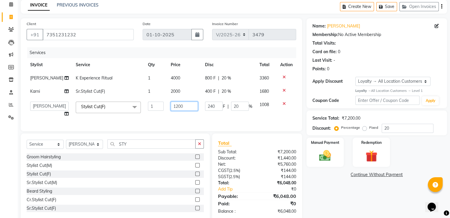
drag, startPoint x: 175, startPoint y: 109, endPoint x: 119, endPoint y: 103, distance: 55.6
click at [119, 103] on tr "A2R_Master Aarif Ayesha Bilal Dinesh_pdct Himanshu_pdct Kaleem Karni Lucky_pdct…" at bounding box center [161, 109] width 269 height 22
type input "1500"
click at [171, 120] on div "Services Stylist Service Qty Price Disc Total Action Salman K Experience Ritual…" at bounding box center [161, 86] width 269 height 78
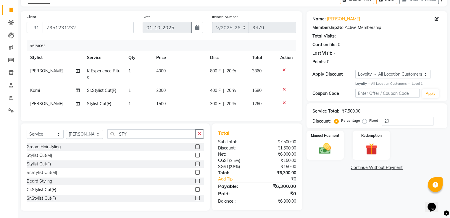
scroll to position [39, 0]
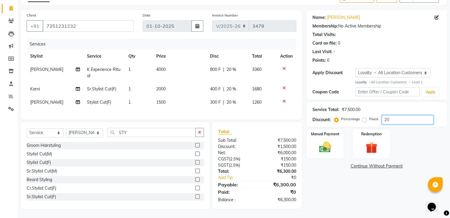
click at [395, 119] on input "20" at bounding box center [407, 119] width 52 height 9
type input "2"
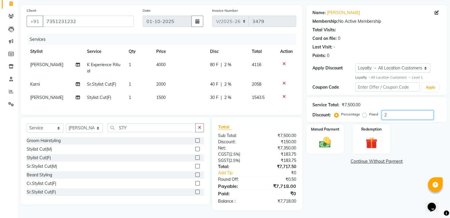
type input "20"
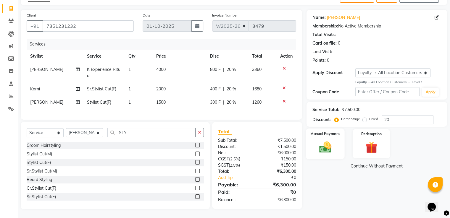
click at [329, 142] on img at bounding box center [325, 147] width 20 height 14
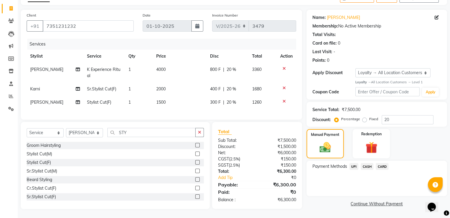
click at [364, 163] on span "CASH" at bounding box center [366, 166] width 13 height 7
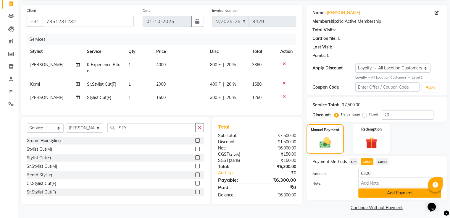
click at [363, 198] on button "Add Payment" at bounding box center [399, 193] width 83 height 9
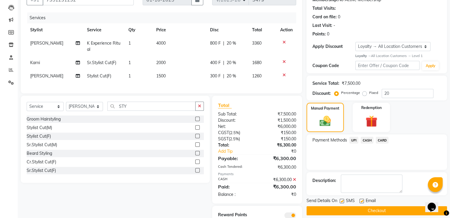
scroll to position [90, 0]
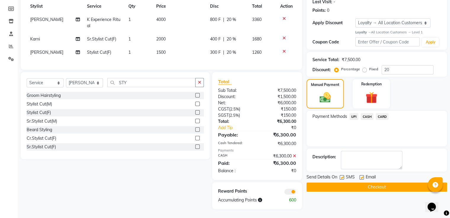
click at [309, 183] on button "Checkout" at bounding box center [376, 187] width 140 height 9
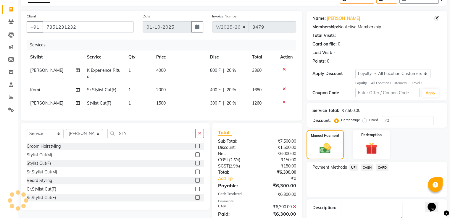
scroll to position [0, 0]
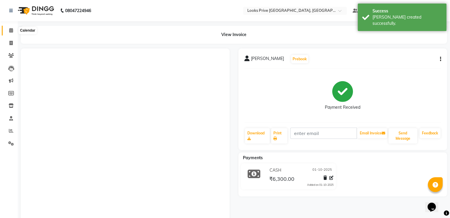
click at [14, 32] on span at bounding box center [11, 30] width 10 height 7
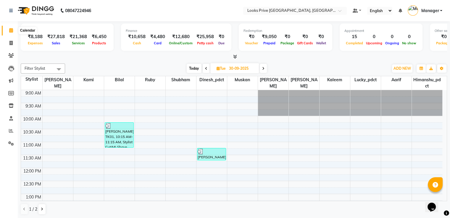
click at [13, 26] on link "Calendar" at bounding box center [9, 31] width 14 height 10
click at [12, 29] on icon at bounding box center [11, 30] width 4 height 4
click at [8, 44] on span at bounding box center [11, 43] width 10 height 7
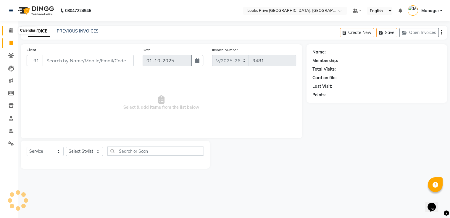
click at [12, 28] on icon at bounding box center [11, 30] width 4 height 4
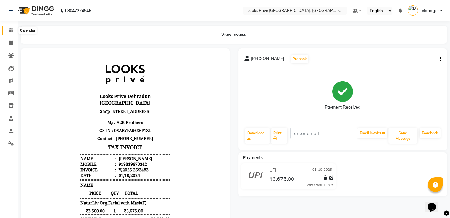
click at [12, 31] on icon at bounding box center [11, 30] width 4 height 4
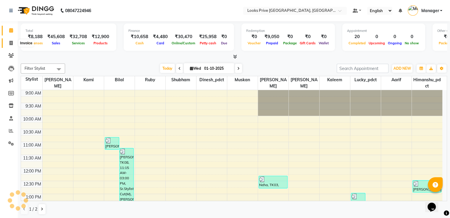
click at [9, 41] on span at bounding box center [11, 43] width 10 height 7
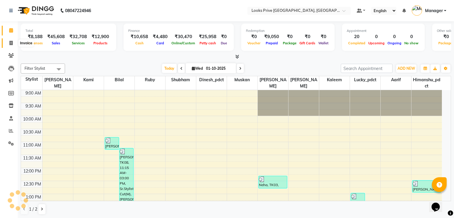
select select "6205"
select select "service"
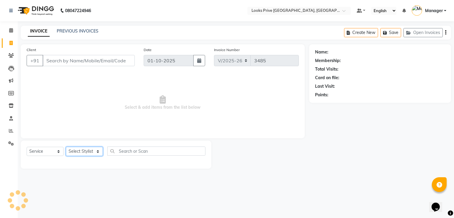
drag, startPoint x: 88, startPoint y: 151, endPoint x: 86, endPoint y: 98, distance: 52.9
click at [88, 144] on div "Select Service Product Membership Package Voucher Prepaid Gift Card Select Styl…" at bounding box center [116, 155] width 191 height 28
click at [92, 149] on select "Select Stylist" at bounding box center [84, 151] width 37 height 9
click at [92, 148] on select "Select Stylist" at bounding box center [84, 151] width 37 height 9
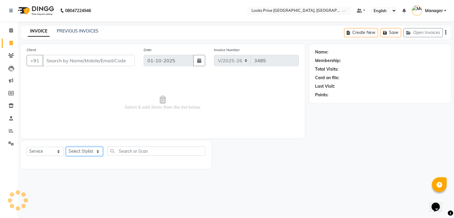
click at [92, 148] on select "Select Stylist A2R_Master [PERSON_NAME] [PERSON_NAME] Dinesh_pdct Himanshu_pdct…" at bounding box center [84, 151] width 37 height 9
select select "45664"
click at [66, 147] on select "Select Stylist A2R_Master [PERSON_NAME] [PERSON_NAME] Dinesh_pdct Himanshu_pdct…" at bounding box center [84, 151] width 37 height 9
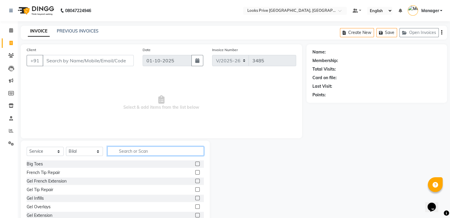
click at [134, 150] on input "text" at bounding box center [155, 151] width 96 height 9
type input "sty"
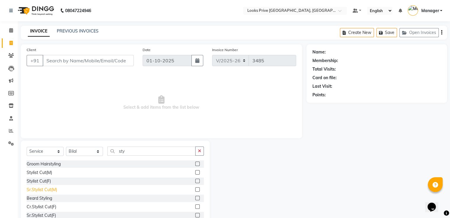
click at [46, 189] on div "Sr.Stylist Cut(M)" at bounding box center [42, 190] width 30 height 6
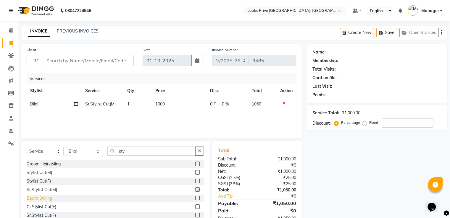
checkbox input "false"
click at [44, 198] on div "Beard Styling" at bounding box center [39, 198] width 25 height 6
checkbox input "false"
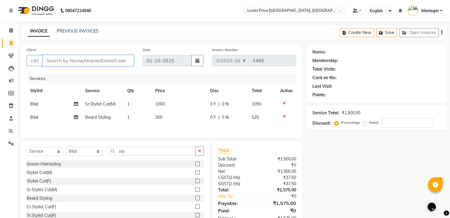
click at [103, 64] on input "Client" at bounding box center [88, 60] width 91 height 11
type input "8"
type input "0"
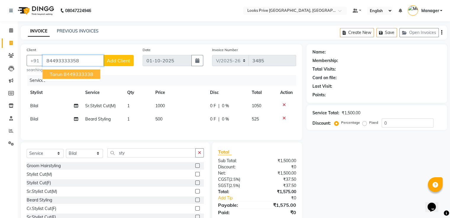
click at [89, 77] on ngb-highlight "8449333338" at bounding box center [79, 74] width 30 height 6
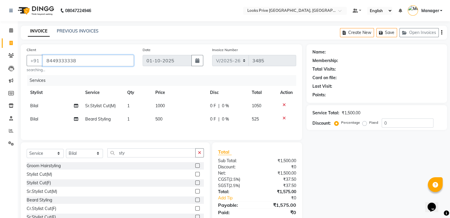
type input "8449333338"
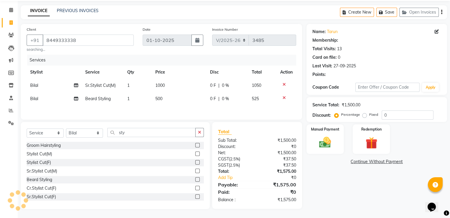
select select "1: Object"
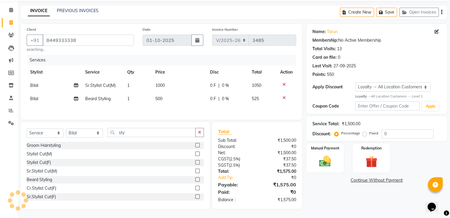
scroll to position [22, 0]
click at [324, 156] on img at bounding box center [325, 161] width 20 height 14
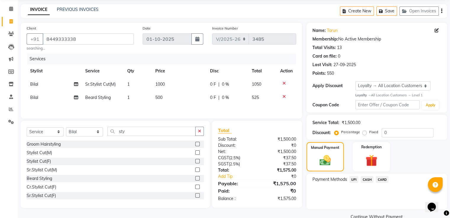
click at [356, 175] on div "Payment Methods UPI CASH CARD" at bounding box center [376, 191] width 140 height 35
click at [357, 177] on span "UPI" at bounding box center [353, 179] width 9 height 7
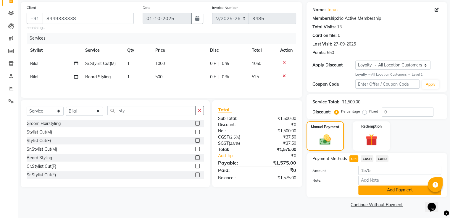
click at [366, 186] on button "Add Payment" at bounding box center [399, 190] width 83 height 9
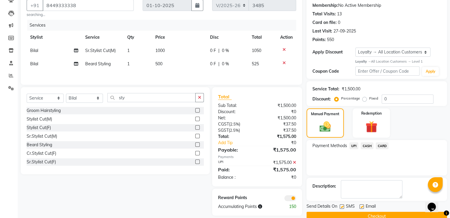
scroll to position [67, 0]
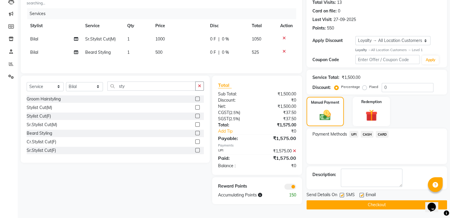
click at [362, 204] on button "Checkout" at bounding box center [376, 204] width 140 height 9
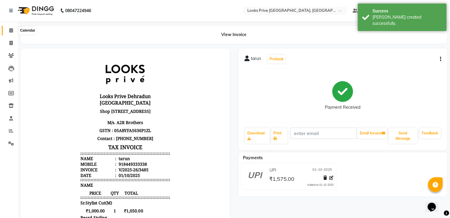
click at [10, 30] on icon at bounding box center [11, 30] width 4 height 4
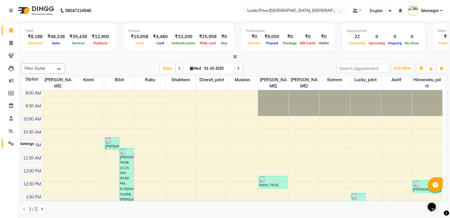
click at [9, 140] on span at bounding box center [11, 143] width 10 height 7
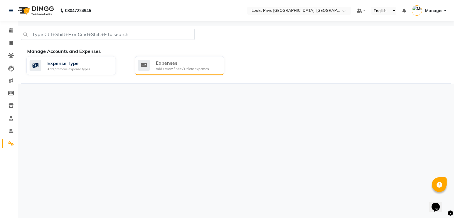
click at [156, 66] on div "Add / View / Edit / Delete expenses" at bounding box center [182, 68] width 53 height 5
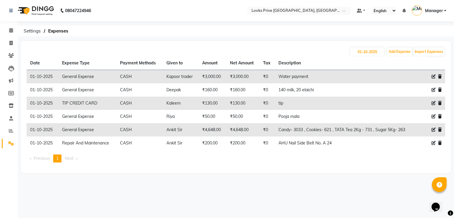
click at [435, 75] on icon at bounding box center [433, 76] width 4 height 4
select select "23704"
select select "1"
select select "5194"
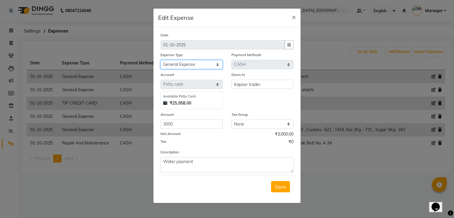
click at [186, 69] on select "Select Accommodation Aesthetics Bank Deposit BLINKIT Cash Handover Client Refun…" at bounding box center [191, 64] width 62 height 9
select select "24887"
click at [160, 61] on select "Select Accommodation Aesthetics Bank Deposit BLINKIT Cash Handover Client Refun…" at bounding box center [191, 64] width 62 height 9
click at [280, 187] on span "Save" at bounding box center [280, 187] width 11 height 6
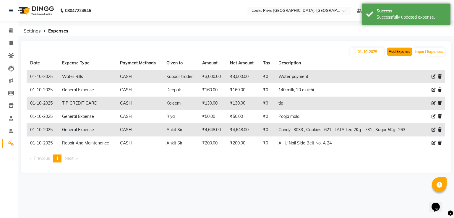
click at [389, 50] on button "Add Expense" at bounding box center [399, 52] width 25 height 8
select select "1"
select select "5194"
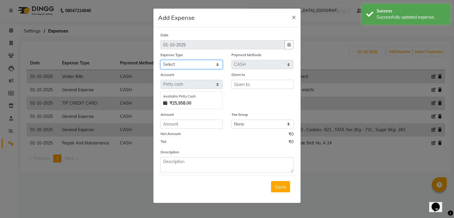
click at [171, 66] on select "Select Accommodation Aesthetics Bank Deposit BLINKIT Cash Handover Client Refun…" at bounding box center [191, 64] width 62 height 9
select select "24888"
click at [160, 61] on select "Select Accommodation Aesthetics Bank Deposit BLINKIT Cash Handover Client Refun…" at bounding box center [191, 64] width 62 height 9
click at [248, 87] on input "text" at bounding box center [262, 84] width 62 height 9
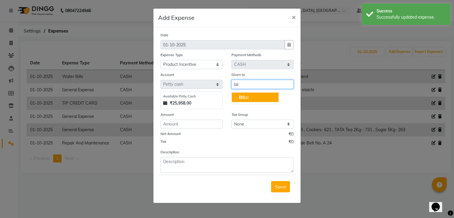
click at [250, 96] on button "Bil al" at bounding box center [255, 97] width 47 height 9
type input "Bilal"
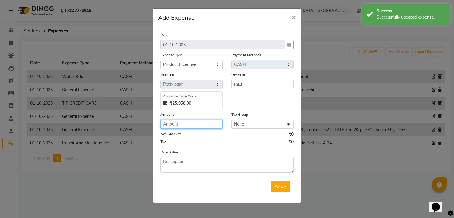
click at [178, 129] on input "number" at bounding box center [191, 124] width 62 height 9
type input "104"
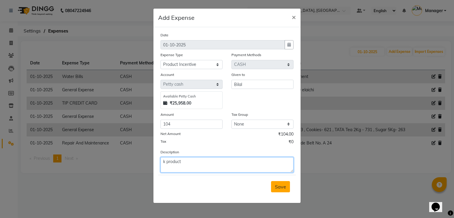
type textarea "k product"
drag, startPoint x: 283, startPoint y: 184, endPoint x: 405, endPoint y: 166, distance: 123.1
click at [283, 184] on button "Save" at bounding box center [280, 186] width 19 height 11
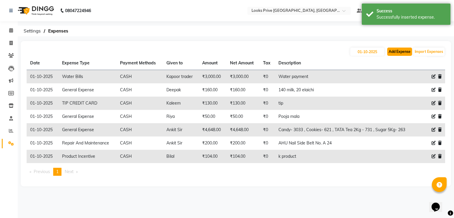
click at [388, 49] on button "Add Expense" at bounding box center [399, 52] width 25 height 8
select select "1"
select select "5194"
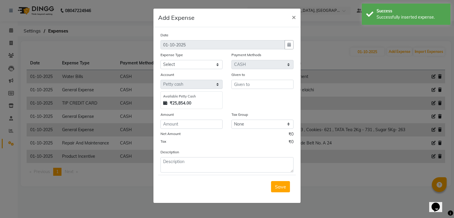
click at [215, 60] on div "Expense Type" at bounding box center [191, 56] width 62 height 8
click at [215, 62] on select "Select Accommodation Aesthetics Bank Deposit BLINKIT Cash Handover Client Refun…" at bounding box center [191, 64] width 62 height 9
select select "24170"
click at [160, 61] on select "Select Accommodation Aesthetics Bank Deposit BLINKIT Cash Handover Client Refun…" at bounding box center [191, 64] width 62 height 9
click at [242, 86] on input "text" at bounding box center [262, 84] width 62 height 9
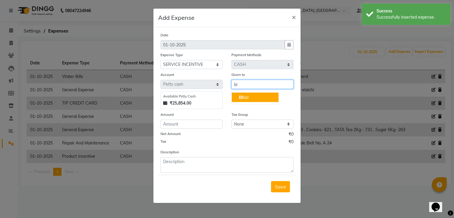
click at [247, 94] on ngb-typeahead-window "Bi lal" at bounding box center [254, 97] width 47 height 15
drag, startPoint x: 247, startPoint y: 94, endPoint x: 244, endPoint y: 97, distance: 4.4
click at [245, 96] on button "Bi lal" at bounding box center [255, 97] width 47 height 9
type input "Bilal"
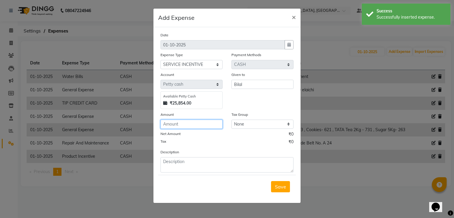
click at [200, 127] on input "number" at bounding box center [191, 124] width 62 height 9
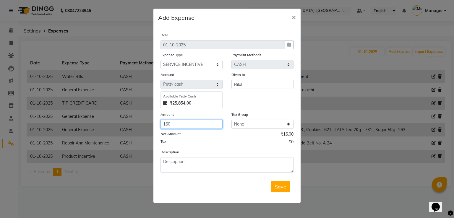
type input "160"
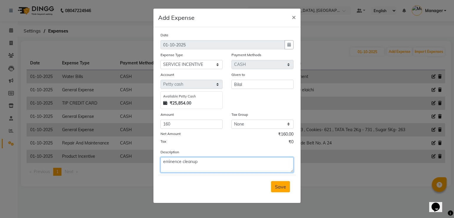
type textarea "eminence cleanup"
click at [275, 192] on button "Save" at bounding box center [280, 186] width 19 height 11
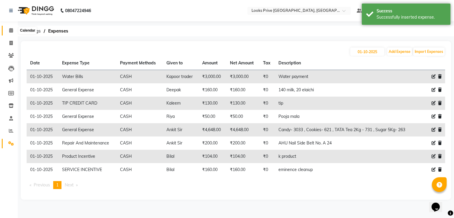
click at [7, 30] on span at bounding box center [11, 30] width 10 height 7
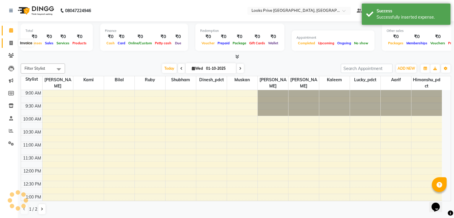
click at [7, 44] on span at bounding box center [11, 43] width 10 height 7
select select "service"
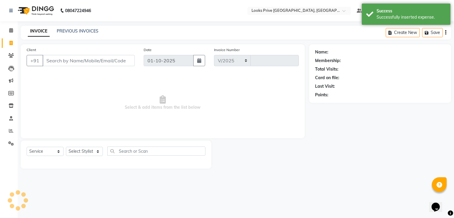
select select "6205"
type input "3486"
click at [10, 32] on icon at bounding box center [11, 30] width 4 height 4
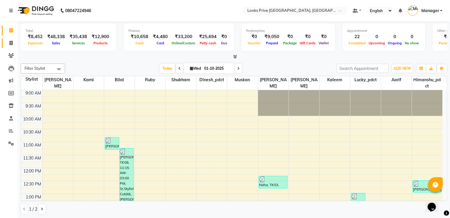
click at [11, 38] on link "Invoice" at bounding box center [9, 43] width 14 height 10
select select "service"
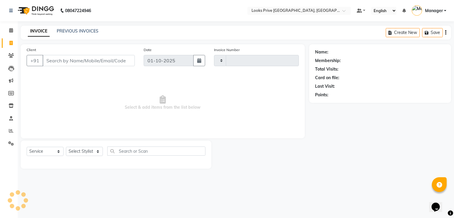
type input "3486"
select select "6205"
click at [82, 149] on select "Select Stylist" at bounding box center [84, 151] width 37 height 9
click at [83, 150] on select "Select Stylist" at bounding box center [84, 151] width 37 height 9
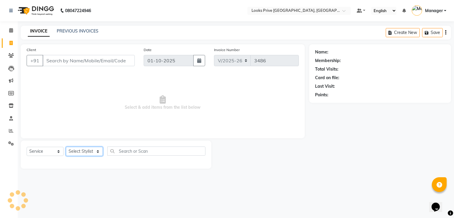
click at [83, 150] on select "Select Stylist" at bounding box center [84, 151] width 37 height 9
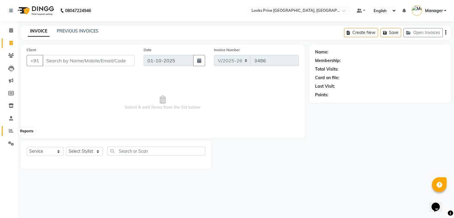
click at [13, 132] on icon at bounding box center [11, 131] width 4 height 4
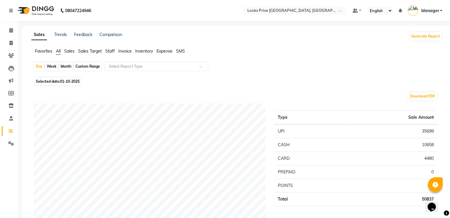
click at [109, 52] on span "Staff" at bounding box center [109, 50] width 9 height 5
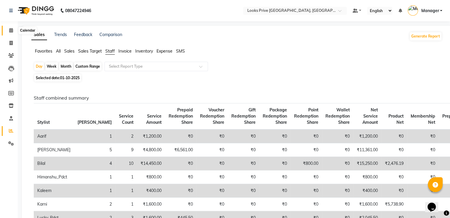
click at [12, 31] on icon at bounding box center [11, 30] width 4 height 4
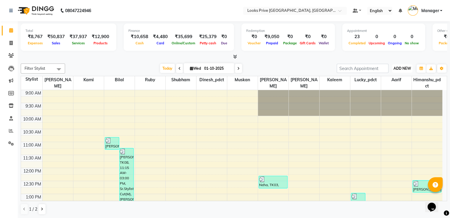
click at [400, 67] on span "ADD NEW" at bounding box center [401, 68] width 17 height 4
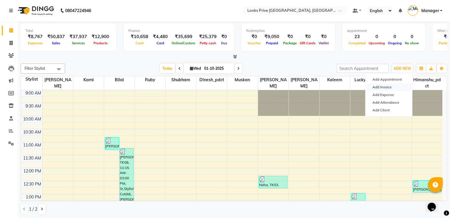
click at [384, 87] on link "Add Invoice" at bounding box center [388, 87] width 47 height 8
select select "6205"
select select "service"
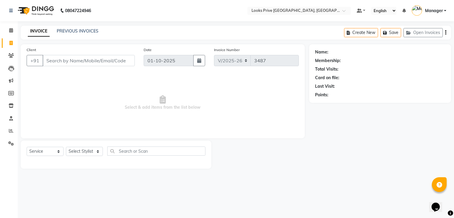
click at [81, 61] on input "Client" at bounding box center [89, 60] width 92 height 11
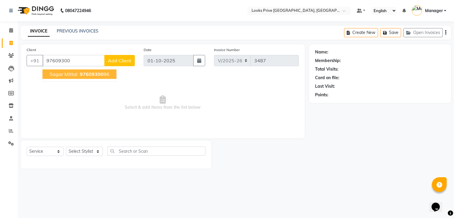
click at [59, 77] on span "Sagar Mittal" at bounding box center [64, 74] width 28 height 6
type input "9760930096"
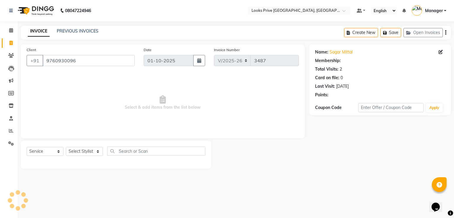
select select "1: Object"
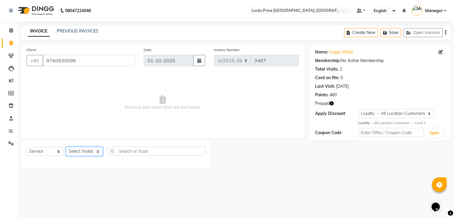
click at [82, 152] on select "Select Stylist A2R_Master [PERSON_NAME] [PERSON_NAME] Dinesh_pdct Himanshu_pdct…" at bounding box center [84, 151] width 37 height 9
select select "89834"
click at [66, 147] on select "Select Stylist A2R_Master [PERSON_NAME] [PERSON_NAME] Dinesh_pdct Himanshu_pdct…" at bounding box center [84, 151] width 37 height 9
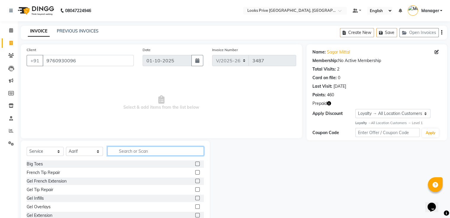
click at [158, 150] on input "text" at bounding box center [155, 151] width 96 height 9
type input "cut"
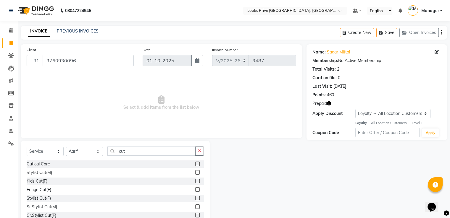
click at [195, 174] on label at bounding box center [197, 172] width 4 height 4
click at [195, 174] on input "checkbox" at bounding box center [197, 173] width 4 height 4
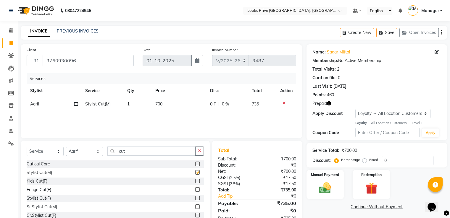
checkbox input "false"
click at [323, 105] on span "Prepaid" at bounding box center [319, 103] width 14 height 6
click at [328, 103] on icon "button" at bounding box center [329, 103] width 4 height 4
click at [381, 182] on div "Redemption" at bounding box center [370, 184] width 39 height 30
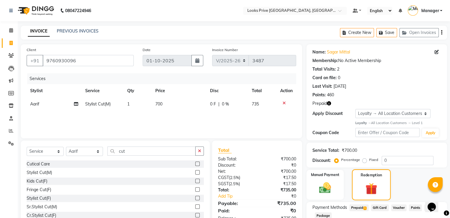
scroll to position [40, 0]
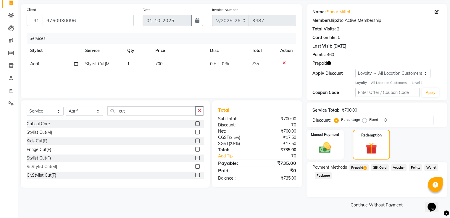
click at [346, 169] on span "Payment Methods" at bounding box center [329, 167] width 35 height 6
click at [360, 169] on span "Prepaid 1" at bounding box center [358, 167] width 19 height 7
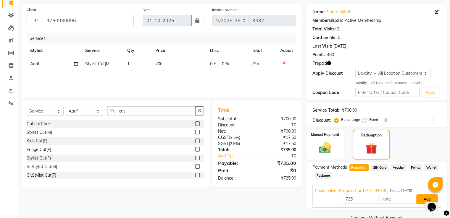
click at [421, 198] on button "Add" at bounding box center [427, 199] width 22 height 10
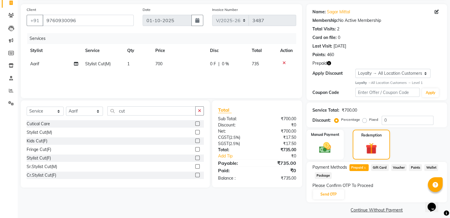
scroll to position [46, 0]
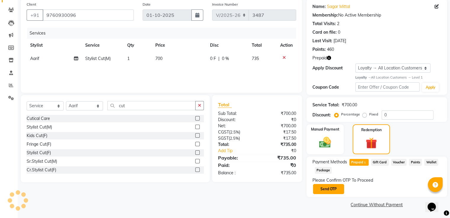
click at [321, 190] on button "Send OTP" at bounding box center [328, 189] width 31 height 10
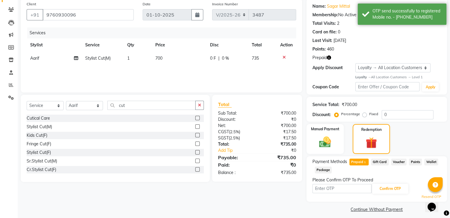
click at [324, 189] on input "text" at bounding box center [341, 188] width 59 height 9
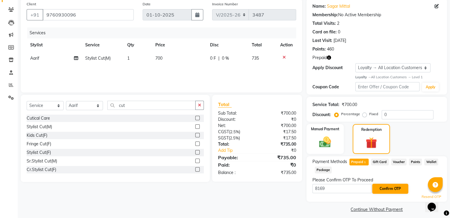
type input "8169"
click at [376, 191] on button "Confirm OTP" at bounding box center [390, 189] width 36 height 10
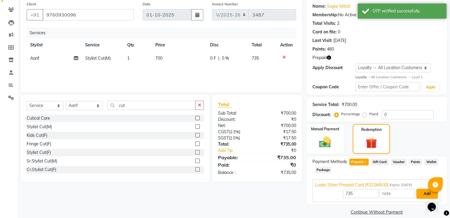
click at [417, 196] on button "Add" at bounding box center [427, 194] width 22 height 10
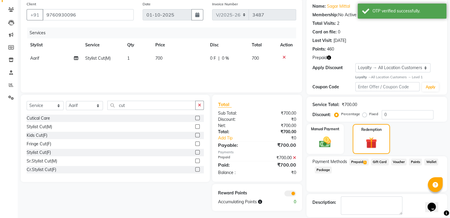
scroll to position [73, 0]
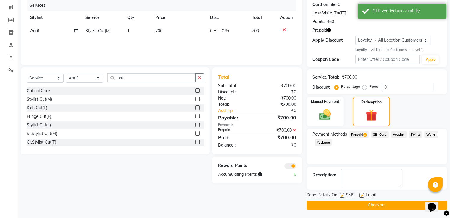
click at [337, 206] on button "Checkout" at bounding box center [376, 205] width 140 height 9
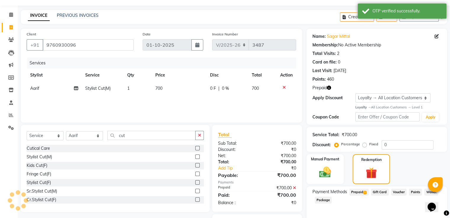
scroll to position [0, 0]
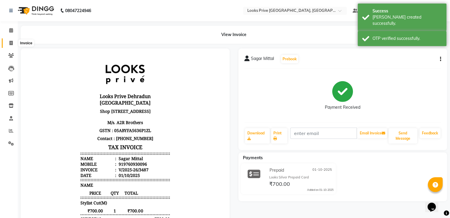
click at [7, 44] on span at bounding box center [11, 43] width 10 height 7
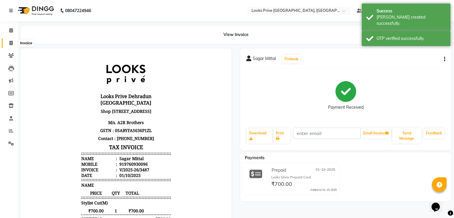
select select "6205"
select select "service"
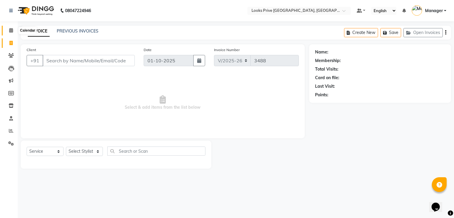
click at [8, 27] on span at bounding box center [11, 30] width 10 height 7
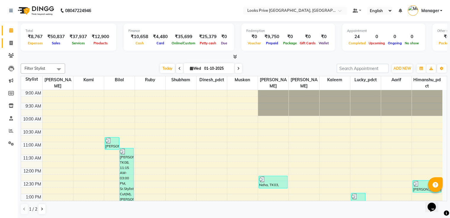
click at [11, 40] on span at bounding box center [11, 43] width 10 height 7
select select "service"
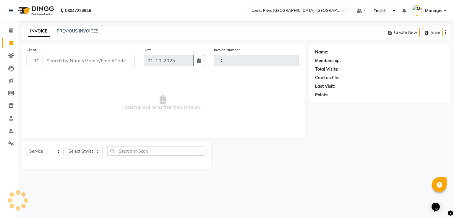
type input "3488"
select select "6205"
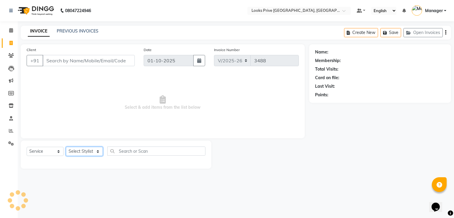
drag, startPoint x: 83, startPoint y: 150, endPoint x: 85, endPoint y: 134, distance: 16.4
click at [83, 145] on div "Select Service Product Membership Package Voucher Prepaid Gift Card Select Styl…" at bounding box center [116, 155] width 191 height 28
click at [66, 147] on select "Select Stylist A2R_Master [PERSON_NAME] [PERSON_NAME] Dinesh_pdct Himanshu_pdct…" at bounding box center [84, 151] width 37 height 9
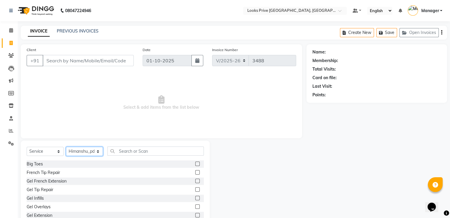
select select "86408"
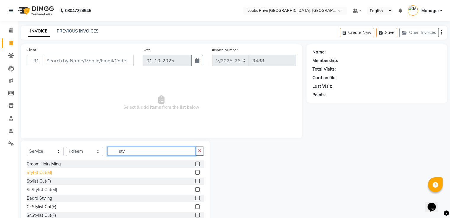
type input "sty"
click at [50, 172] on div "Stylist Cut(M)" at bounding box center [39, 173] width 25 height 6
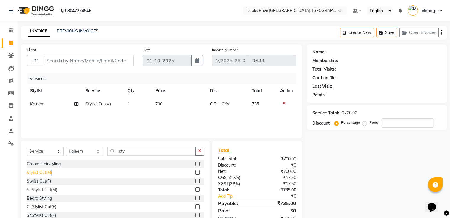
click at [50, 172] on div "Stylist Cut(M)" at bounding box center [39, 173] width 25 height 6
checkbox input "false"
click at [46, 198] on div "Beard Styling" at bounding box center [39, 198] width 25 height 6
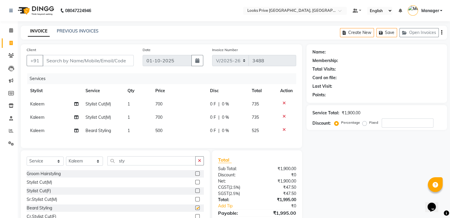
checkbox input "false"
drag, startPoint x: 123, startPoint y: 167, endPoint x: 16, endPoint y: 148, distance: 108.1
click at [34, 152] on div "Client +91 Date 01-10-2025 Invoice Number V/2025 V/2025-26 3488 Services Stylis…" at bounding box center [161, 140] width 290 height 193
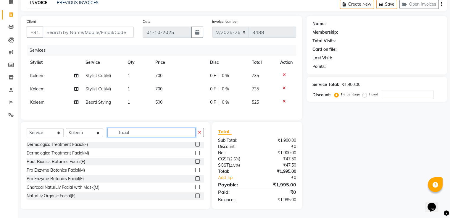
scroll to position [148, 0]
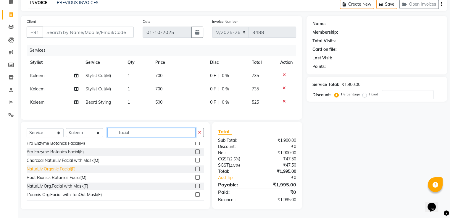
type input "facial"
click at [69, 194] on div "L'aamis Org.Facial with TanOut Mask(F)" at bounding box center [64, 195] width 75 height 6
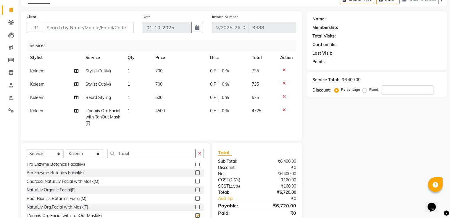
checkbox input "false"
click at [157, 100] on span "500" at bounding box center [158, 97] width 7 height 5
select select "86408"
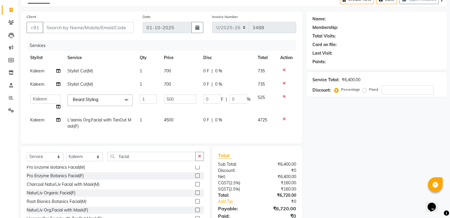
click at [171, 89] on td "700" at bounding box center [179, 84] width 39 height 13
select select "86408"
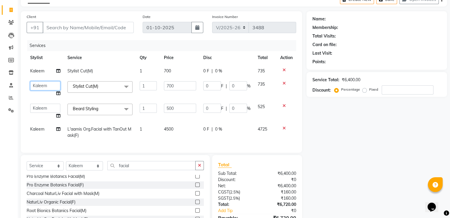
click at [46, 86] on select "A2R_Master Aarif Ayesha Bilal Dinesh_pdct Himanshu_pdct Kaleem Karni Lucky_pdct…" at bounding box center [45, 85] width 30 height 9
select select "89834"
click at [98, 30] on input "Client" at bounding box center [88, 27] width 91 height 11
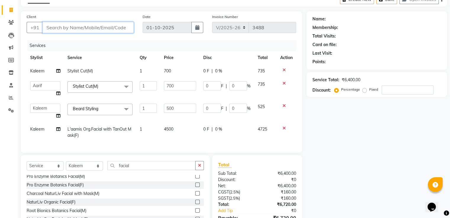
type input "8"
type input "0"
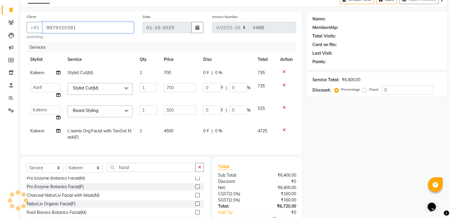
type input "8979320381"
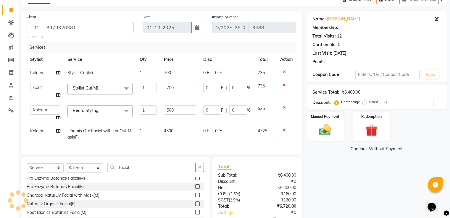
select select "1: Object"
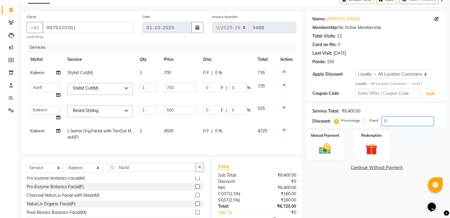
click at [392, 122] on input "0" at bounding box center [407, 121] width 52 height 9
type input "04"
type input "20"
type input "4"
type input "28"
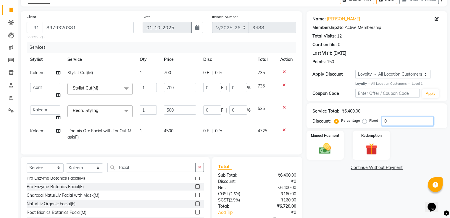
type input "4"
type input "040"
type input "200"
type input "40"
type input "280"
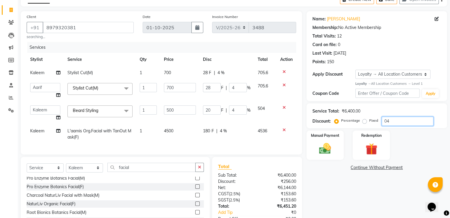
type input "40"
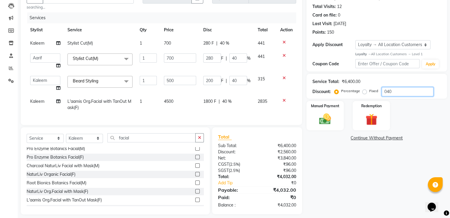
type input "040"
click at [337, 174] on div "Name: Priyanshu Raghav Membership: No Active Membership Total Visits: 12 Card o…" at bounding box center [378, 98] width 145 height 233
click at [332, 121] on img at bounding box center [325, 119] width 20 height 14
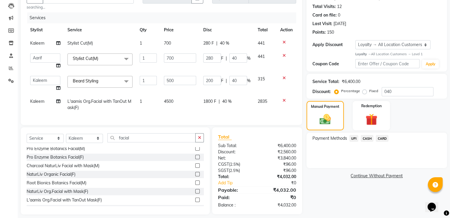
click at [368, 140] on span "CASH" at bounding box center [366, 138] width 13 height 7
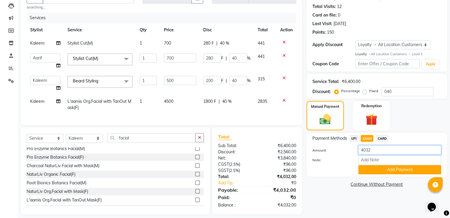
drag, startPoint x: 372, startPoint y: 150, endPoint x: 343, endPoint y: 148, distance: 29.1
click at [349, 147] on div "Amount: 4032" at bounding box center [376, 150] width 137 height 10
type input "4100"
click at [368, 166] on button "Add Payment" at bounding box center [399, 169] width 83 height 9
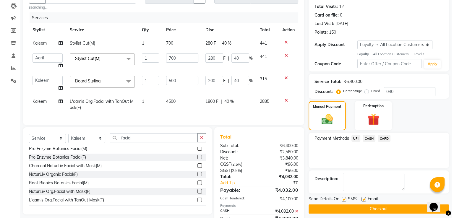
scroll to position [135, 0]
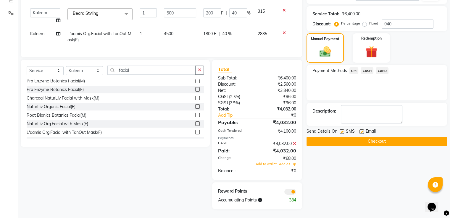
click at [293, 191] on span at bounding box center [290, 192] width 12 height 6
click at [296, 193] on input "checkbox" at bounding box center [296, 193] width 0 height 0
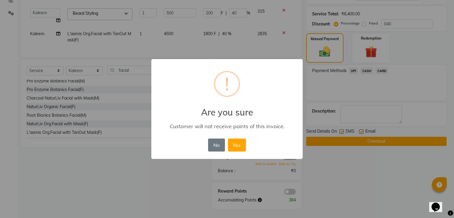
click at [228, 139] on button "Yes" at bounding box center [237, 145] width 18 height 13
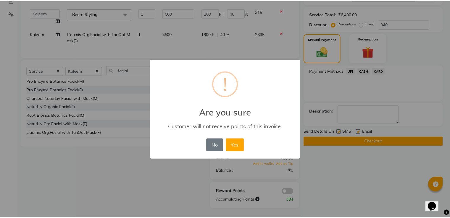
scroll to position [127, 0]
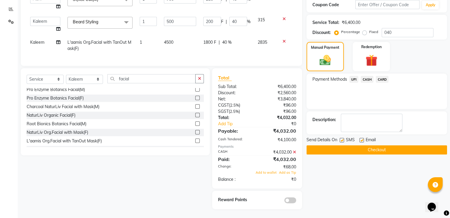
click at [318, 146] on button "Checkout" at bounding box center [376, 149] width 140 height 9
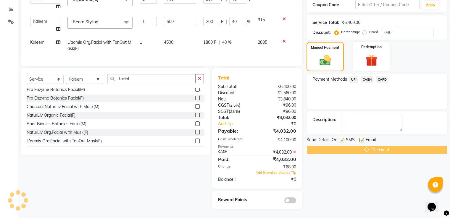
scroll to position [68, 0]
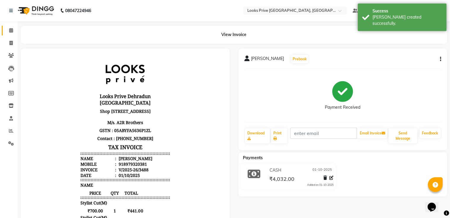
click at [4, 28] on link "Calendar" at bounding box center [9, 31] width 14 height 10
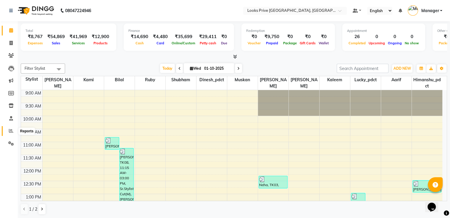
click at [9, 130] on icon at bounding box center [11, 131] width 4 height 4
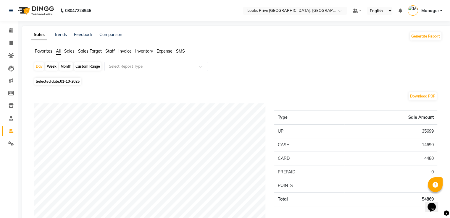
click at [113, 51] on span "Staff" at bounding box center [109, 50] width 9 height 5
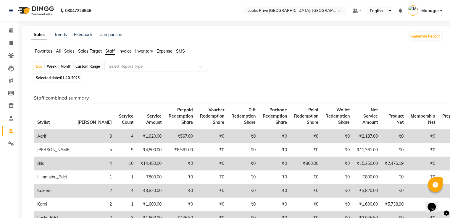
click at [119, 66] on input "text" at bounding box center [150, 67] width 85 height 6
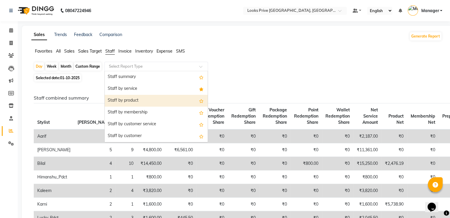
click at [129, 101] on div "Staff by product" at bounding box center [156, 101] width 103 height 12
select select "full_report"
select select "pdf"
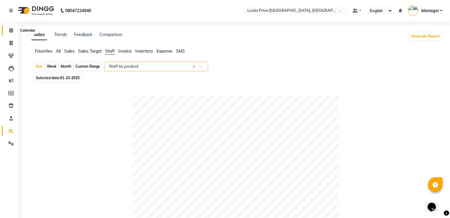
click at [12, 30] on icon at bounding box center [11, 30] width 4 height 4
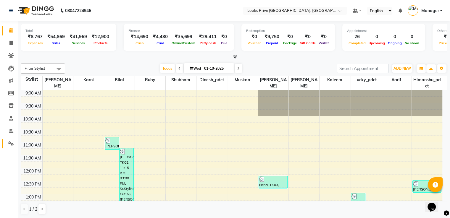
click at [7, 143] on span at bounding box center [11, 143] width 10 height 7
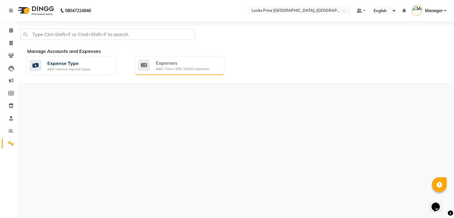
click at [189, 70] on div "Add / View / Edit / Delete expenses" at bounding box center [182, 68] width 53 height 5
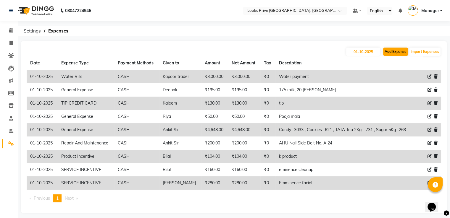
scroll to position [4, 0]
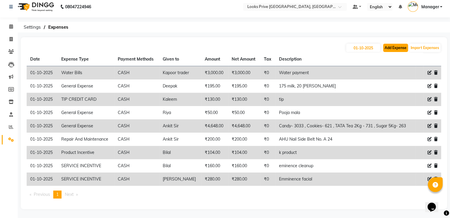
click at [392, 51] on button "Add Expense" at bounding box center [395, 48] width 25 height 8
select select "1"
select select "5194"
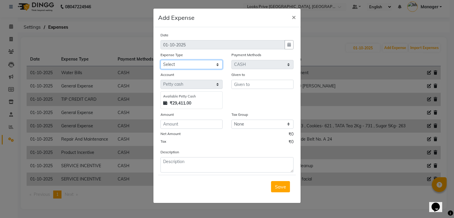
click at [193, 69] on select "Select Accommodation Aesthetics Bank Deposit BLINKIT Cash Handover Client Refun…" at bounding box center [191, 64] width 62 height 9
click at [160, 61] on select "Select Accommodation Aesthetics Bank Deposit BLINKIT Cash Handover Client Refun…" at bounding box center [191, 64] width 62 height 9
click at [255, 82] on input "text" at bounding box center [262, 84] width 62 height 9
click at [209, 67] on select "Select Accommodation Aesthetics Bank Deposit BLINKIT Cash Handover Client Refun…" at bounding box center [191, 64] width 62 height 9
select select "24888"
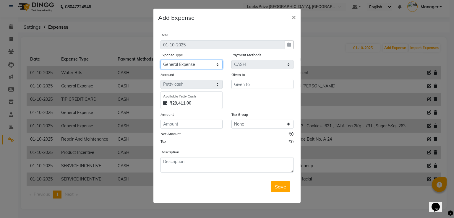
click at [160, 61] on select "Select Accommodation Aesthetics Bank Deposit BLINKIT Cash Handover Client Refun…" at bounding box center [191, 64] width 62 height 9
click at [260, 85] on input "text" at bounding box center [262, 84] width 62 height 9
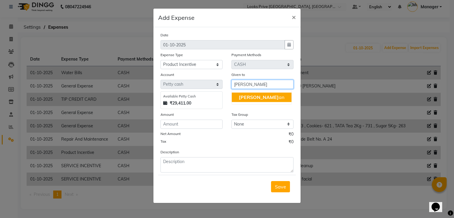
drag, startPoint x: 251, startPoint y: 102, endPoint x: 240, endPoint y: 101, distance: 11.6
click at [251, 102] on button "Salm an" at bounding box center [262, 97] width 60 height 9
type input "[PERSON_NAME]"
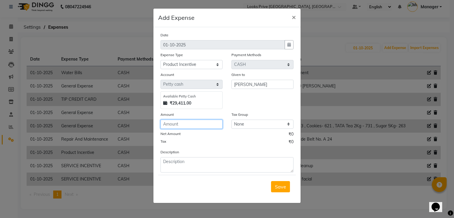
click at [198, 126] on input "number" at bounding box center [191, 124] width 62 height 9
type input "154"
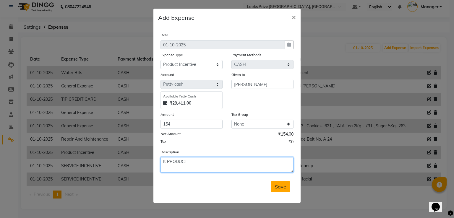
type textarea "K PRODUCT"
click at [274, 189] on button "Save" at bounding box center [280, 186] width 19 height 11
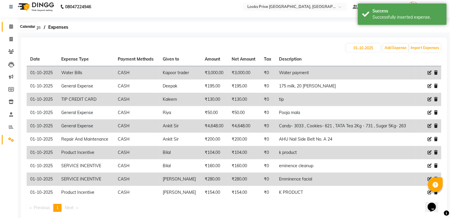
click at [14, 25] on span at bounding box center [11, 26] width 10 height 7
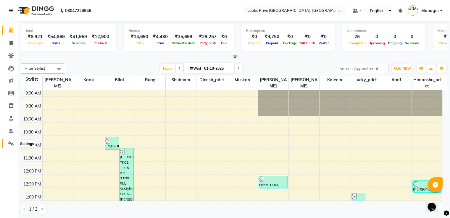
click at [12, 141] on icon at bounding box center [11, 143] width 6 height 4
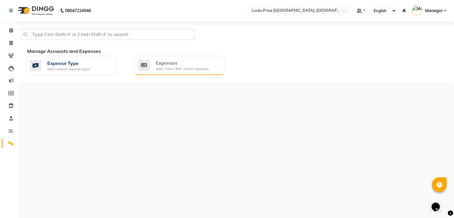
click at [167, 66] on div "Add / View / Edit / Delete expenses" at bounding box center [182, 68] width 53 height 5
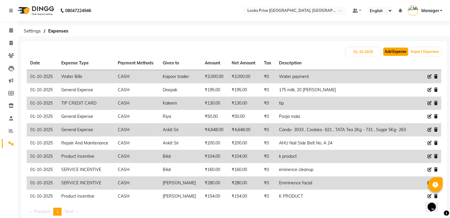
click at [396, 51] on button "Add Expense" at bounding box center [395, 52] width 25 height 8
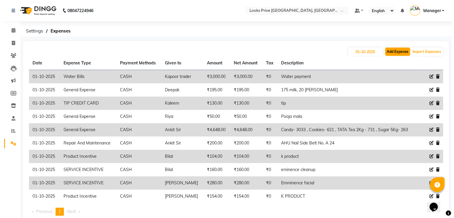
select select "1"
select select "5194"
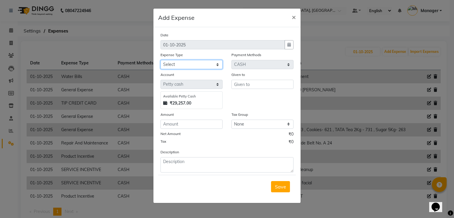
click at [192, 66] on select "Select Accommodation Aesthetics Bank Deposit BLINKIT Cash Handover Client Refun…" at bounding box center [191, 64] width 62 height 9
select select "24170"
click at [160, 61] on select "Select Accommodation Aesthetics Bank Deposit BLINKIT Cash Handover Client Refun…" at bounding box center [191, 64] width 62 height 9
click at [239, 87] on input "text" at bounding box center [262, 84] width 62 height 9
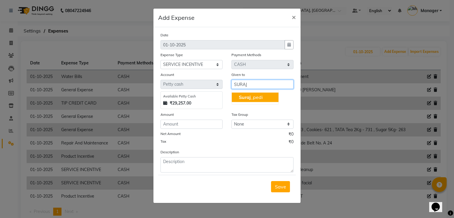
click at [241, 96] on span "Suraj" at bounding box center [245, 97] width 12 height 6
type input "Suraj_pedi"
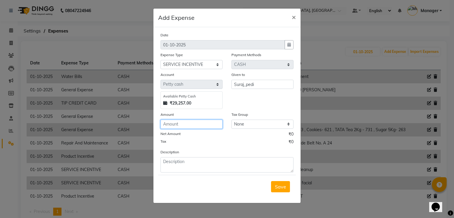
click at [208, 123] on input "number" at bounding box center [191, 124] width 62 height 9
type input "100"
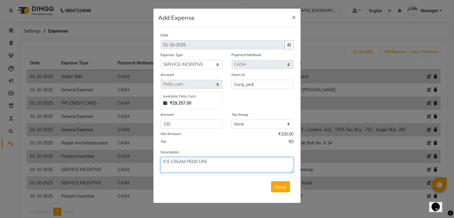
drag, startPoint x: 216, startPoint y: 160, endPoint x: 0, endPoint y: 157, distance: 216.3
click at [3, 156] on ngb-modal-window "Add Expense × Date 01-10-2025 Expense Type Select Accommodation Aesthetics Bank…" at bounding box center [227, 109] width 454 height 218
type textarea "Ice cream pedicure"
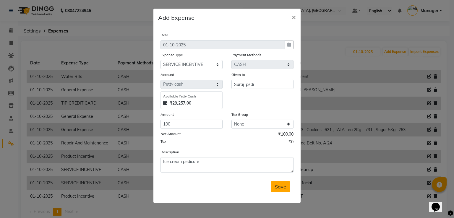
click at [280, 189] on span "Save" at bounding box center [280, 187] width 11 height 6
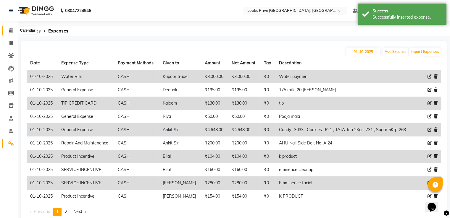
click at [12, 32] on icon at bounding box center [11, 30] width 4 height 4
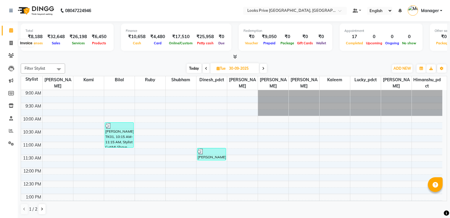
click at [8, 44] on span at bounding box center [11, 43] width 10 height 7
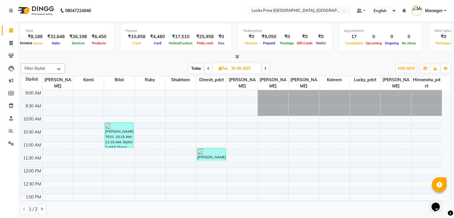
select select "6205"
select select "service"
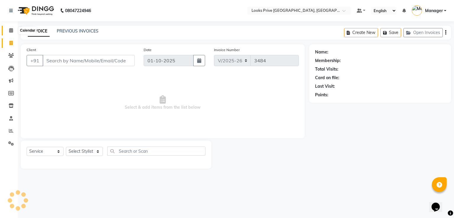
click at [12, 28] on icon at bounding box center [11, 30] width 4 height 4
select select "6205"
select select "service"
click at [71, 152] on select "Select Stylist A2R_Master [PERSON_NAME] [PERSON_NAME] Dinesh_pdct Himanshu_pdct…" at bounding box center [84, 151] width 37 height 9
select select "45658"
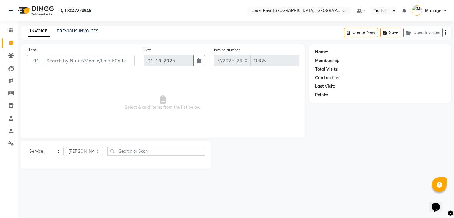
click at [66, 147] on select "Select Stylist A2R_Master [PERSON_NAME] [PERSON_NAME] Dinesh_pdct Himanshu_pdct…" at bounding box center [84, 151] width 37 height 9
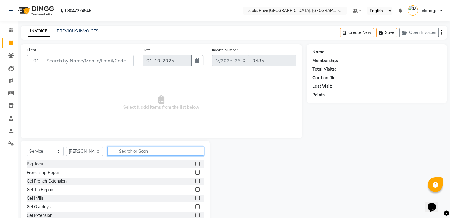
click at [137, 147] on input "text" at bounding box center [155, 151] width 96 height 9
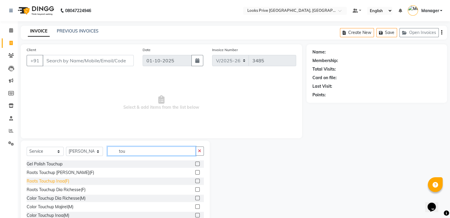
type input "tou"
click at [57, 181] on div "Roots Touchup Inoa(F)" at bounding box center [48, 181] width 43 height 6
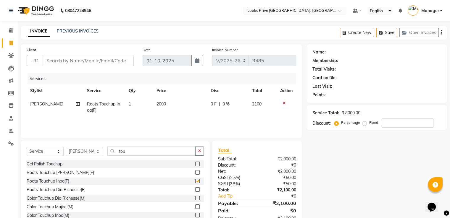
checkbox input "false"
drag, startPoint x: 134, startPoint y: 107, endPoint x: 138, endPoint y: 106, distance: 4.6
click at [134, 107] on td "1" at bounding box center [139, 108] width 28 height 20
select select "45658"
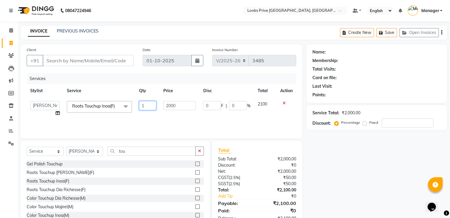
drag, startPoint x: 144, startPoint y: 105, endPoint x: 119, endPoint y: 107, distance: 24.9
click at [119, 106] on tr "A2R_Master [PERSON_NAME] [PERSON_NAME] Dinesh_pdct Himanshu_pdct [PERSON_NAME] …" at bounding box center [161, 109] width 269 height 22
type input "2"
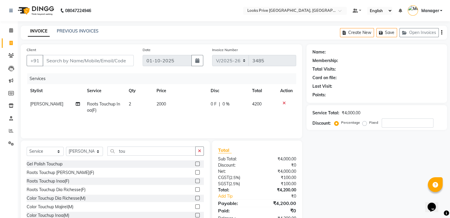
drag, startPoint x: 176, startPoint y: 102, endPoint x: 178, endPoint y: 108, distance: 6.2
click at [177, 104] on td "2000" at bounding box center [180, 108] width 54 height 20
select select "45658"
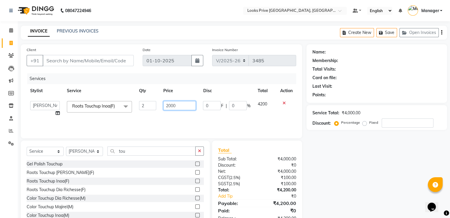
drag, startPoint x: 177, startPoint y: 104, endPoint x: 135, endPoint y: 105, distance: 42.3
click at [135, 105] on tr "A2R_Master [PERSON_NAME] [PERSON_NAME] Dinesh_pdct Himanshu_pdct [PERSON_NAME] …" at bounding box center [161, 109] width 269 height 22
type input "1700"
click at [152, 85] on tr "Stylist Service Qty Price Disc Total Action" at bounding box center [161, 90] width 269 height 13
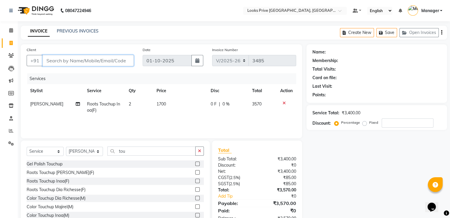
click at [108, 59] on input "Client" at bounding box center [88, 60] width 91 height 11
type input "8"
type input "0"
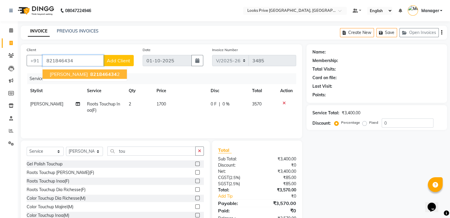
click at [70, 77] on button "[PERSON_NAME] 821846434 2" at bounding box center [85, 73] width 84 height 9
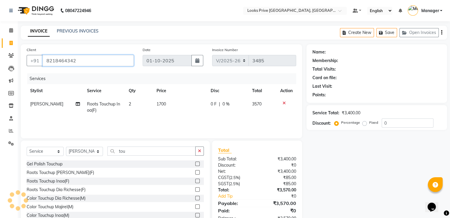
type input "8218464342"
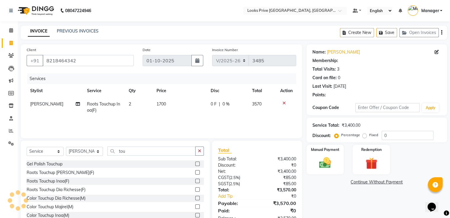
select select "1: Object"
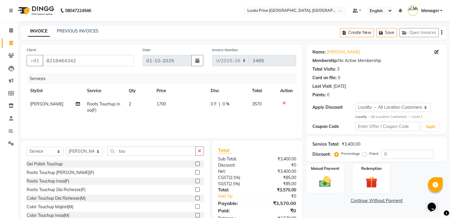
scroll to position [19, 0]
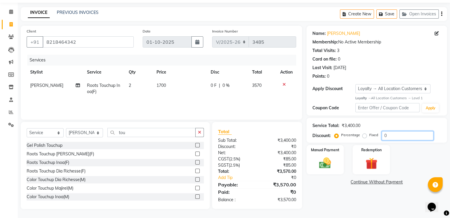
click at [391, 139] on input "0" at bounding box center [407, 135] width 52 height 9
type input "030"
click at [323, 165] on img at bounding box center [325, 163] width 20 height 14
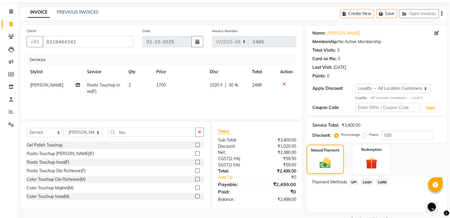
drag, startPoint x: 353, startPoint y: 184, endPoint x: 358, endPoint y: 188, distance: 6.5
click at [353, 184] on span "UPI" at bounding box center [353, 182] width 9 height 7
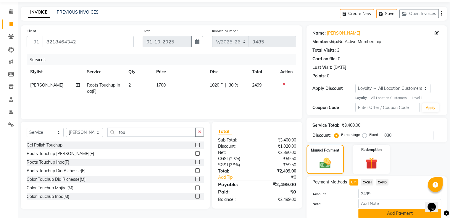
click at [371, 212] on button "Add Payment" at bounding box center [399, 213] width 83 height 9
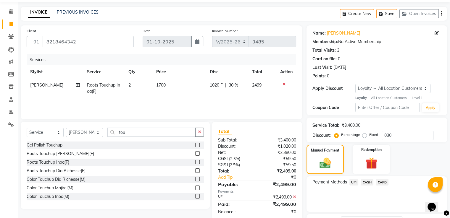
scroll to position [67, 0]
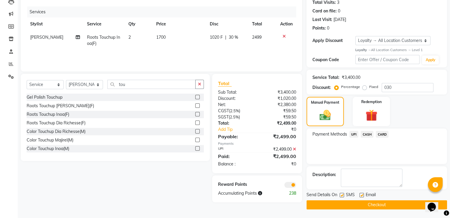
click at [294, 186] on span at bounding box center [290, 185] width 12 height 6
click at [296, 186] on input "checkbox" at bounding box center [296, 186] width 0 height 0
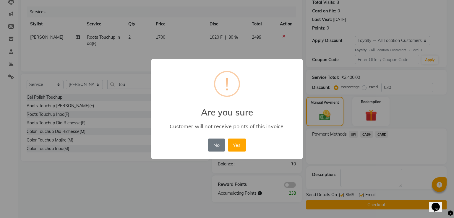
click at [228, 139] on button "Yes" at bounding box center [237, 145] width 18 height 13
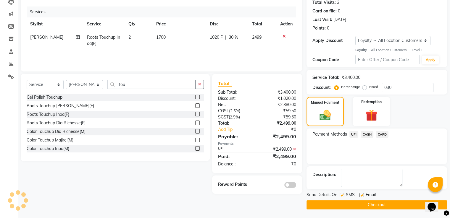
click at [323, 205] on button "Checkout" at bounding box center [376, 204] width 140 height 9
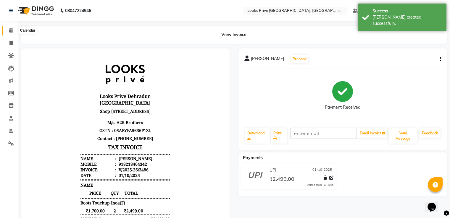
click at [11, 29] on icon at bounding box center [11, 30] width 4 height 4
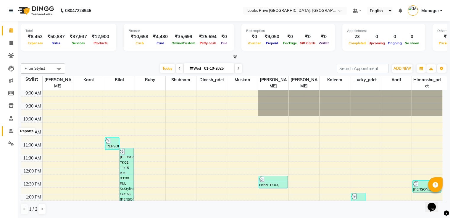
click at [10, 133] on icon at bounding box center [11, 131] width 4 height 4
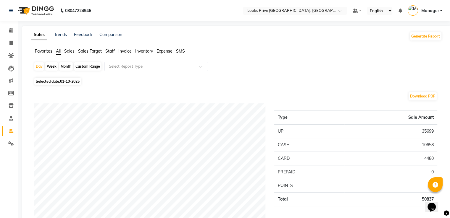
click at [111, 49] on span "Staff" at bounding box center [109, 50] width 9 height 5
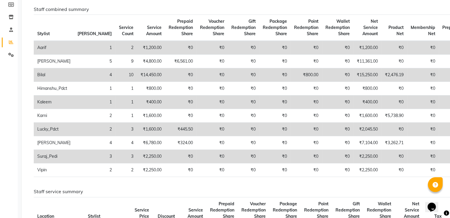
scroll to position [59, 0]
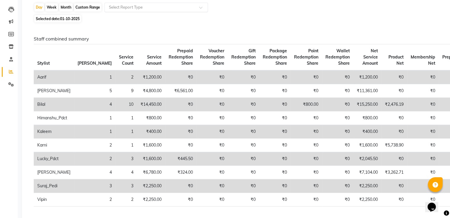
click at [122, 7] on input "text" at bounding box center [150, 7] width 85 height 6
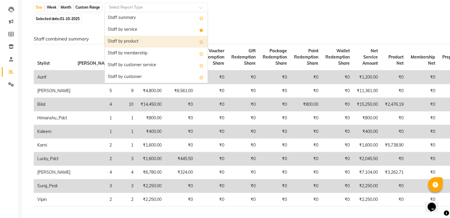
click at [118, 42] on div "Staff by product" at bounding box center [156, 42] width 103 height 12
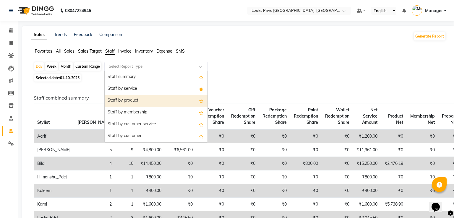
select select "full_report"
select select "pdf"
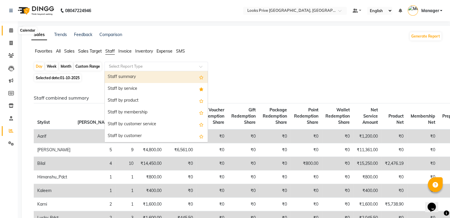
click at [9, 30] on icon at bounding box center [11, 30] width 4 height 4
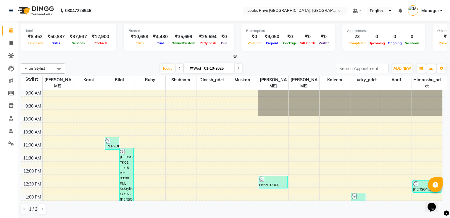
click at [4, 148] on li "Settings" at bounding box center [9, 143] width 18 height 13
click at [12, 142] on icon at bounding box center [11, 143] width 6 height 4
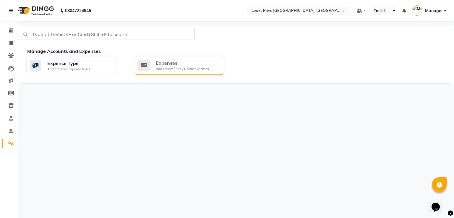
click at [151, 70] on div "Expenses Add / View / Edit / Delete expenses" at bounding box center [179, 65] width 82 height 12
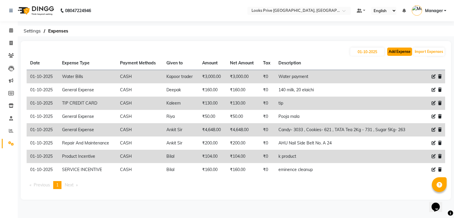
click at [389, 48] on button "Add Expense" at bounding box center [399, 52] width 25 height 8
select select "1"
select select "5194"
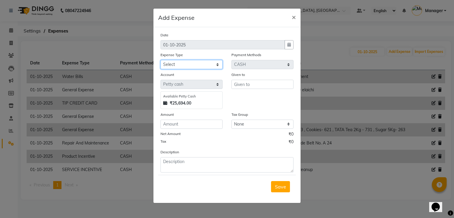
drag, startPoint x: 201, startPoint y: 64, endPoint x: 202, endPoint y: 67, distance: 3.2
click at [201, 64] on select "Select Accommodation Aesthetics Bank Deposit BLINKIT Cash Handover Client Refun…" at bounding box center [191, 64] width 62 height 9
select select "24170"
click at [160, 61] on select "Select Accommodation Aesthetics Bank Deposit BLINKIT Cash Handover Client Refun…" at bounding box center [191, 64] width 62 height 9
click at [251, 86] on input "text" at bounding box center [262, 84] width 62 height 9
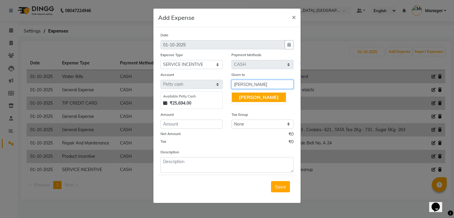
click at [243, 101] on button "[PERSON_NAME]" at bounding box center [259, 97] width 54 height 9
type input "[PERSON_NAME]"
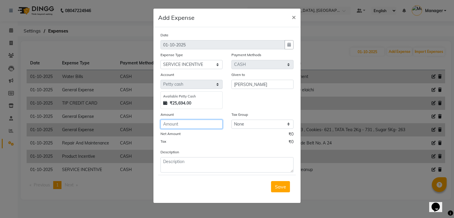
click at [210, 124] on input "number" at bounding box center [191, 124] width 62 height 9
type input "280"
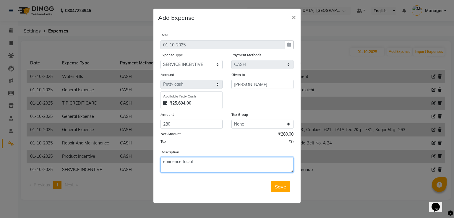
click at [165, 163] on textarea "eminence facial" at bounding box center [226, 164] width 133 height 15
type textarea "Emminence facial"
click at [275, 186] on span "Save" at bounding box center [280, 187] width 11 height 6
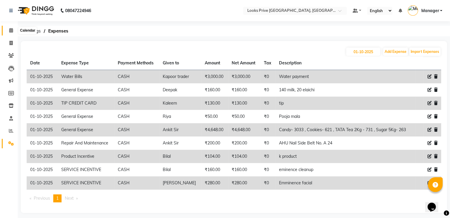
click at [15, 29] on span at bounding box center [11, 30] width 10 height 7
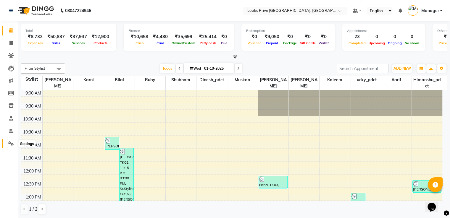
click at [9, 140] on span at bounding box center [11, 143] width 10 height 7
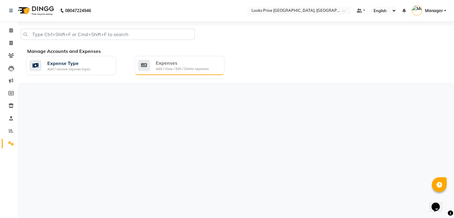
click at [168, 61] on div "Expenses" at bounding box center [182, 62] width 53 height 7
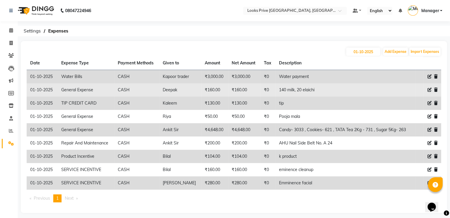
click at [427, 90] on icon at bounding box center [429, 90] width 4 height 4
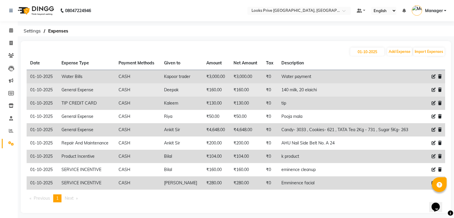
select select "23704"
select select "1"
select select "5194"
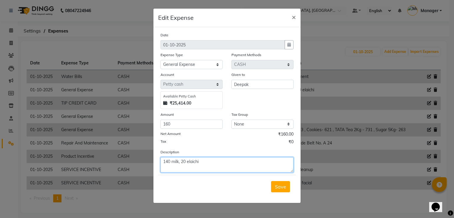
drag, startPoint x: 170, startPoint y: 163, endPoint x: 166, endPoint y: 163, distance: 4.1
click at [166, 163] on textarea "140 milk, 20 elaichi" at bounding box center [226, 164] width 133 height 15
type textarea "175 milk, 20 [PERSON_NAME]"
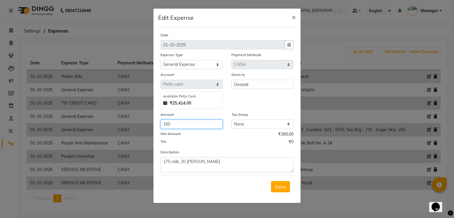
drag, startPoint x: 172, startPoint y: 128, endPoint x: 121, endPoint y: 108, distance: 55.2
click at [124, 110] on ngb-modal-window "Edit Expense × Date [DATE] Expense Type Select Accommodation Aesthetics Bank De…" at bounding box center [227, 109] width 454 height 218
type input "195"
click at [276, 186] on span "Save" at bounding box center [280, 187] width 11 height 6
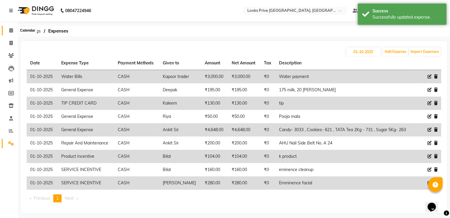
click at [10, 33] on icon at bounding box center [11, 30] width 4 height 4
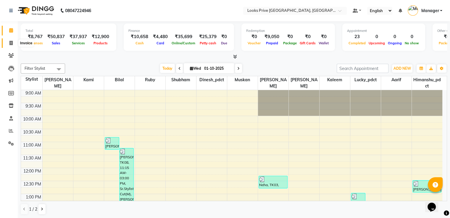
click at [11, 44] on icon at bounding box center [10, 43] width 3 height 4
select select "6205"
select select "service"
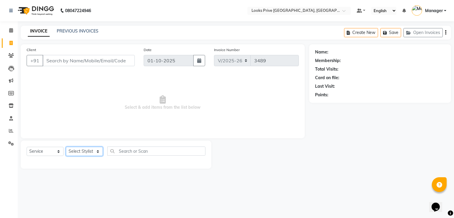
click at [95, 153] on select "Select Stylist" at bounding box center [84, 151] width 37 height 9
select select "93274"
click at [66, 147] on select "Select Stylist A2R_Master [PERSON_NAME] [PERSON_NAME] Dinesh_pdct Himanshu_pdct…" at bounding box center [84, 151] width 37 height 9
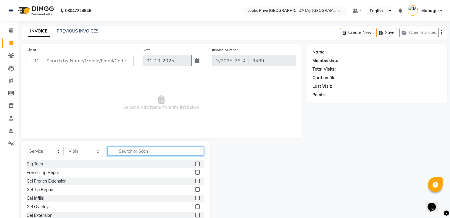
click at [131, 154] on input "text" at bounding box center [155, 151] width 96 height 9
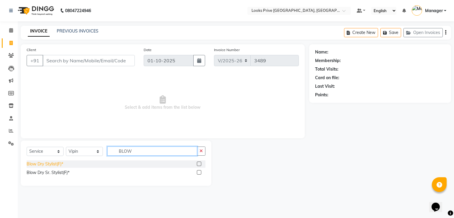
type input "BLOW"
click at [45, 166] on div "Blow Dry Stylist(F)*" at bounding box center [45, 164] width 37 height 6
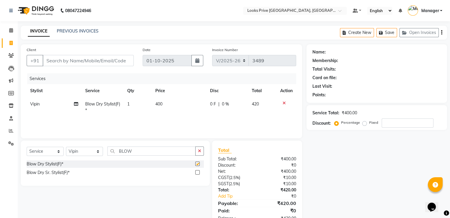
checkbox input "false"
click at [171, 98] on td "400" at bounding box center [179, 108] width 55 height 20
select select "93274"
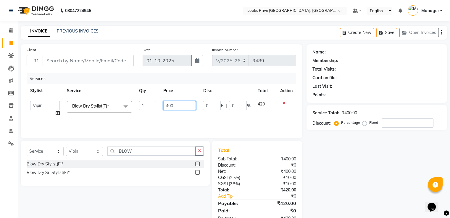
click at [141, 108] on tr "A2R_Master [PERSON_NAME] [PERSON_NAME] Dinesh_pdct Himanshu_pdct [PERSON_NAME] …" at bounding box center [161, 109] width 269 height 22
type input "500"
click at [116, 71] on div "Client +91" at bounding box center [80, 59] width 116 height 24
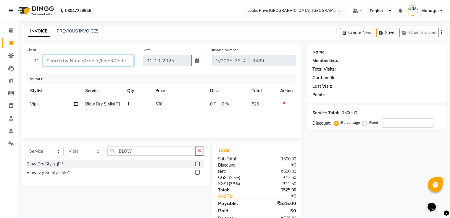
click at [92, 62] on input "Client" at bounding box center [88, 60] width 91 height 11
type input "9"
type input "0"
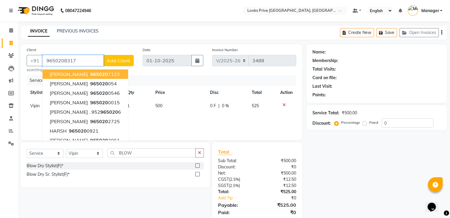
type input "9650208317"
click at [111, 58] on span "Add Client" at bounding box center [118, 61] width 23 height 6
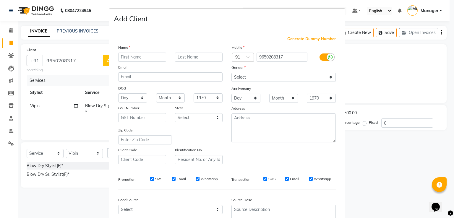
type input "f"
click at [121, 58] on input "gAURI" at bounding box center [142, 57] width 48 height 9
type input "GAURI"
click at [255, 80] on select "Select [DEMOGRAPHIC_DATA] [DEMOGRAPHIC_DATA] Other Prefer Not To Say" at bounding box center [283, 77] width 104 height 9
select select "[DEMOGRAPHIC_DATA]"
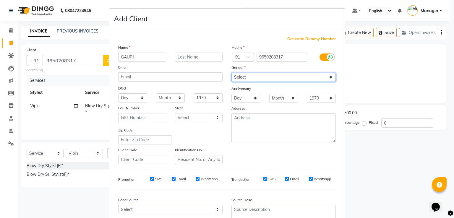
click at [231, 73] on select "Select [DEMOGRAPHIC_DATA] [DEMOGRAPHIC_DATA] Other Prefer Not To Say" at bounding box center [283, 77] width 104 height 9
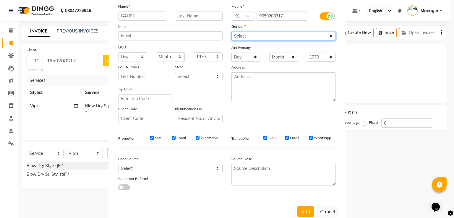
scroll to position [58, 0]
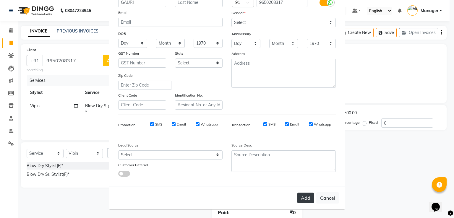
click at [306, 197] on button "Add" at bounding box center [305, 198] width 17 height 11
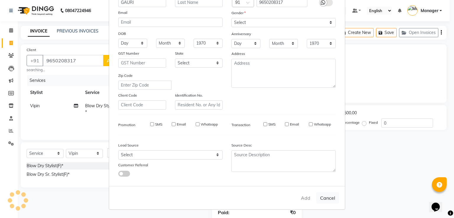
select select
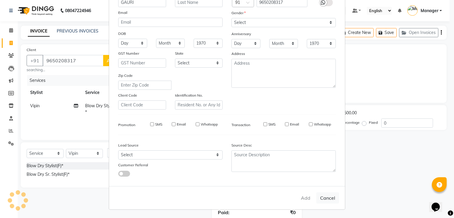
select select
checkbox input "false"
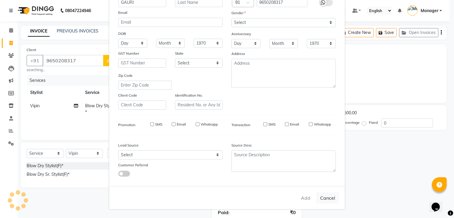
checkbox input "false"
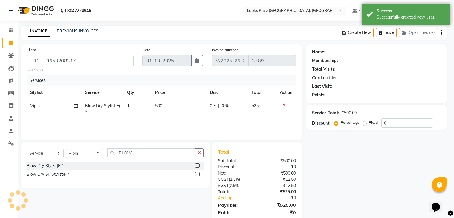
select select "1: Object"
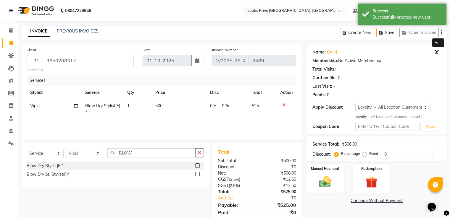
click at [437, 51] on icon at bounding box center [436, 52] width 4 height 4
select select "[DEMOGRAPHIC_DATA]"
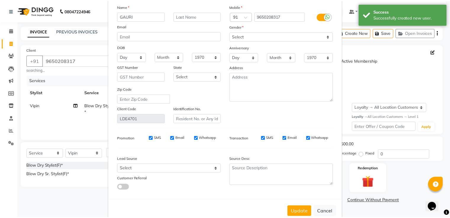
scroll to position [47, 0]
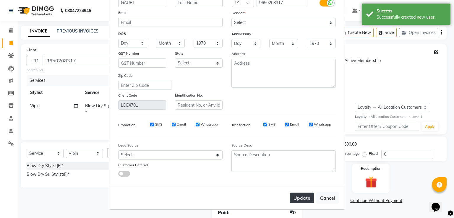
click at [304, 198] on button "Update" at bounding box center [302, 198] width 24 height 11
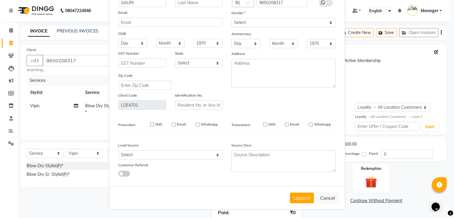
select select
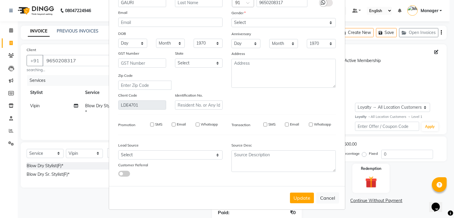
select select
checkbox input "false"
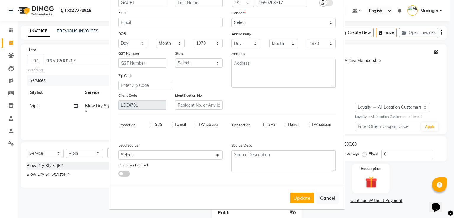
checkbox input "false"
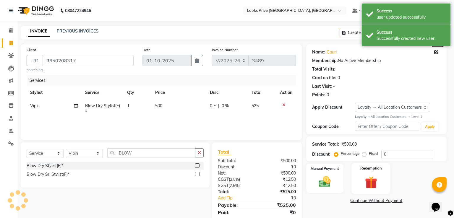
select select "1: Object"
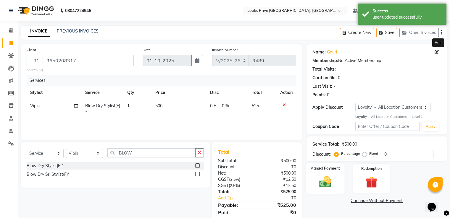
click at [331, 175] on img at bounding box center [325, 182] width 20 height 14
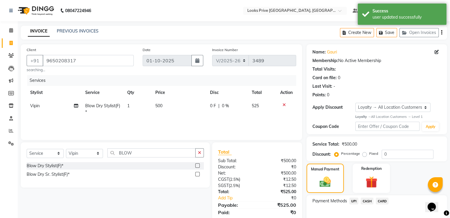
scroll to position [20, 0]
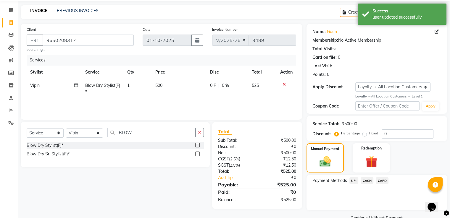
click at [357, 181] on span "UPI" at bounding box center [353, 180] width 9 height 7
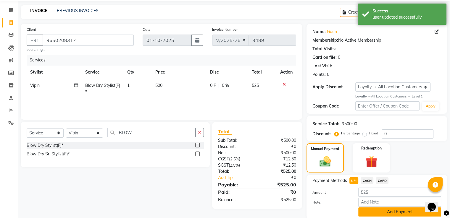
click at [365, 210] on button "Add Payment" at bounding box center [399, 211] width 83 height 9
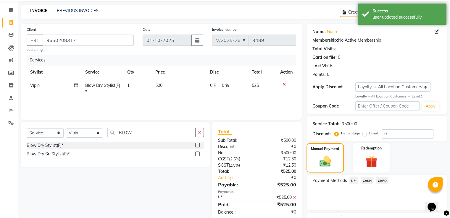
scroll to position [67, 0]
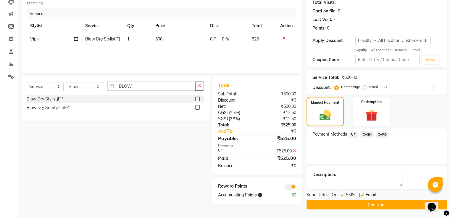
click at [325, 200] on button "Checkout" at bounding box center [376, 204] width 140 height 9
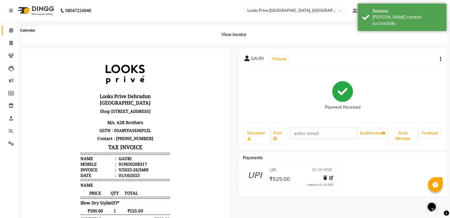
click at [14, 29] on span at bounding box center [11, 30] width 10 height 7
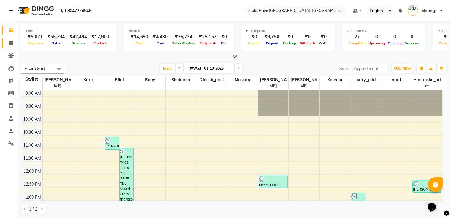
click at [7, 48] on link "Invoice" at bounding box center [9, 43] width 14 height 10
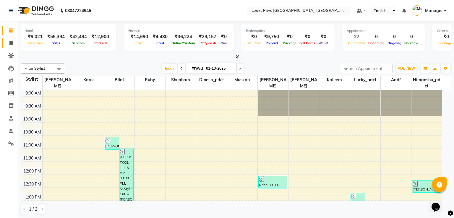
select select "6205"
select select "service"
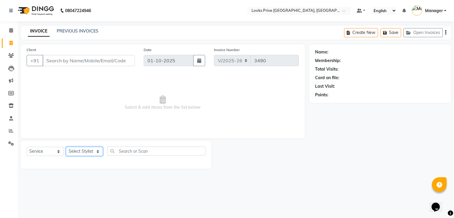
click at [76, 148] on select "Select Stylist A2R_Master [PERSON_NAME] [PERSON_NAME] Dinesh_pdct Himanshu_pdct…" at bounding box center [84, 151] width 37 height 9
select select "74574"
click at [66, 147] on select "Select Stylist A2R_Master [PERSON_NAME] [PERSON_NAME] Dinesh_pdct Himanshu_pdct…" at bounding box center [84, 151] width 37 height 9
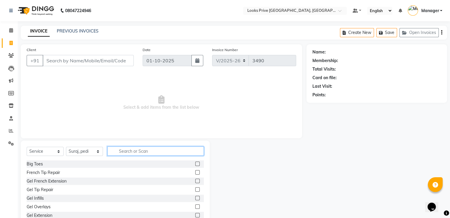
click at [132, 150] on input "text" at bounding box center [155, 151] width 96 height 9
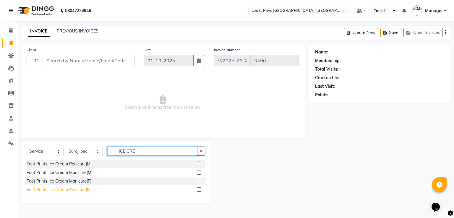
type input "ICE CRE"
click at [87, 189] on div "Foot Prints Ice Cream Pedicure(F)" at bounding box center [59, 190] width 64 height 6
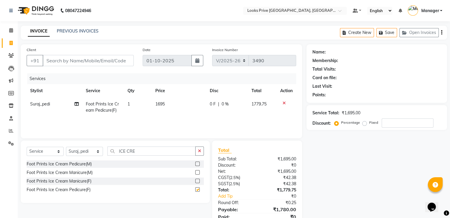
checkbox input "false"
click at [169, 102] on td "1695" at bounding box center [179, 108] width 54 height 20
select select "74574"
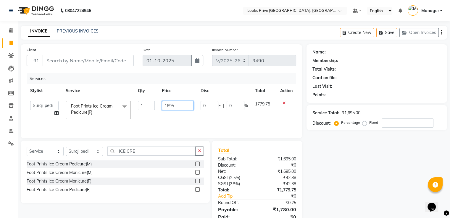
drag, startPoint x: 169, startPoint y: 102, endPoint x: 139, endPoint y: 105, distance: 30.9
click at [139, 106] on tr "A2R_Master [PERSON_NAME] [PERSON_NAME] Dinesh_pdct Himanshu_pdct [PERSON_NAME] …" at bounding box center [161, 110] width 269 height 25
type input "5"
type input "2000"
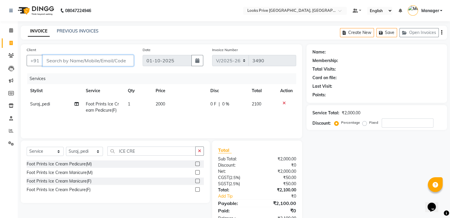
click at [106, 59] on input "Client" at bounding box center [88, 60] width 91 height 11
type input "7"
type input "0"
type input "7839888004"
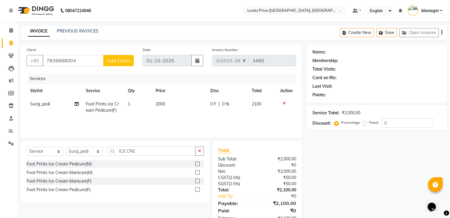
click at [104, 64] on button "Add Client" at bounding box center [118, 60] width 30 height 11
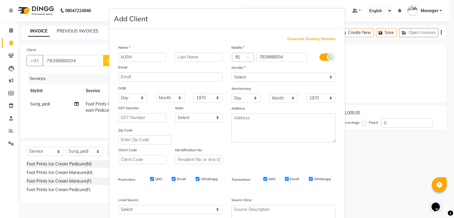
click at [121, 57] on input "kUSH" at bounding box center [142, 57] width 48 height 9
type input "KUSH"
drag, startPoint x: 271, startPoint y: 79, endPoint x: 268, endPoint y: 81, distance: 3.3
click at [271, 79] on select "Select [DEMOGRAPHIC_DATA] [DEMOGRAPHIC_DATA] Other Prefer Not To Say" at bounding box center [283, 77] width 104 height 9
select select "[DEMOGRAPHIC_DATA]"
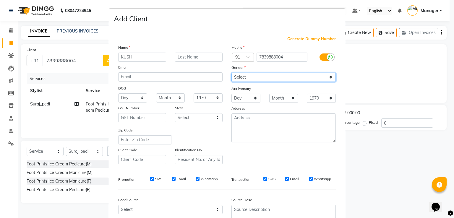
click at [231, 73] on select "Select [DEMOGRAPHIC_DATA] [DEMOGRAPHIC_DATA] Other Prefer Not To Say" at bounding box center [283, 77] width 104 height 9
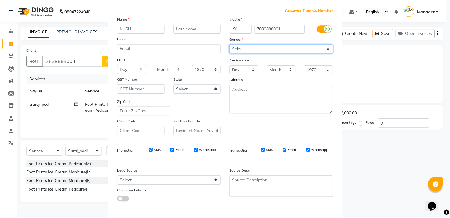
scroll to position [58, 0]
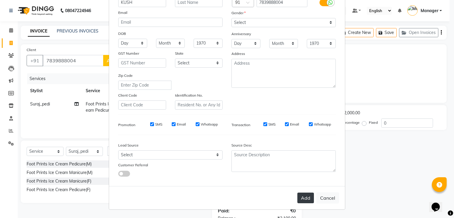
click at [300, 193] on button "Add" at bounding box center [305, 198] width 17 height 11
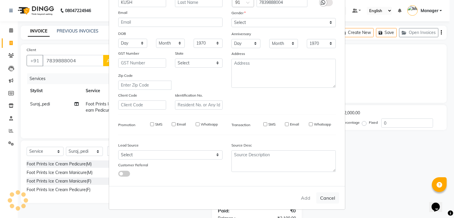
select select
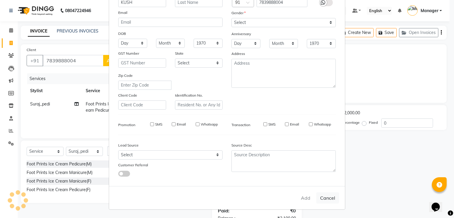
select select
checkbox input "false"
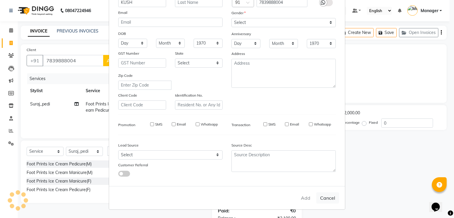
checkbox input "false"
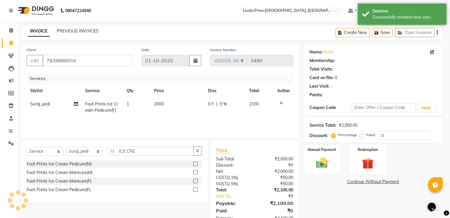
select select "1: Object"
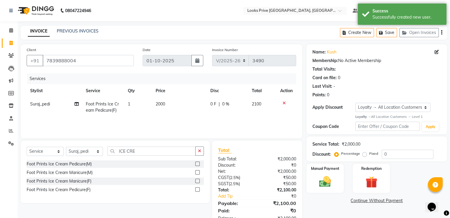
scroll to position [19, 0]
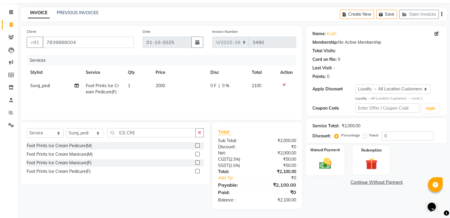
click at [327, 173] on div "Manual Payment" at bounding box center [324, 160] width 39 height 30
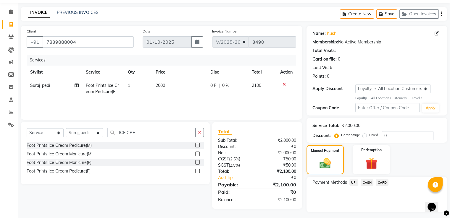
scroll to position [34, 0]
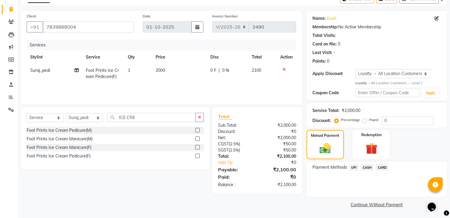
click at [353, 166] on span "UPI" at bounding box center [353, 167] width 9 height 7
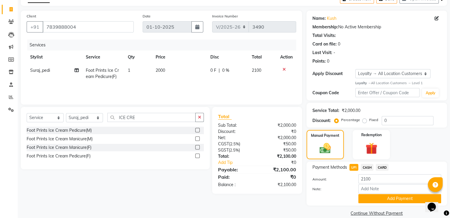
click at [381, 198] on button "Add Payment" at bounding box center [399, 198] width 83 height 9
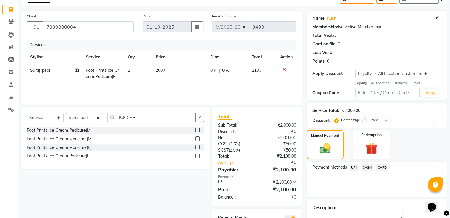
scroll to position [67, 0]
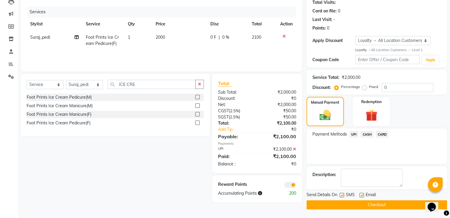
click at [311, 205] on button "Checkout" at bounding box center [376, 204] width 140 height 9
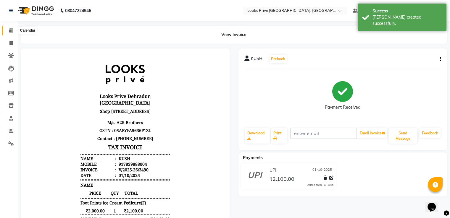
click at [11, 30] on icon at bounding box center [11, 30] width 4 height 4
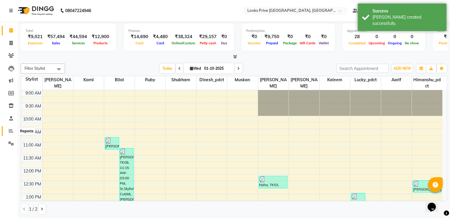
click at [8, 128] on span at bounding box center [11, 131] width 10 height 7
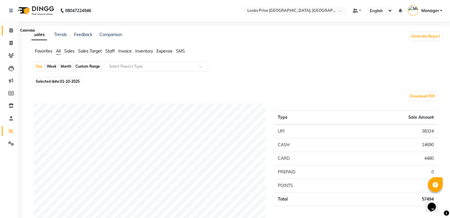
click at [12, 31] on icon at bounding box center [11, 30] width 4 height 4
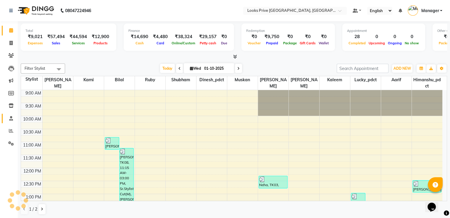
scroll to position [187, 0]
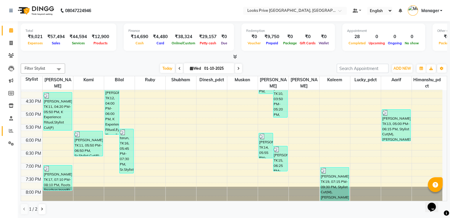
click at [8, 134] on link "Reports" at bounding box center [9, 131] width 14 height 10
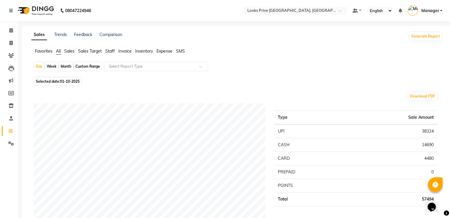
click at [108, 48] on li "Staff" at bounding box center [109, 51] width 9 height 6
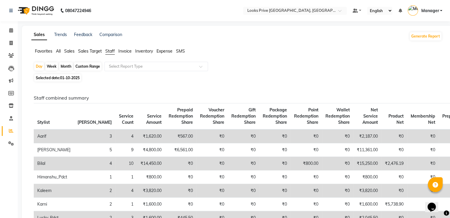
click at [58, 50] on span "All" at bounding box center [58, 50] width 5 height 5
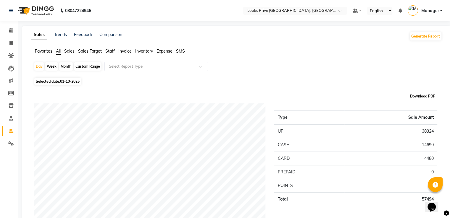
click at [417, 97] on button "Download PDF" at bounding box center [422, 96] width 28 height 8
click at [41, 52] on span "Favorites" at bounding box center [43, 50] width 17 height 5
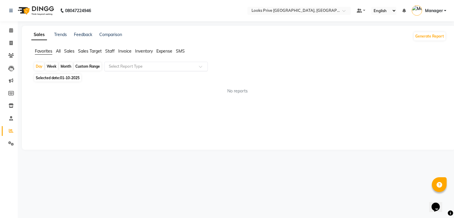
click at [183, 66] on input "text" at bounding box center [150, 67] width 85 height 6
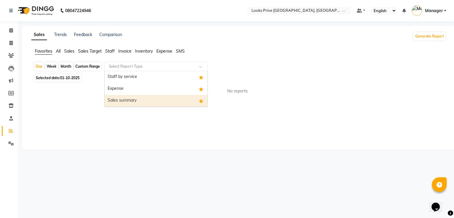
click at [145, 101] on div "Sales summary" at bounding box center [156, 101] width 103 height 12
select select "full_report"
select select "pdf"
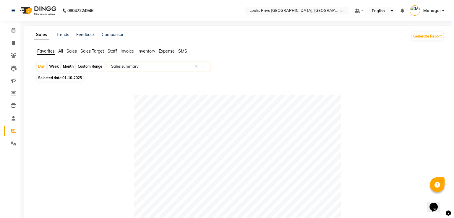
scroll to position [148, 0]
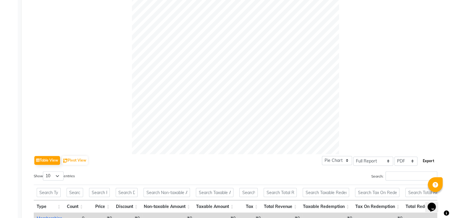
click at [428, 159] on button "Export" at bounding box center [428, 161] width 16 height 10
select select "sans-serif"
select select "12px"
select select "template_1"
select select "A4"
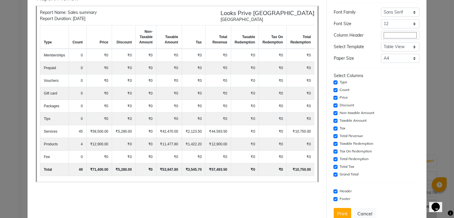
scroll to position [42, 0]
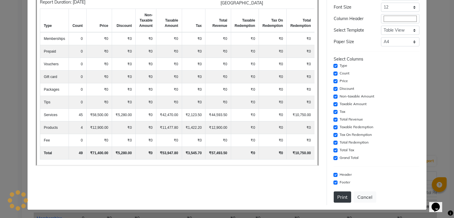
click at [338, 200] on button "Print" at bounding box center [342, 197] width 17 height 11
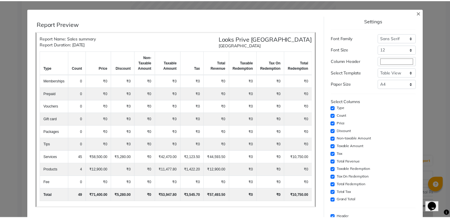
scroll to position [0, 0]
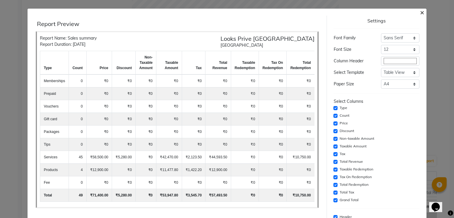
click at [420, 12] on span "×" at bounding box center [422, 12] width 4 height 9
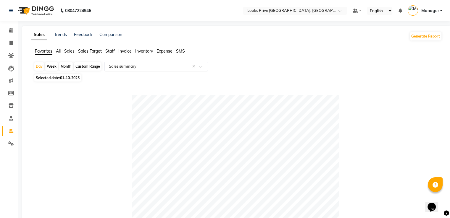
click at [125, 64] on input "text" at bounding box center [150, 67] width 85 height 6
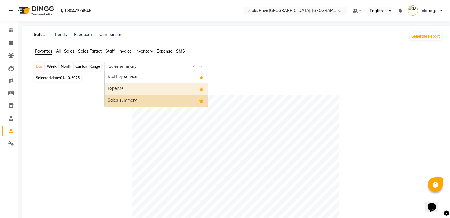
drag, startPoint x: 135, startPoint y: 88, endPoint x: 142, endPoint y: 95, distance: 10.2
click at [136, 88] on div "Expense" at bounding box center [156, 89] width 103 height 12
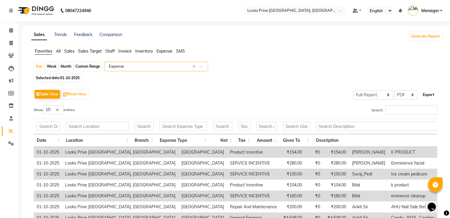
click at [425, 94] on button "Export" at bounding box center [428, 95] width 16 height 10
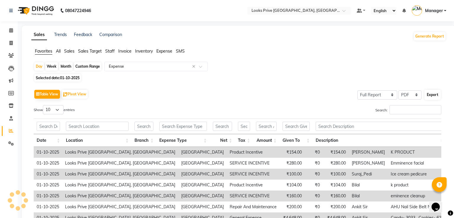
select select "sans-serif"
select select "12px"
select select "template_1"
select select "A4"
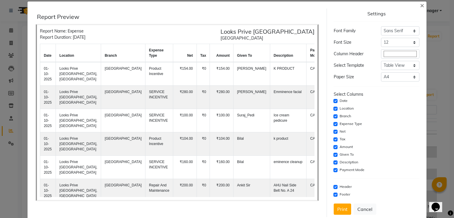
scroll to position [19, 0]
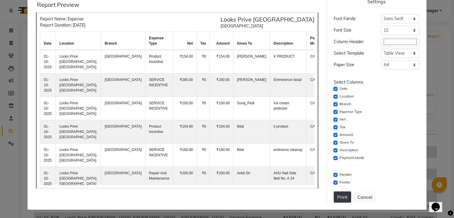
click at [334, 195] on button "Print" at bounding box center [342, 197] width 17 height 11
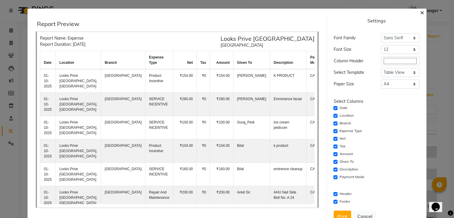
click at [420, 12] on span "×" at bounding box center [422, 12] width 4 height 9
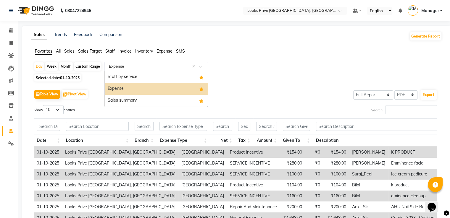
click at [148, 63] on div "Select Report Type × Expense ×" at bounding box center [155, 66] width 103 height 9
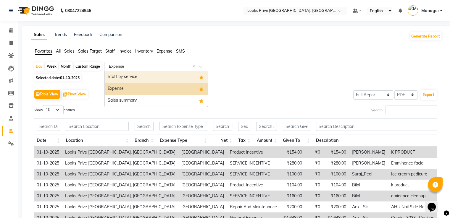
click at [136, 77] on div "Staff by service" at bounding box center [156, 77] width 103 height 12
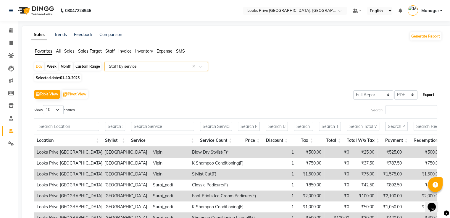
click at [430, 98] on button "Export" at bounding box center [428, 95] width 16 height 10
select select "sans-serif"
select select "12px"
select select "template_1"
select select "A4"
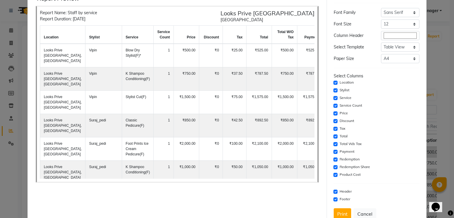
scroll to position [42, 0]
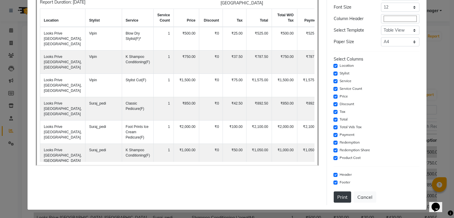
click at [338, 200] on button "Print" at bounding box center [342, 197] width 17 height 11
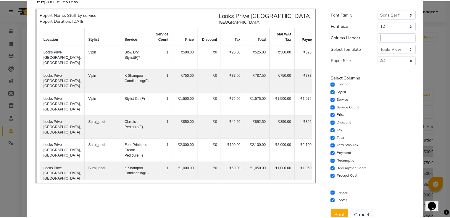
scroll to position [0, 0]
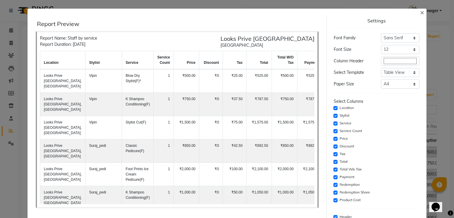
click at [0, 51] on ngb-modal-window "× Report Preview Report Name: Staff by service Report Duration: [DATE] Looks Pr…" at bounding box center [227, 109] width 454 height 218
drag, startPoint x: 417, startPoint y: 11, endPoint x: 0, endPoint y: 46, distance: 418.7
click at [420, 11] on span "×" at bounding box center [422, 12] width 4 height 9
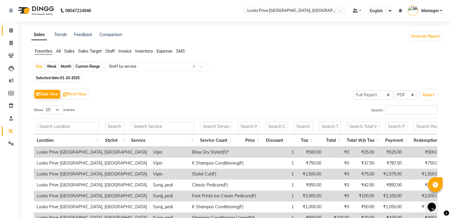
click at [12, 30] on icon at bounding box center [11, 30] width 4 height 4
